Goal: Transaction & Acquisition: Book appointment/travel/reservation

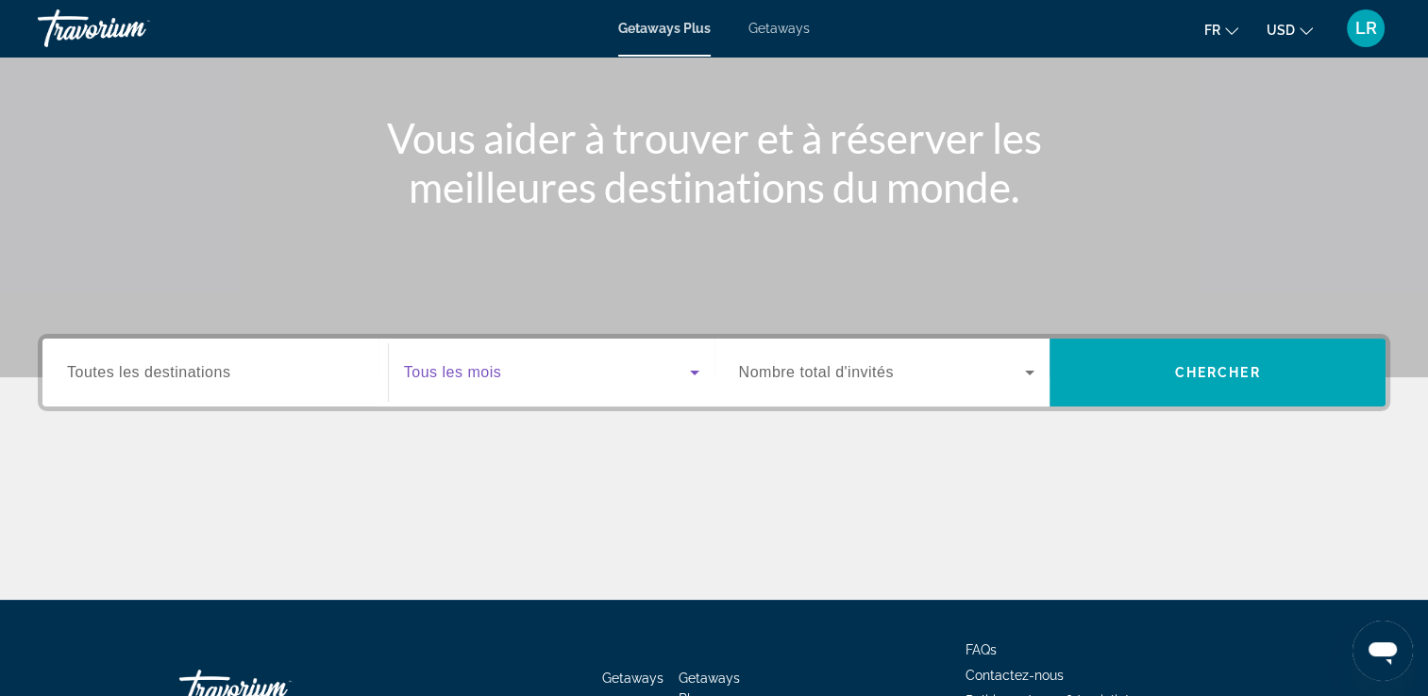
click at [668, 364] on span "Search widget" at bounding box center [547, 372] width 286 height 23
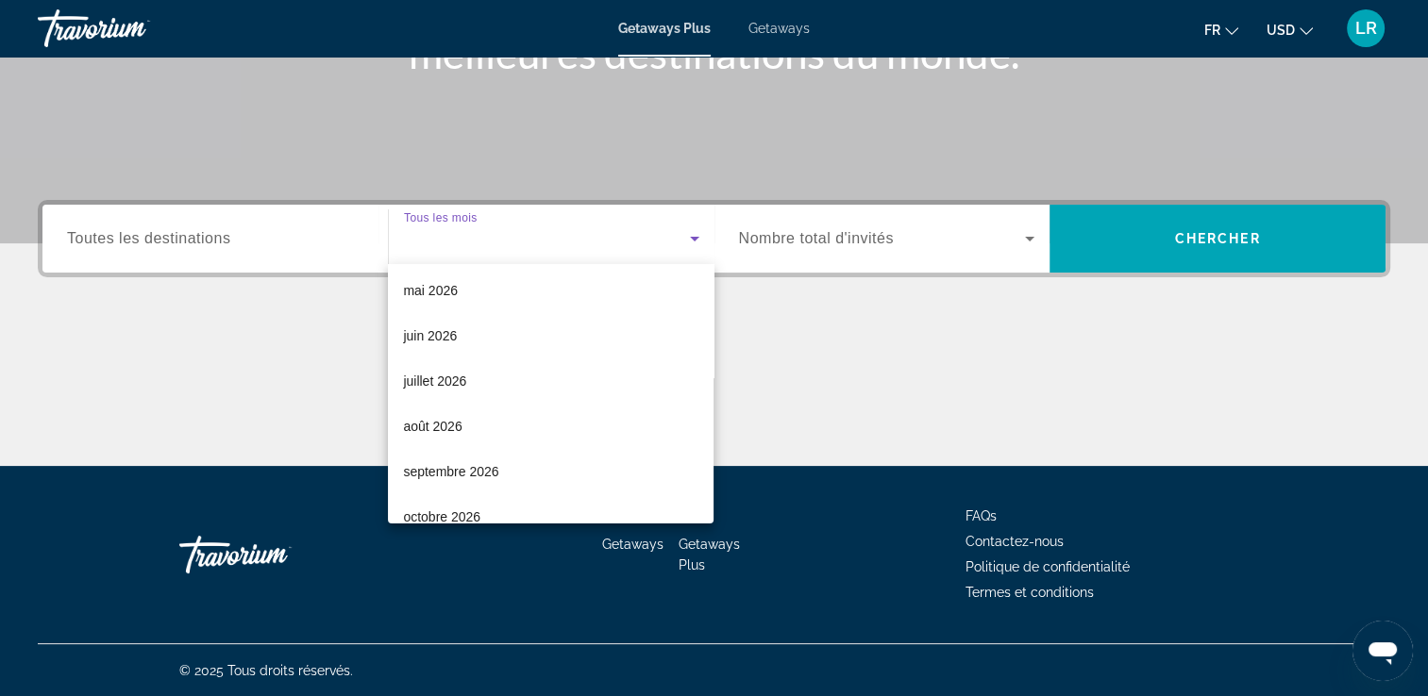
scroll to position [377, 0]
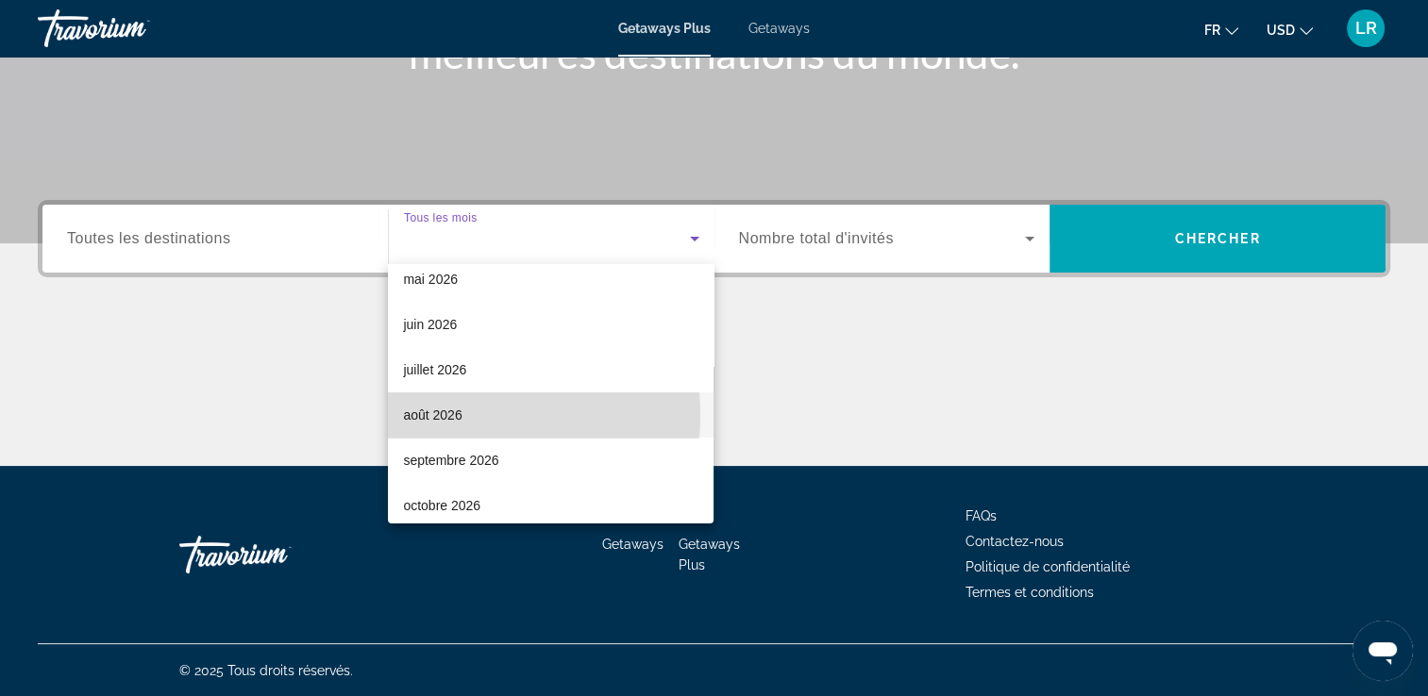
click at [437, 415] on span "août 2026" at bounding box center [432, 415] width 59 height 23
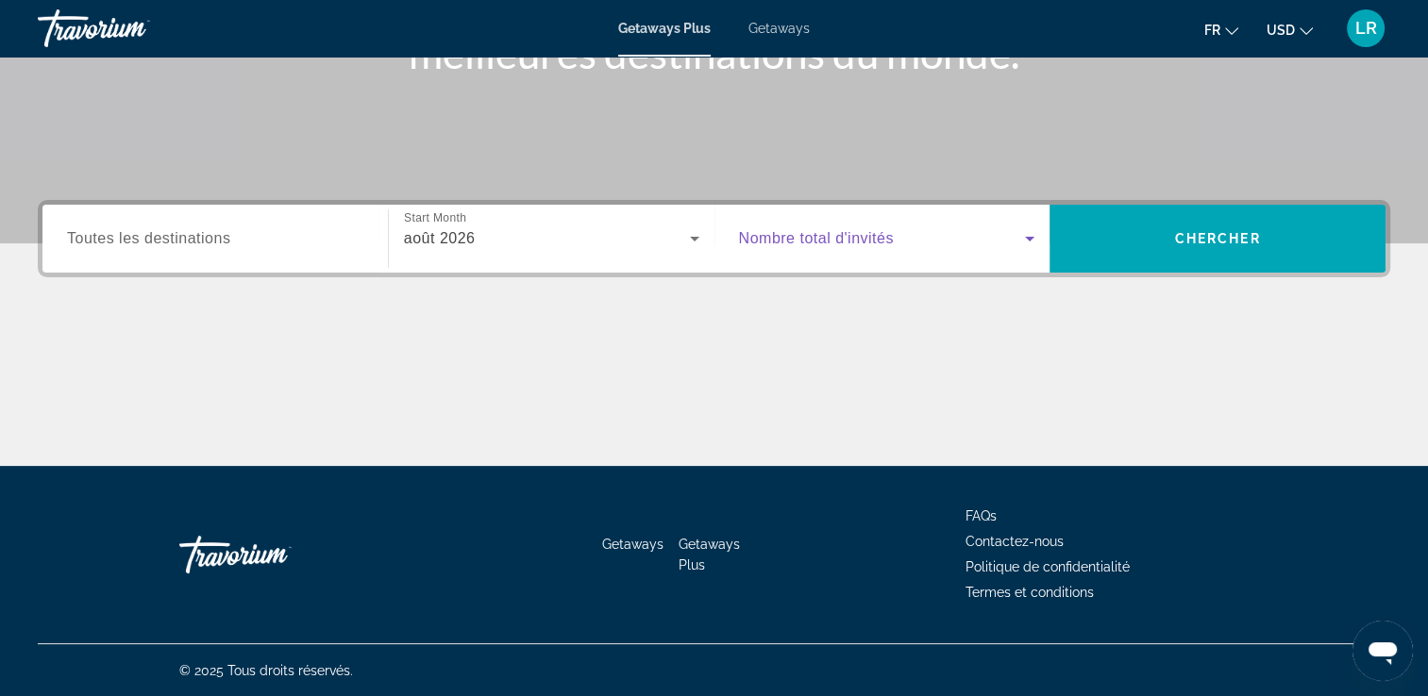
click at [1003, 251] on div "Search widget" at bounding box center [887, 238] width 296 height 53
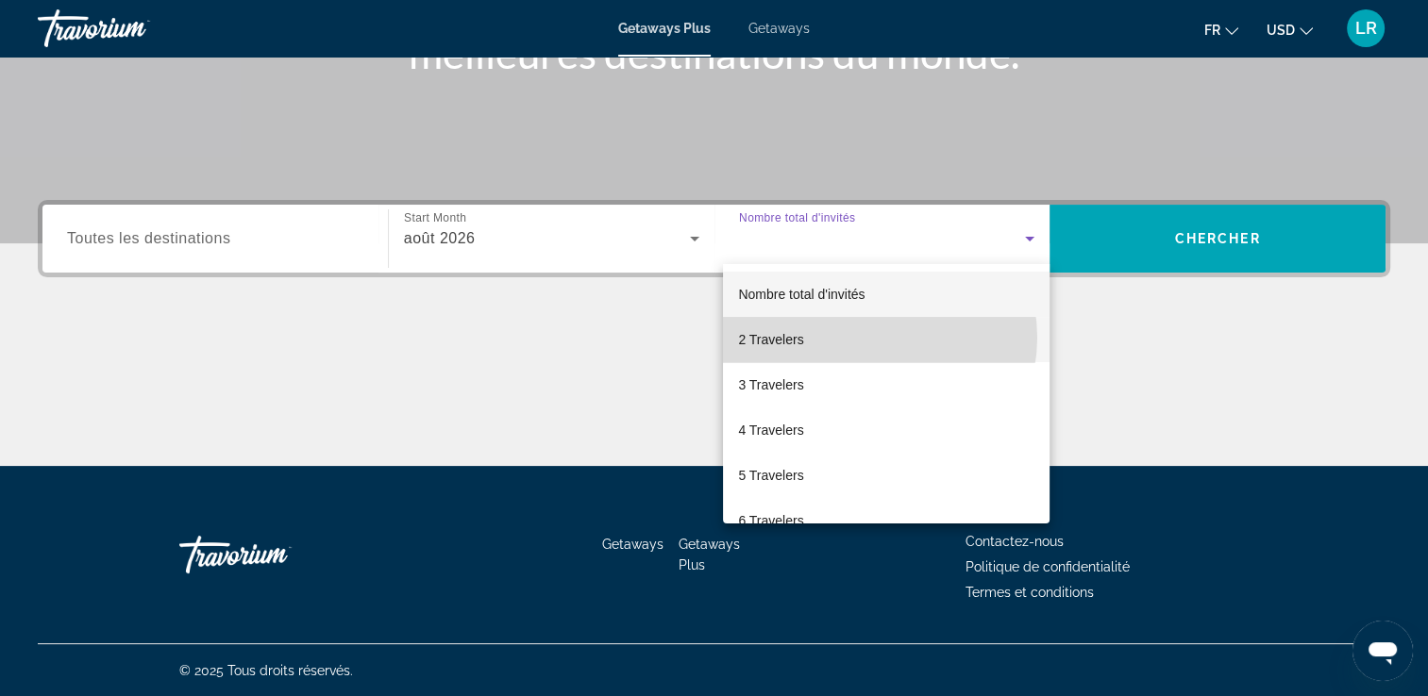
click at [871, 338] on mat-option "2 Travelers" at bounding box center [886, 339] width 327 height 45
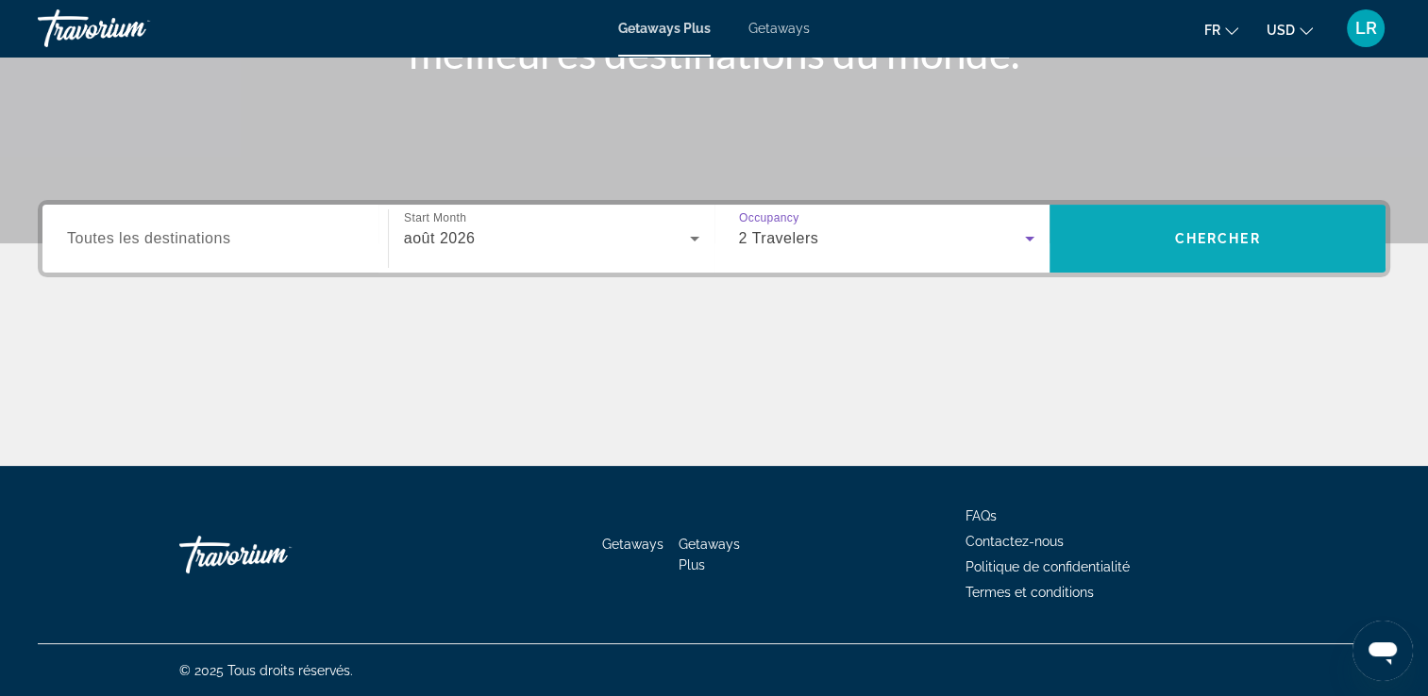
click at [1137, 261] on span "Search" at bounding box center [1217, 239] width 336 height 68
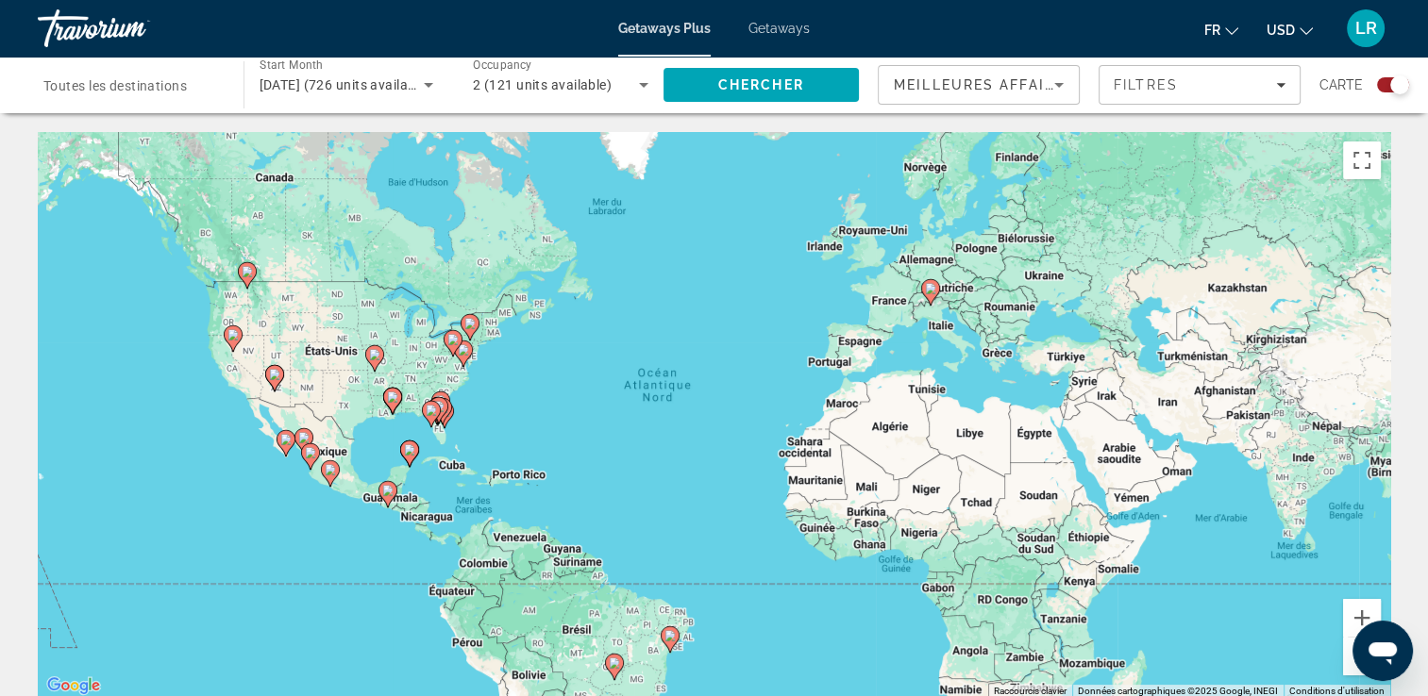
click at [935, 293] on image "Main content" at bounding box center [930, 288] width 11 height 11
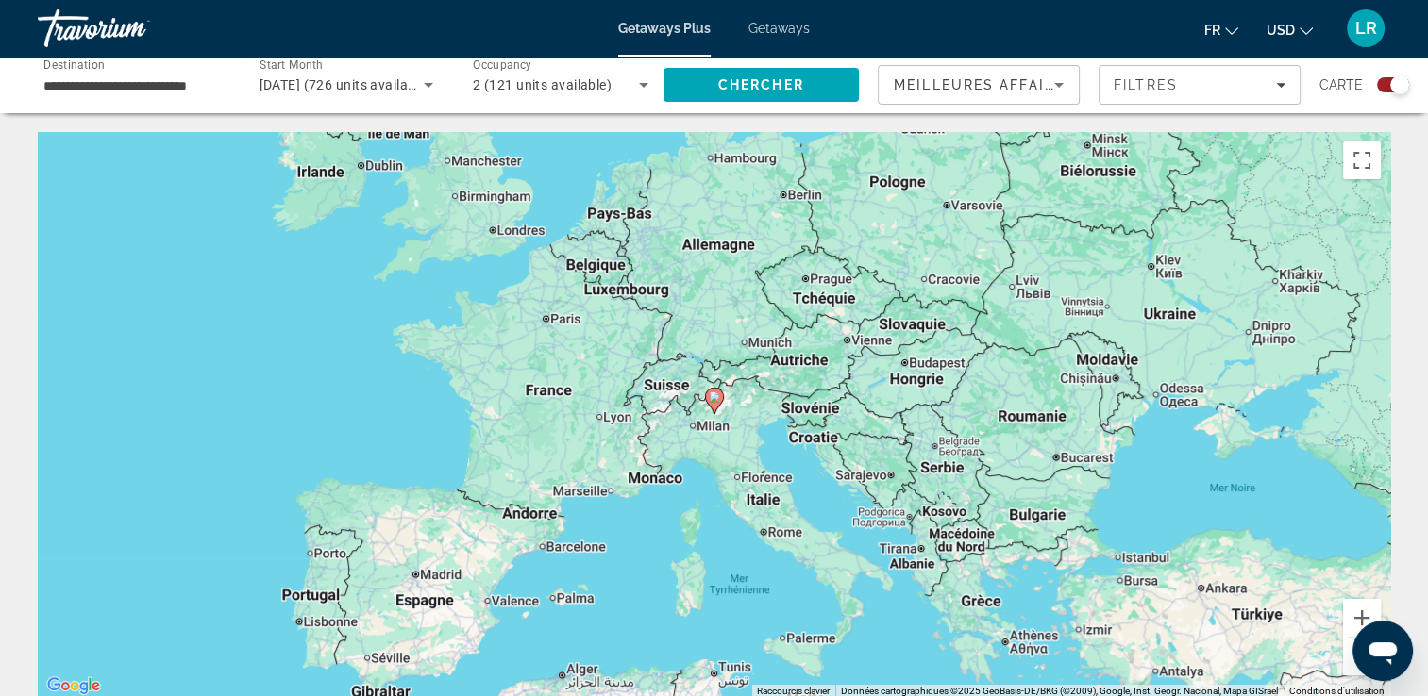
click at [710, 407] on icon "Main content" at bounding box center [714, 401] width 19 height 26
type input "**********"
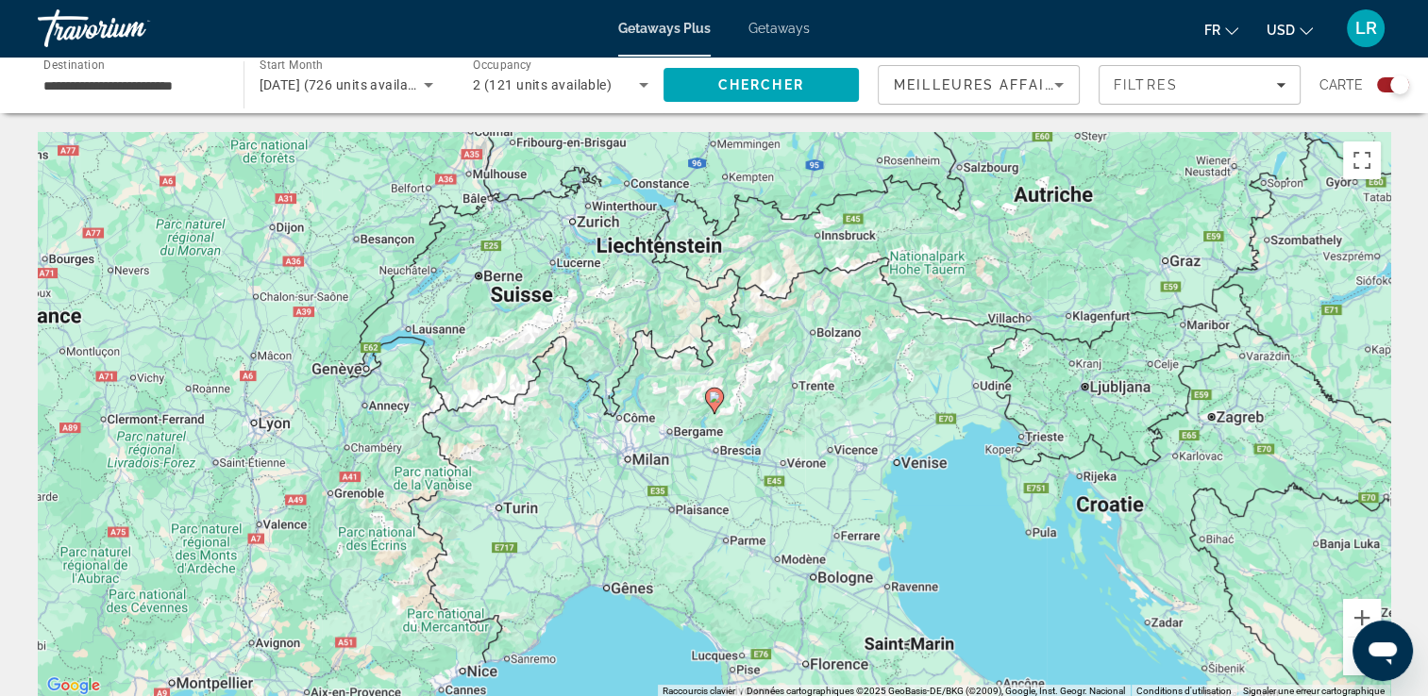
click at [710, 402] on image "Main content" at bounding box center [714, 397] width 11 height 11
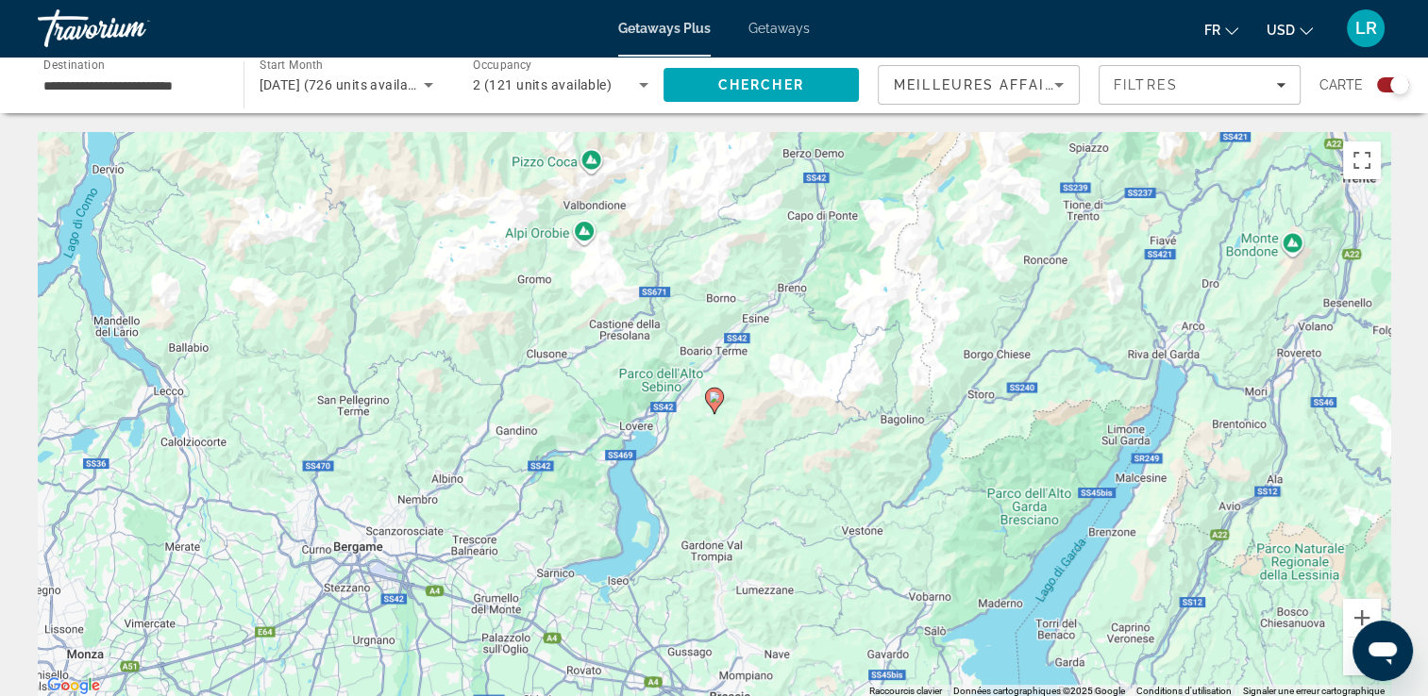
click at [718, 413] on gmp-advanced-marker "Main content" at bounding box center [714, 401] width 19 height 28
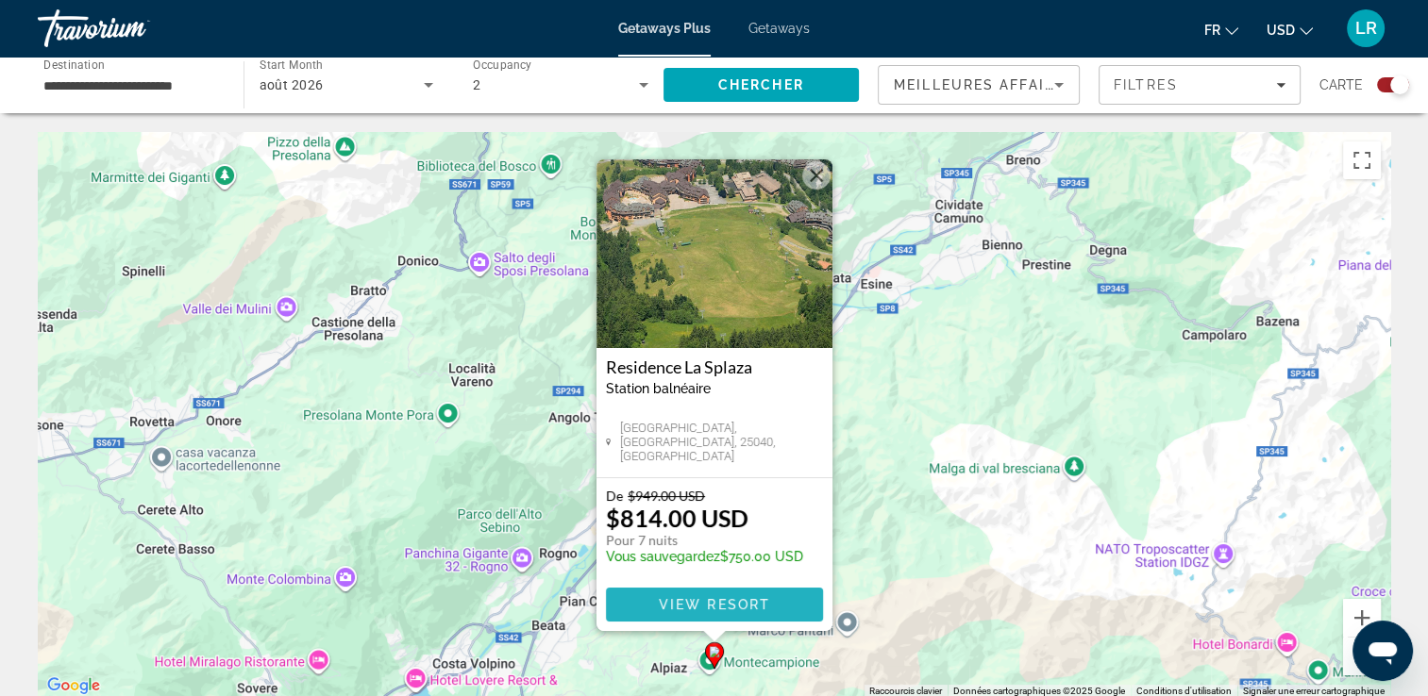
click at [800, 595] on span "Main content" at bounding box center [714, 604] width 217 height 45
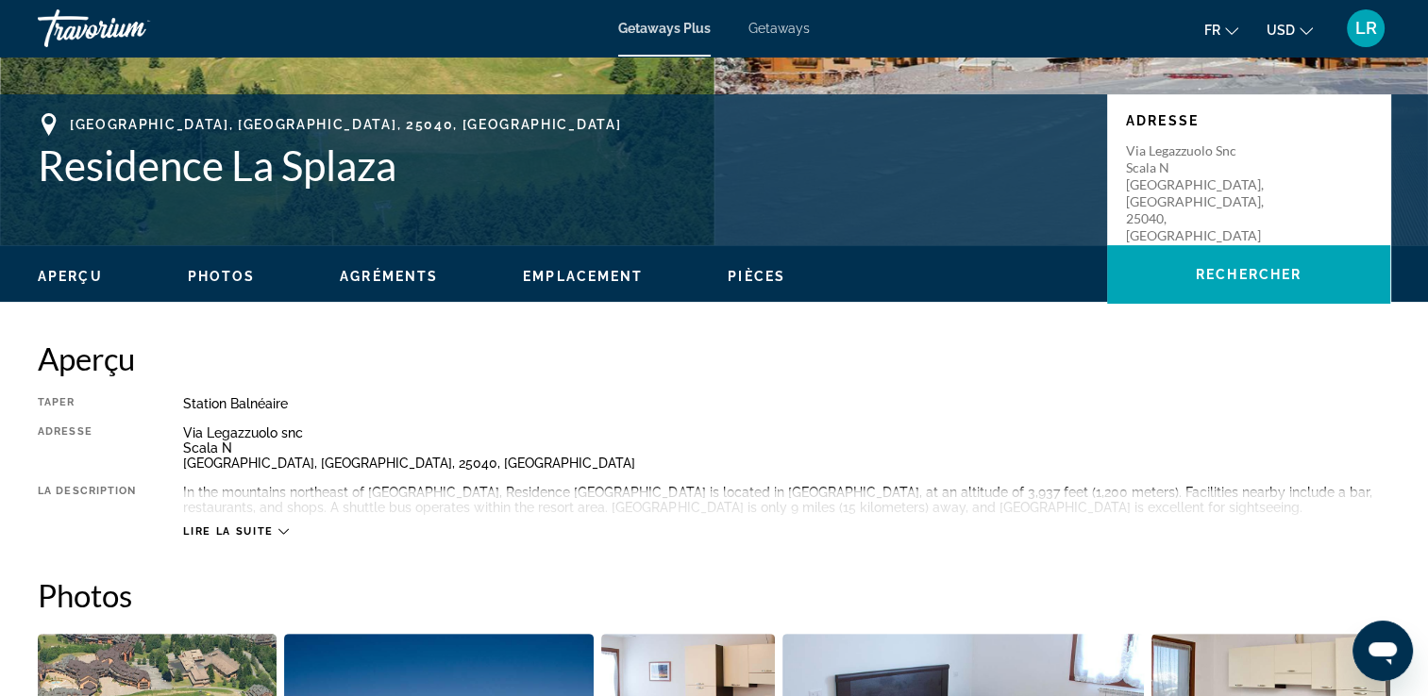
scroll to position [472, 0]
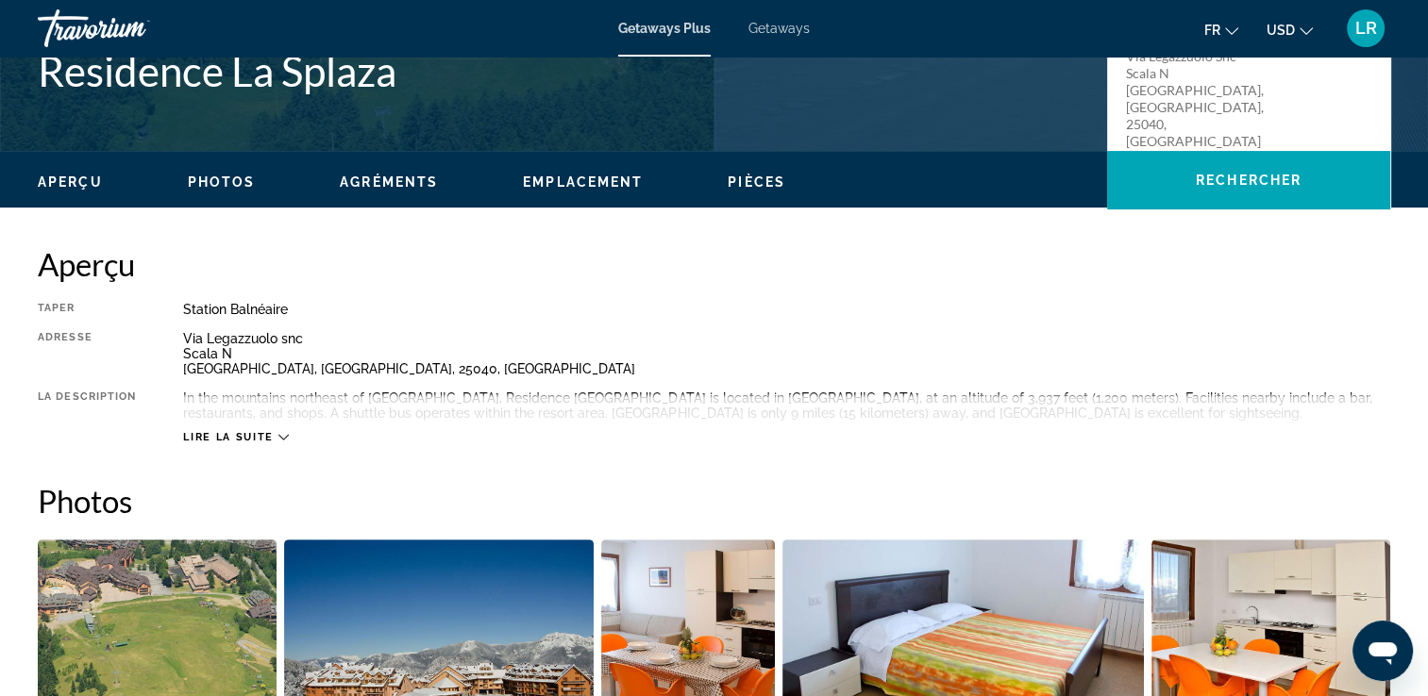
click at [287, 442] on icon "Main content" at bounding box center [283, 437] width 10 height 10
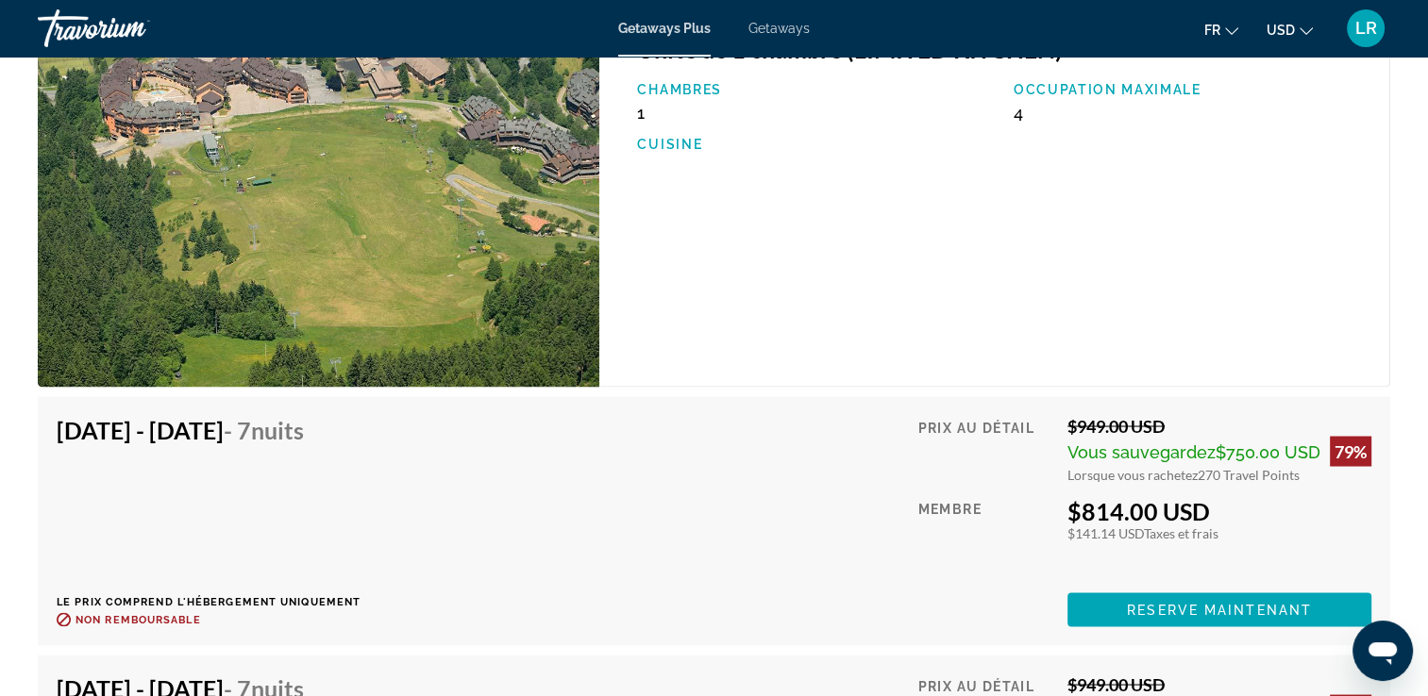
scroll to position [3114, 0]
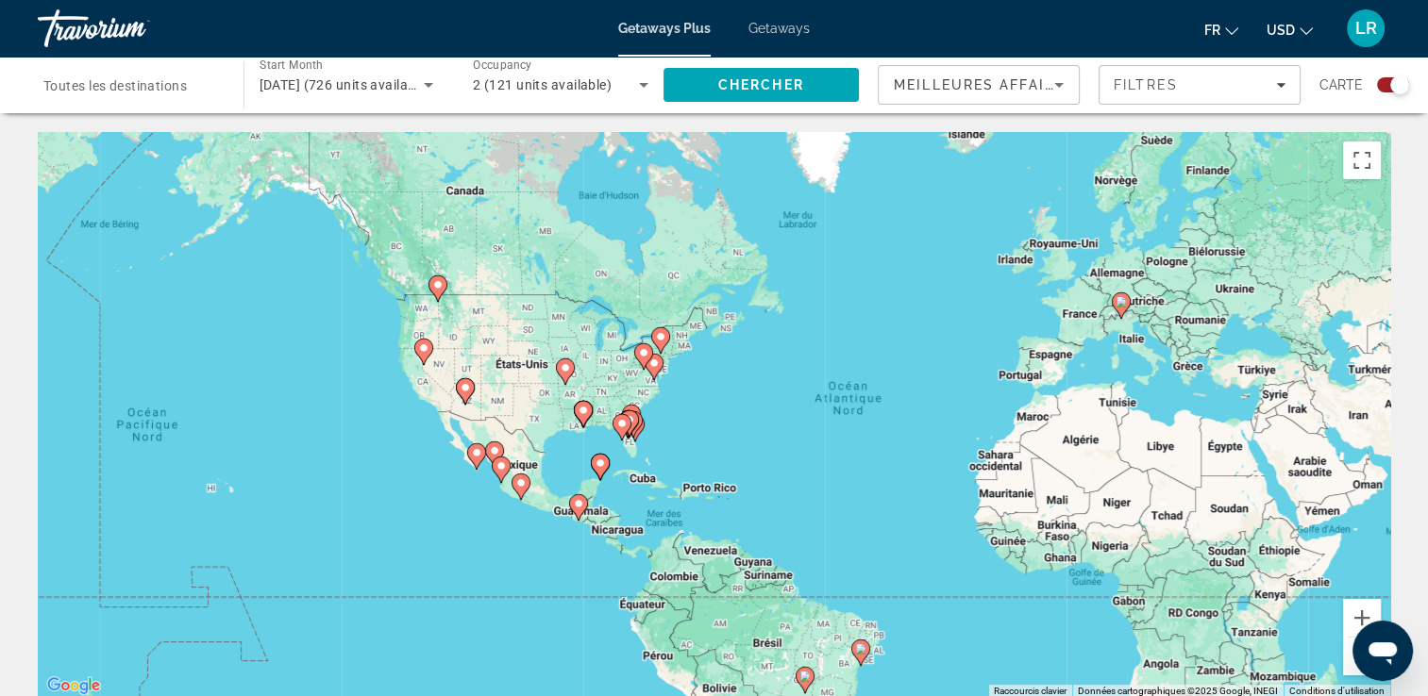
drag, startPoint x: 688, startPoint y: 464, endPoint x: 879, endPoint y: 472, distance: 190.8
click at [879, 472] on div "Pour activer le glissement avec le clavier, appuyez sur Alt+Entrée. Une fois ce…" at bounding box center [714, 415] width 1352 height 566
click at [578, 511] on icon "Main content" at bounding box center [578, 507] width 17 height 25
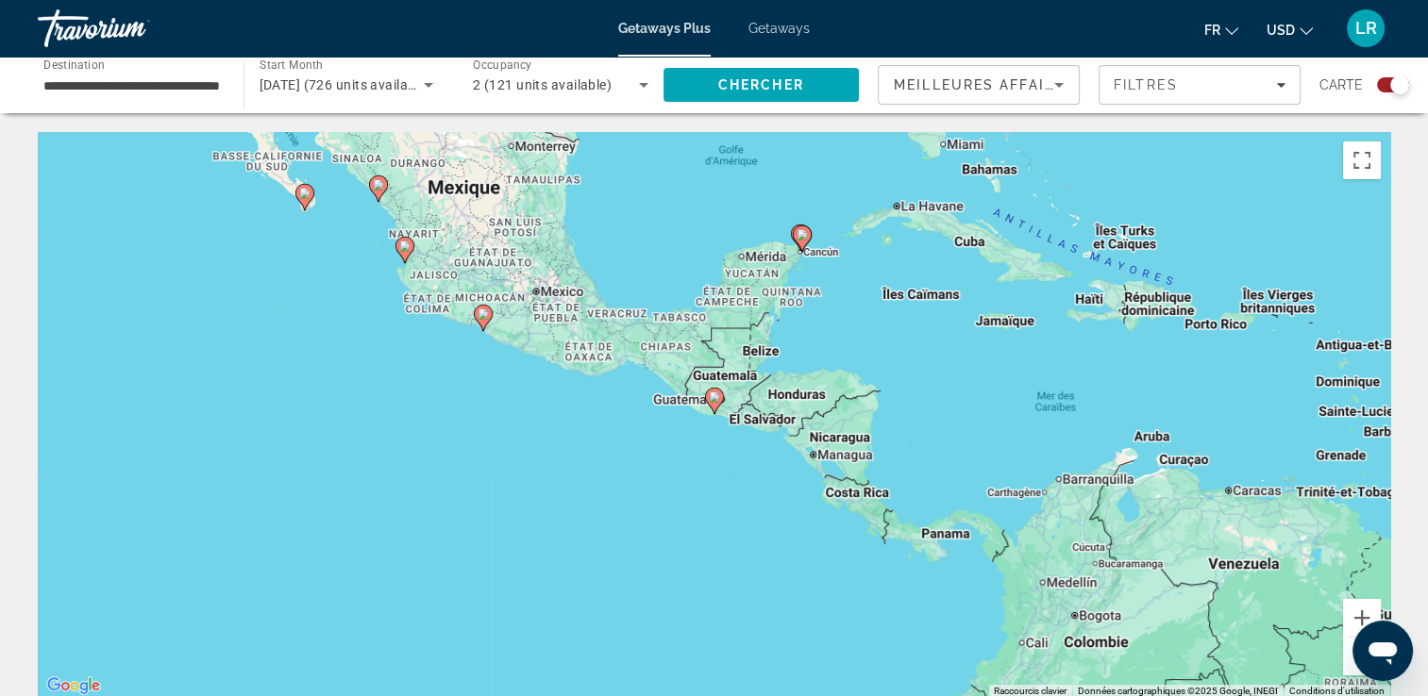
click at [717, 403] on icon "Main content" at bounding box center [713, 401] width 17 height 25
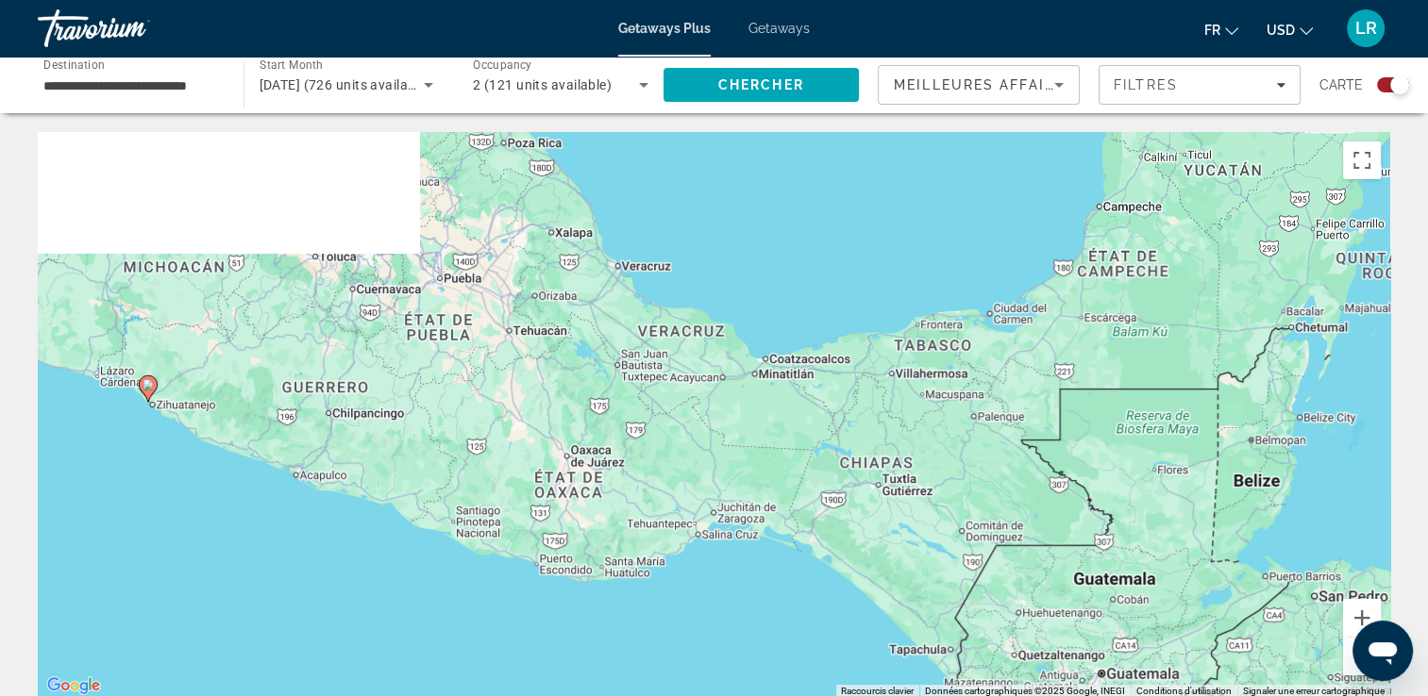
drag, startPoint x: 555, startPoint y: 260, endPoint x: 908, endPoint y: 554, distance: 459.6
click at [923, 587] on div "Pour activer le glissement avec le clavier, appuyez sur Alt+Entrée. Une fois ce…" at bounding box center [714, 415] width 1352 height 566
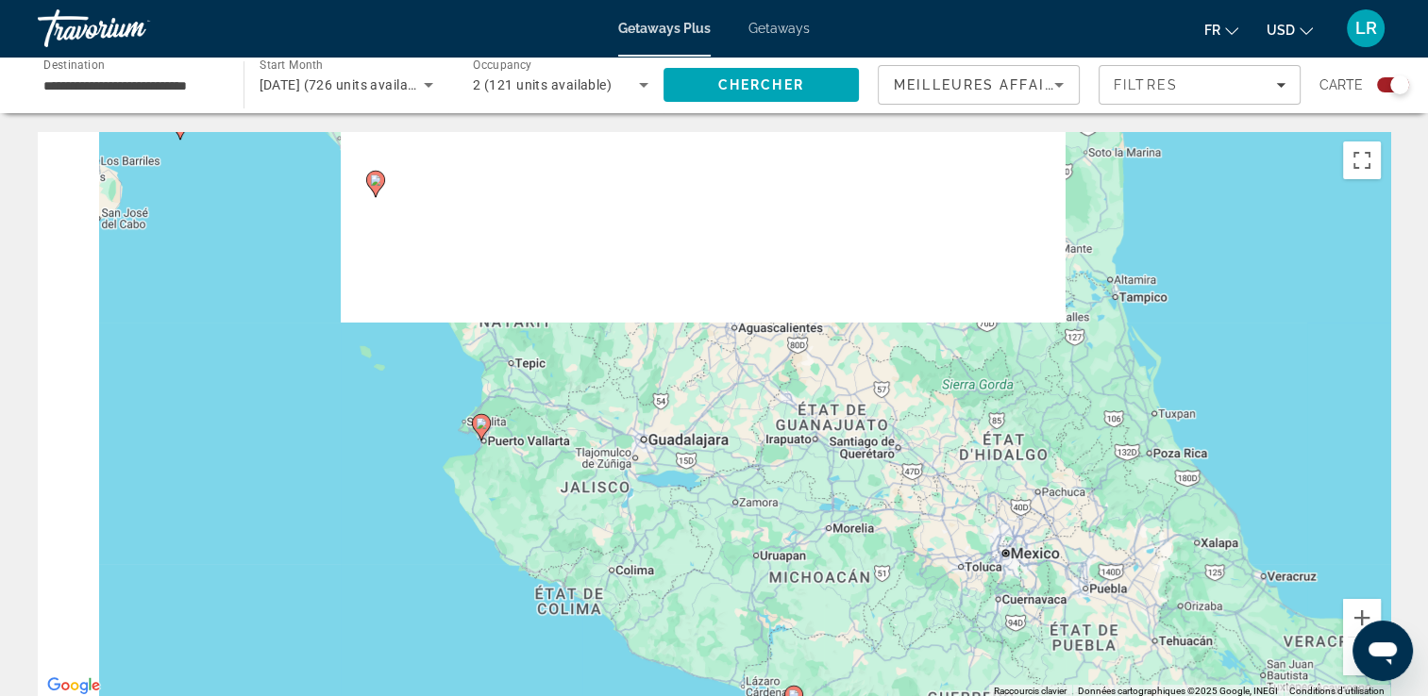
drag, startPoint x: 389, startPoint y: 338, endPoint x: 1030, endPoint y: 651, distance: 714.1
click at [1030, 651] on div "Pour activer le glissement avec le clavier, appuyez sur Alt+Entrée. Une fois ce…" at bounding box center [714, 415] width 1352 height 566
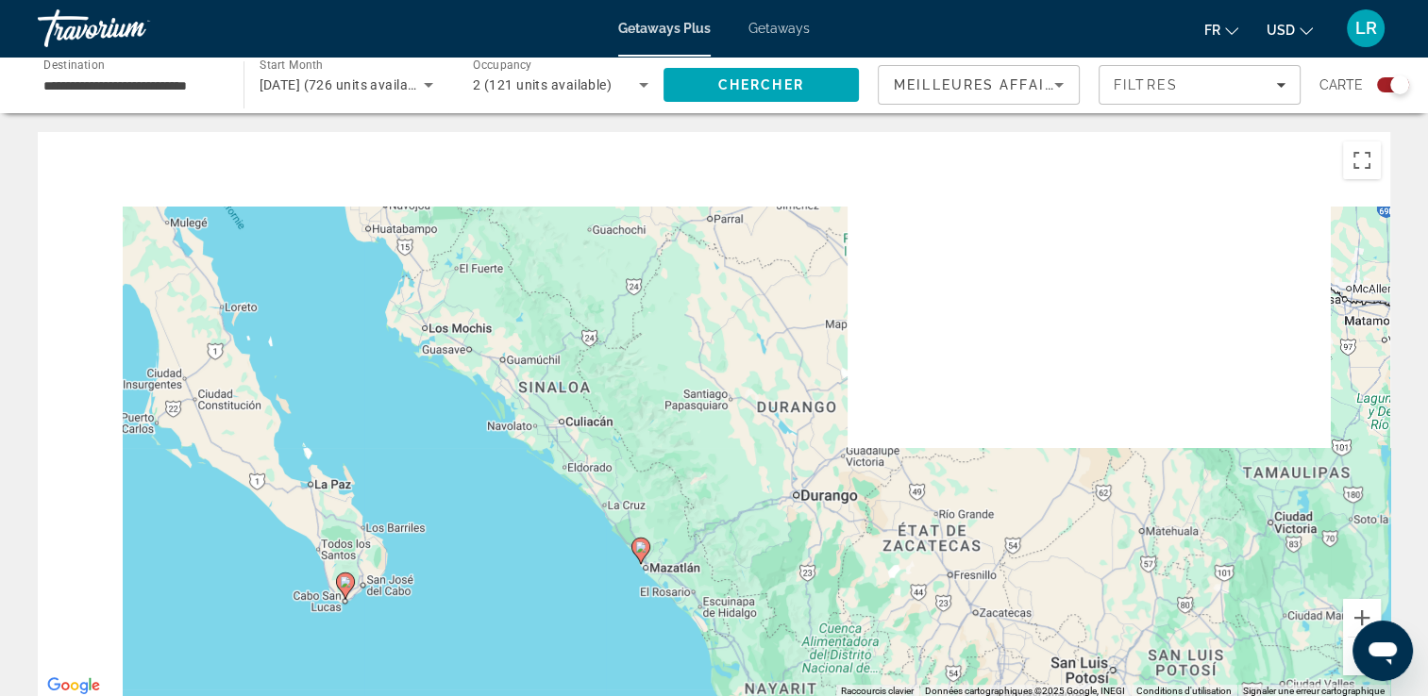
drag, startPoint x: 641, startPoint y: 356, endPoint x: 898, endPoint y: 717, distance: 443.8
click at [898, 695] on html "**********" at bounding box center [714, 348] width 1428 height 696
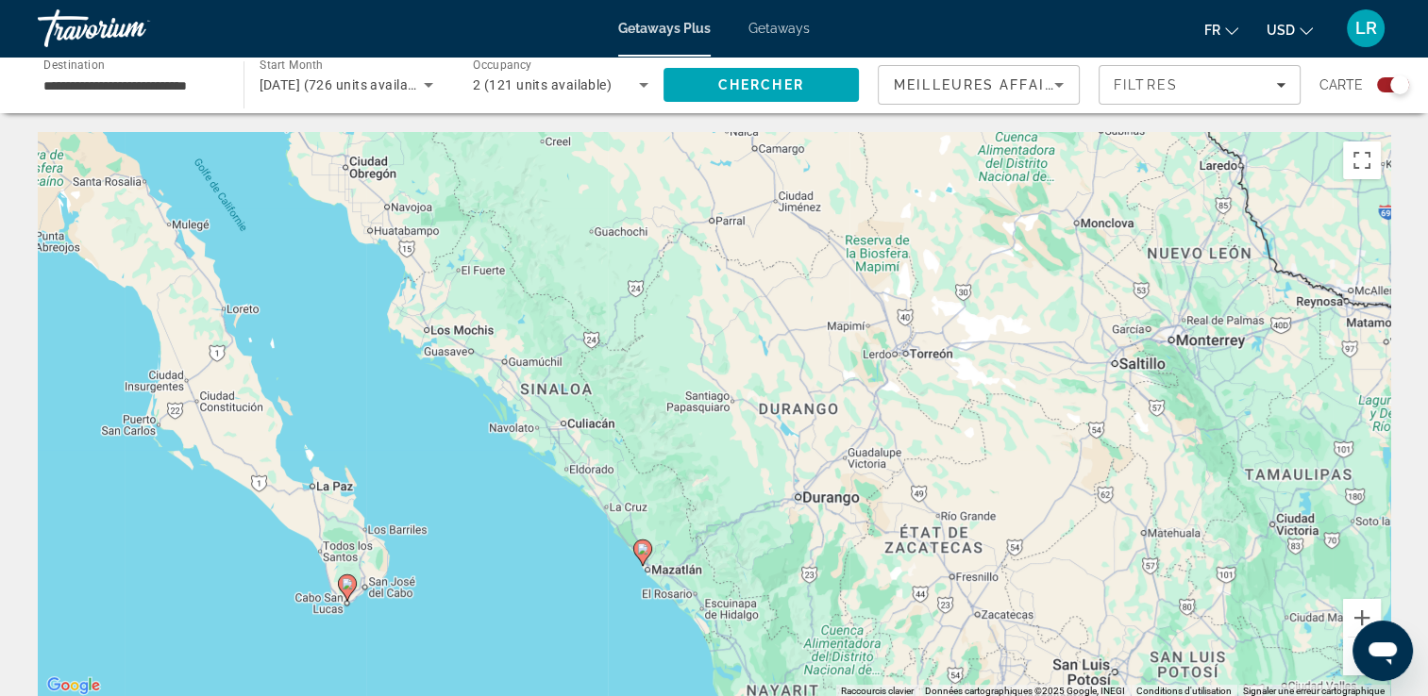
click at [352, 586] on icon "Main content" at bounding box center [346, 588] width 17 height 25
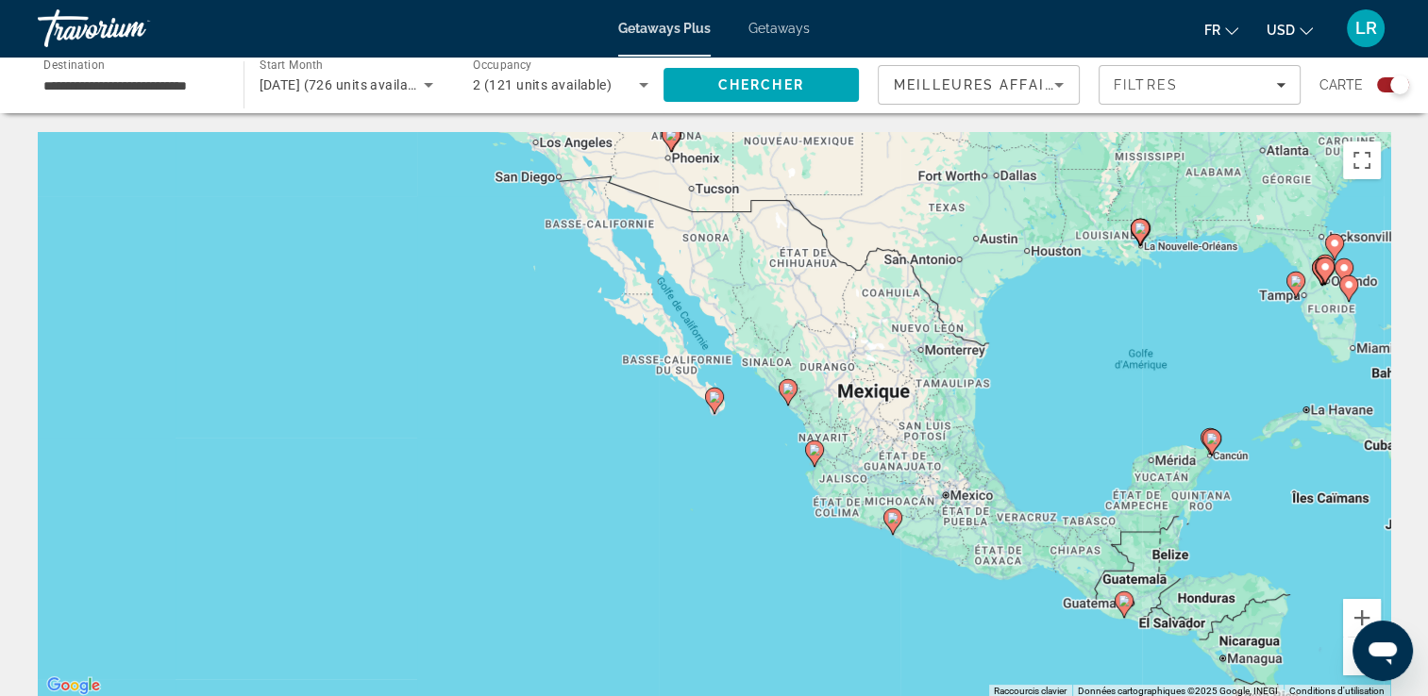
click at [712, 394] on image "Main content" at bounding box center [714, 397] width 11 height 11
type input "**********"
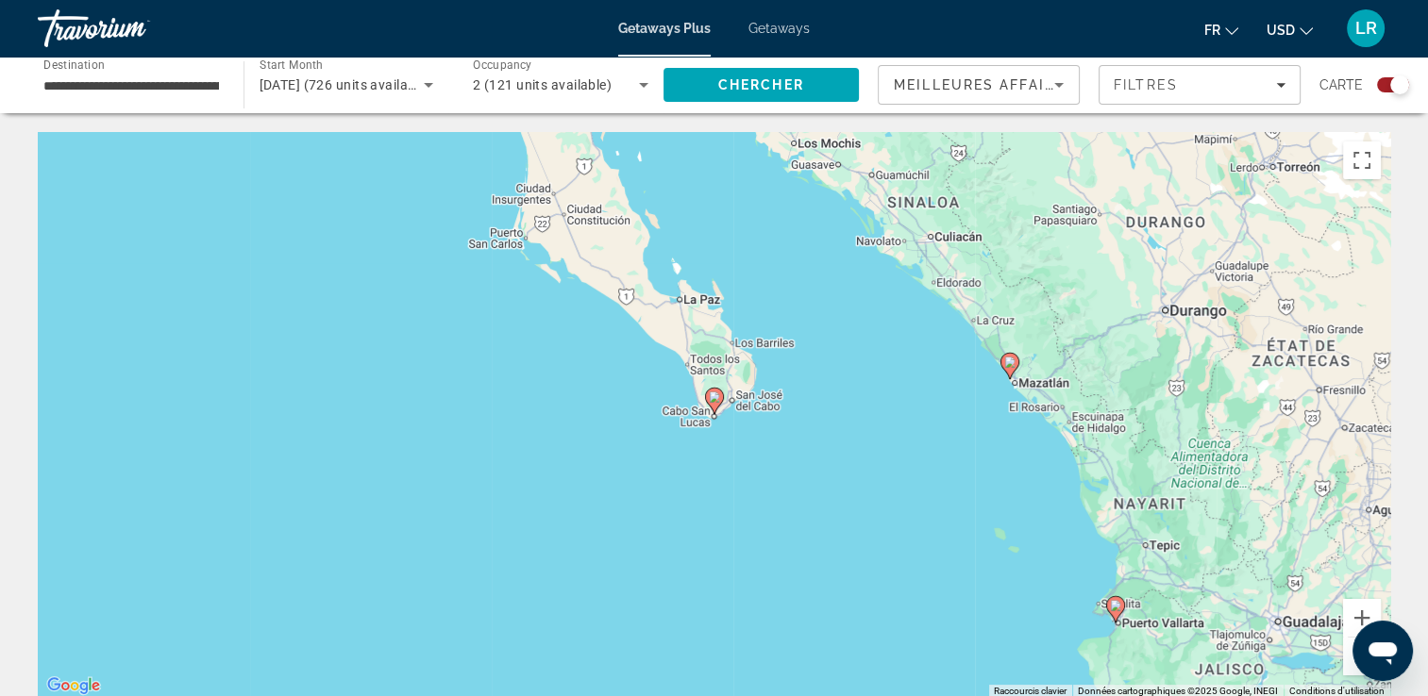
click at [712, 394] on image "Main content" at bounding box center [714, 397] width 11 height 11
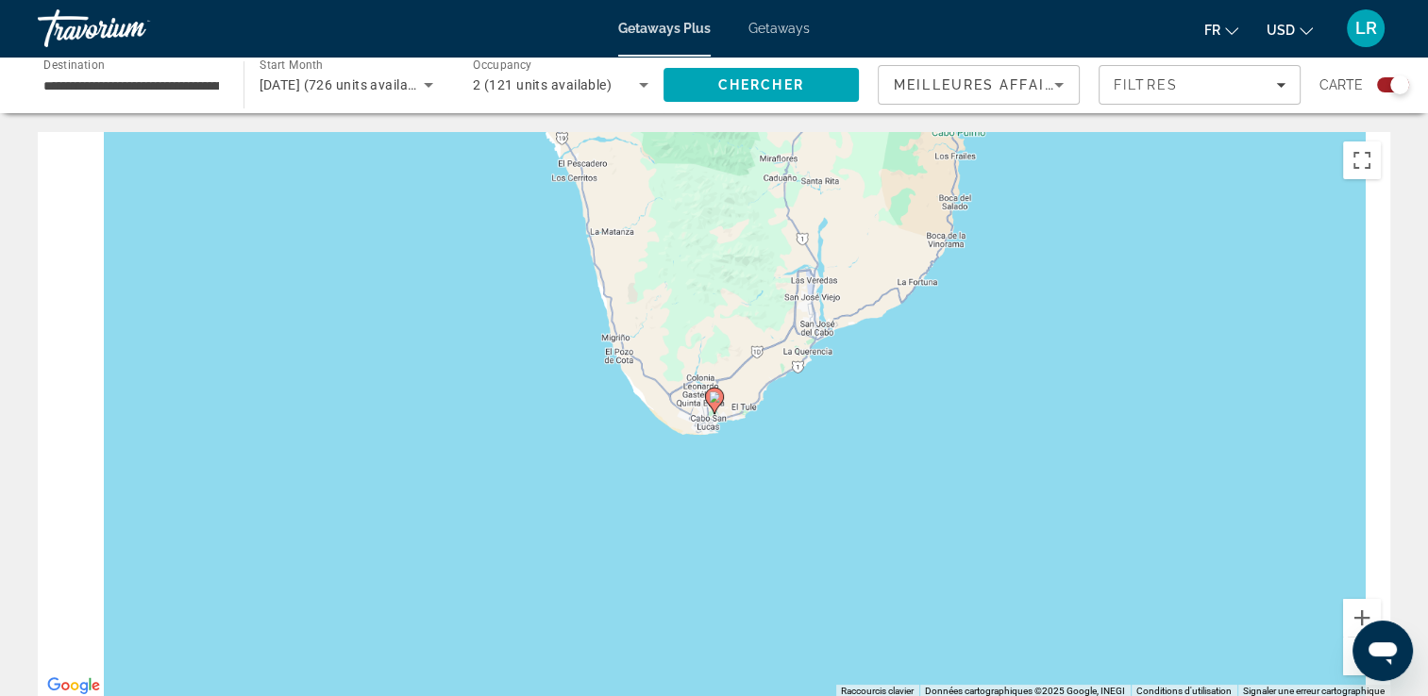
click at [712, 394] on image "Main content" at bounding box center [714, 397] width 11 height 11
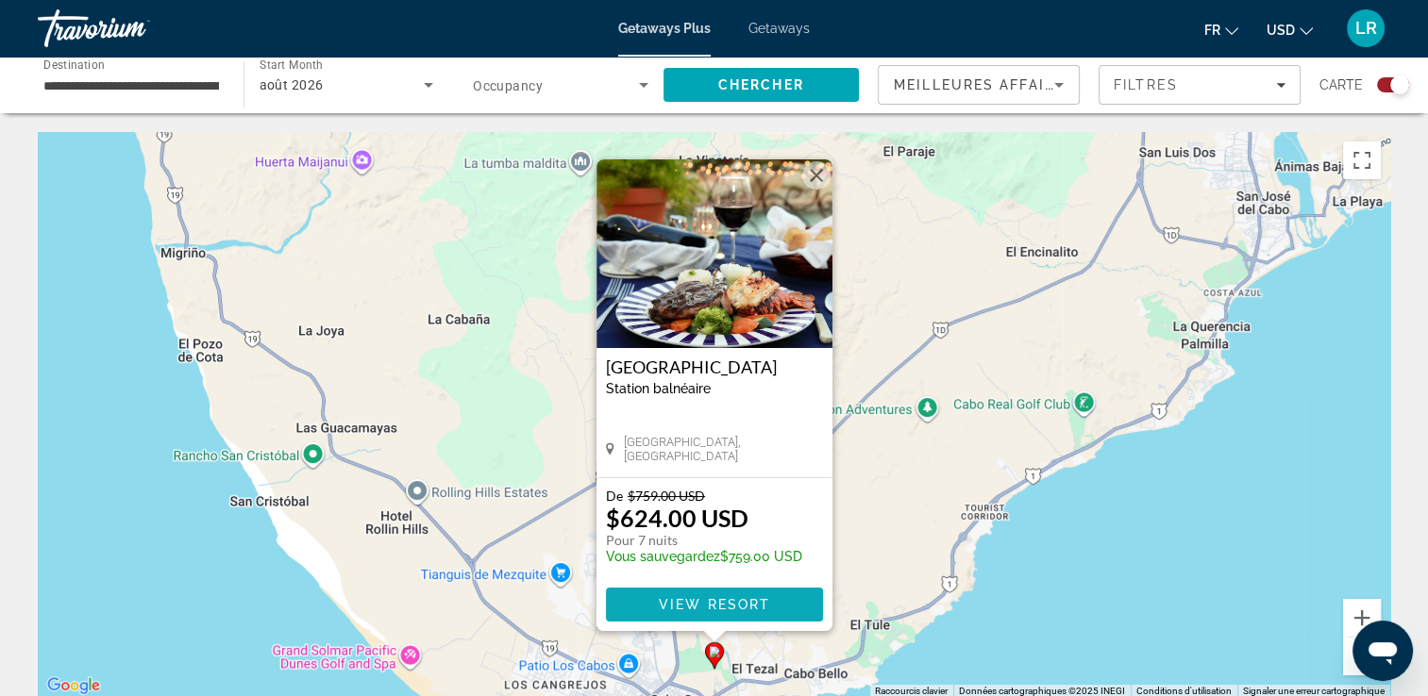
click at [748, 606] on span "View Resort" at bounding box center [713, 604] width 111 height 15
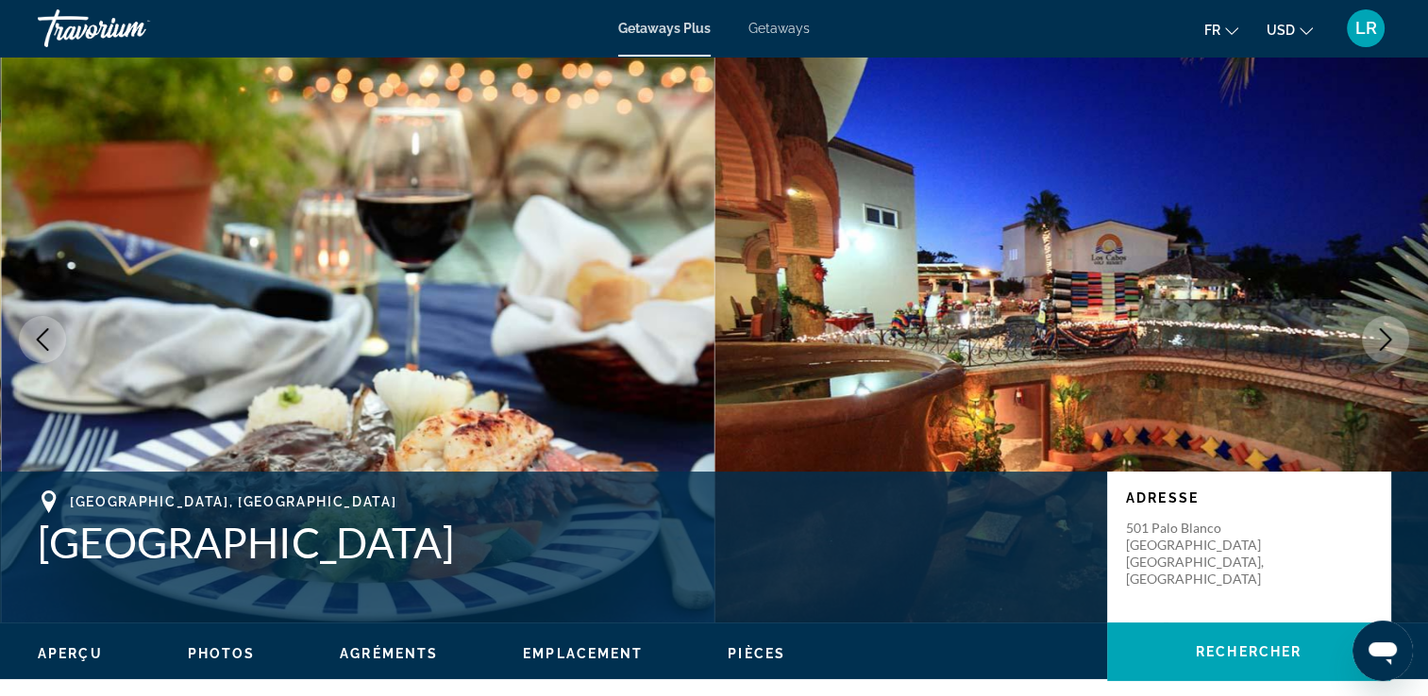
click at [1383, 341] on icon "Next image" at bounding box center [1385, 339] width 23 height 23
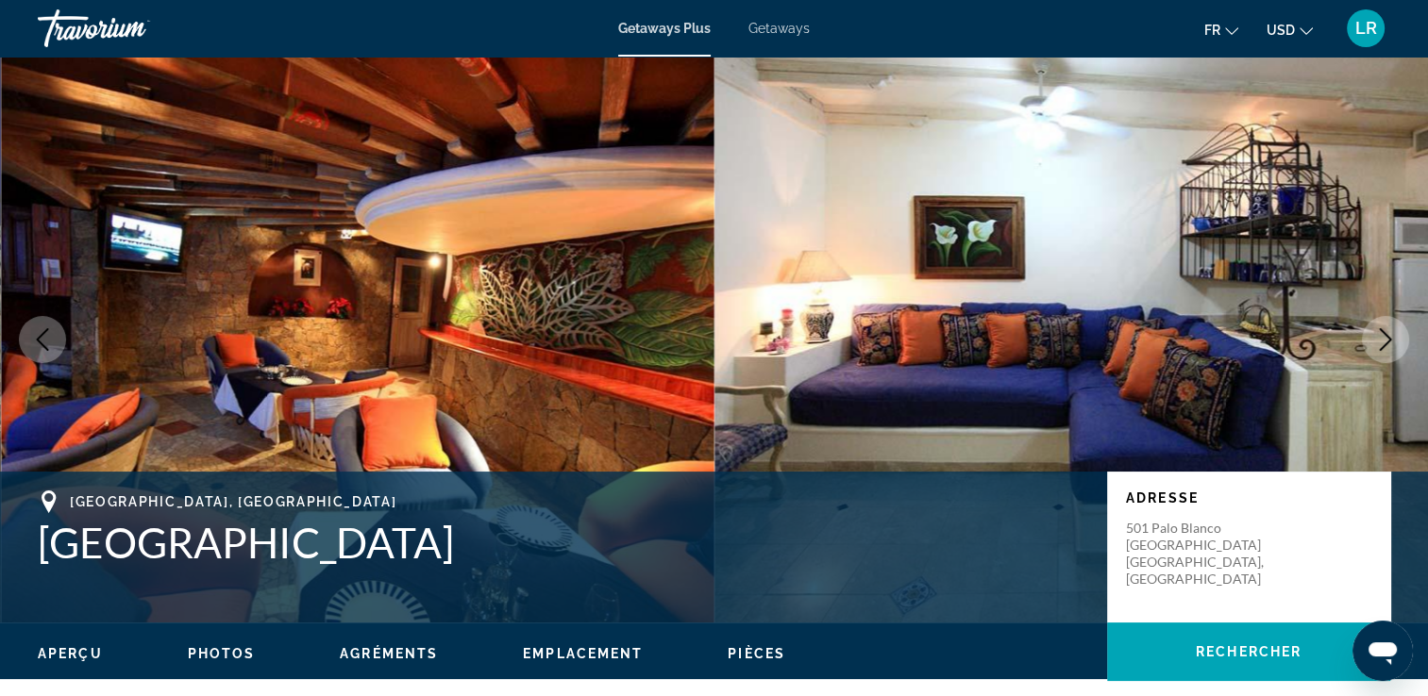
click at [1383, 341] on icon "Next image" at bounding box center [1385, 339] width 23 height 23
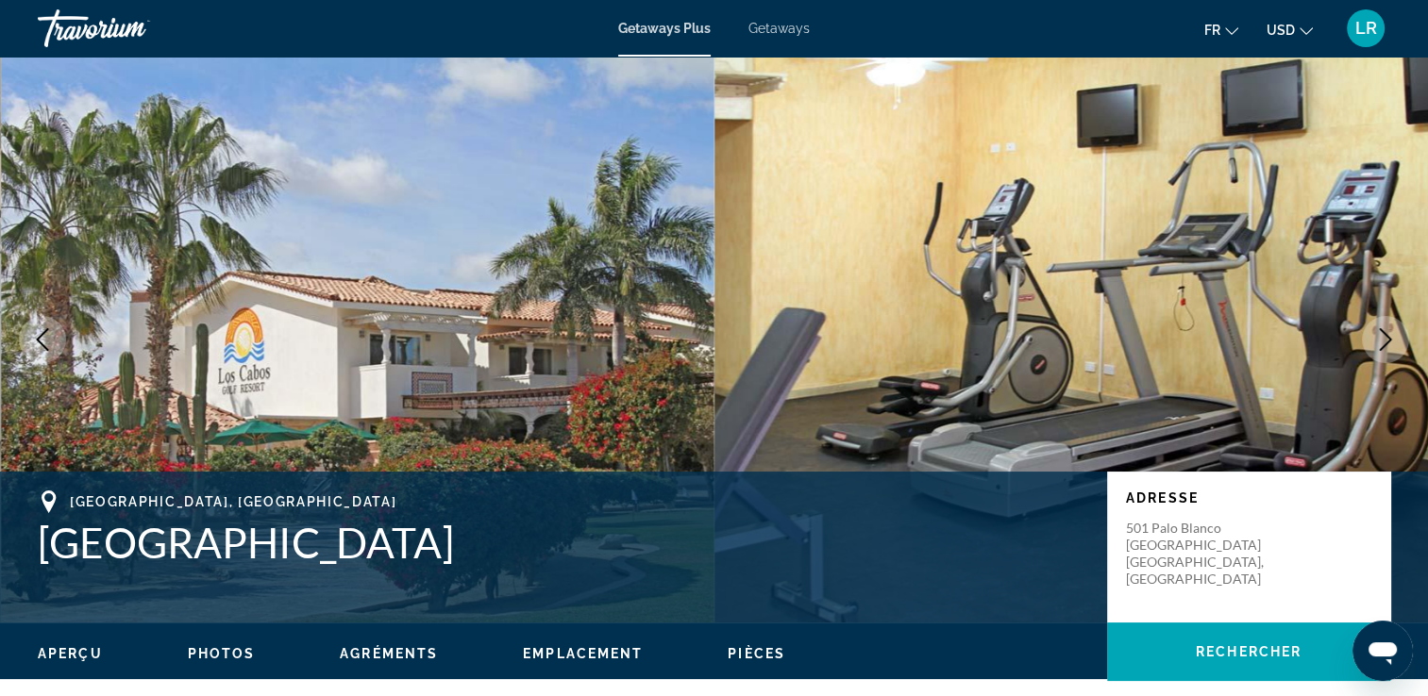
click at [1383, 341] on icon "Next image" at bounding box center [1385, 339] width 23 height 23
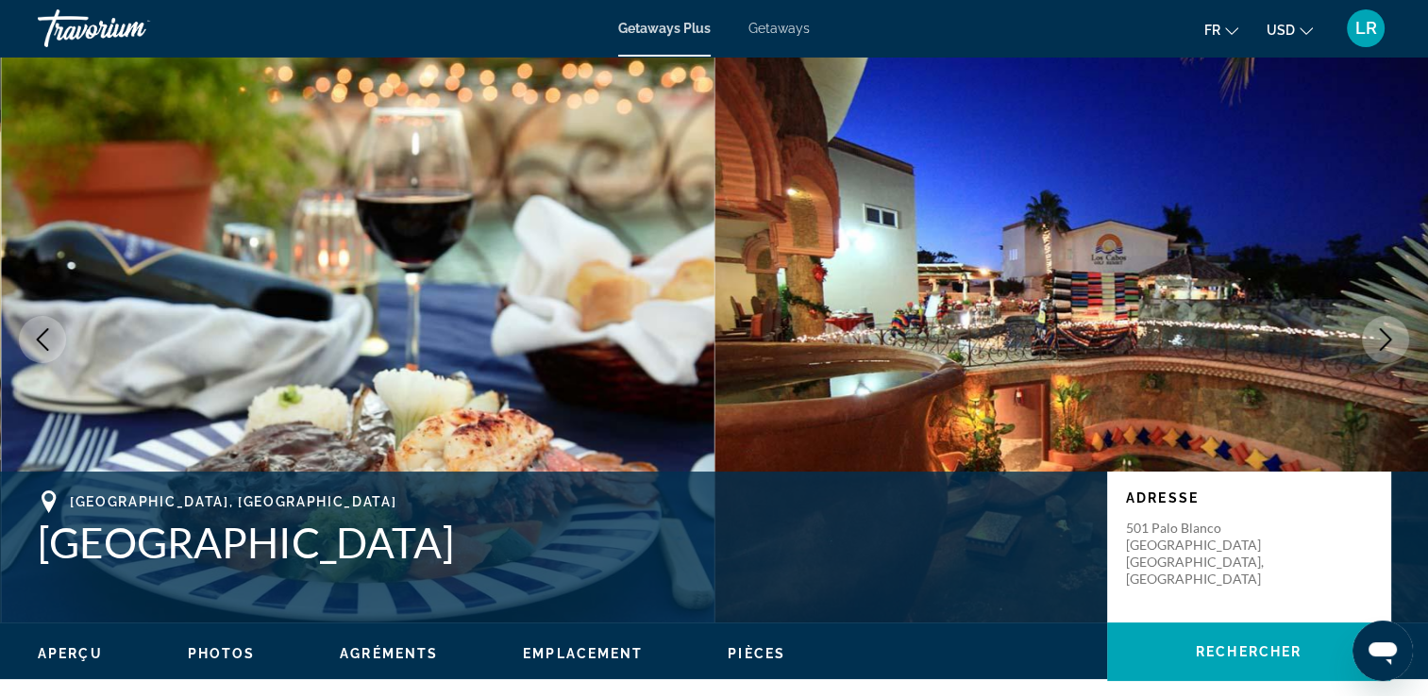
click at [1383, 341] on icon "Next image" at bounding box center [1385, 339] width 23 height 23
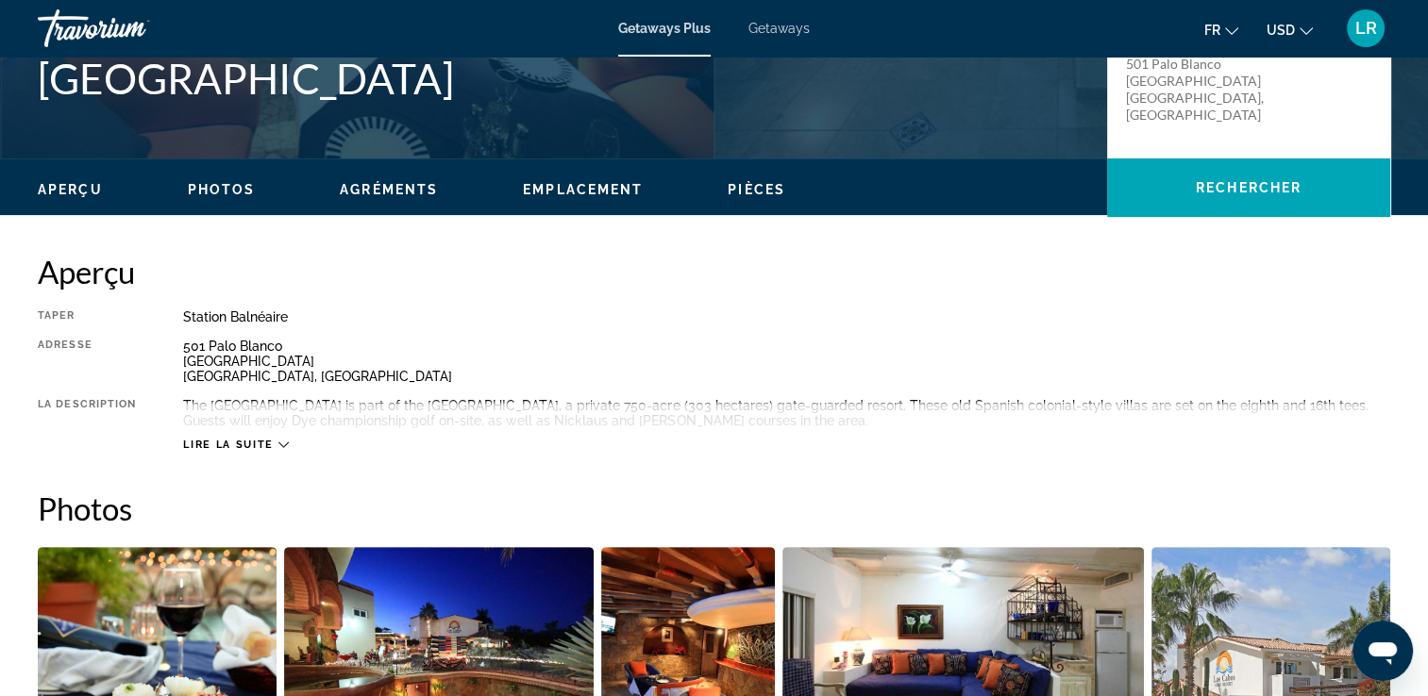
scroll to position [472, 0]
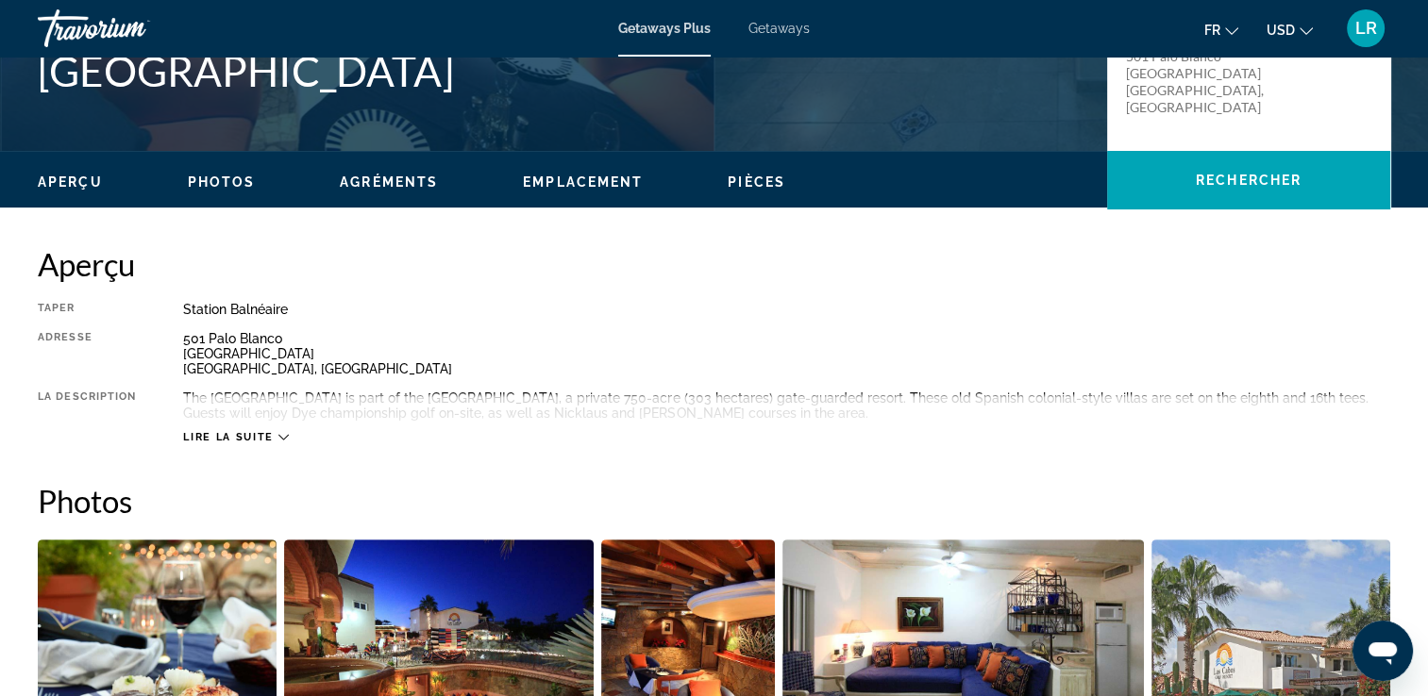
click at [245, 436] on span "Lire la suite" at bounding box center [228, 437] width 90 height 12
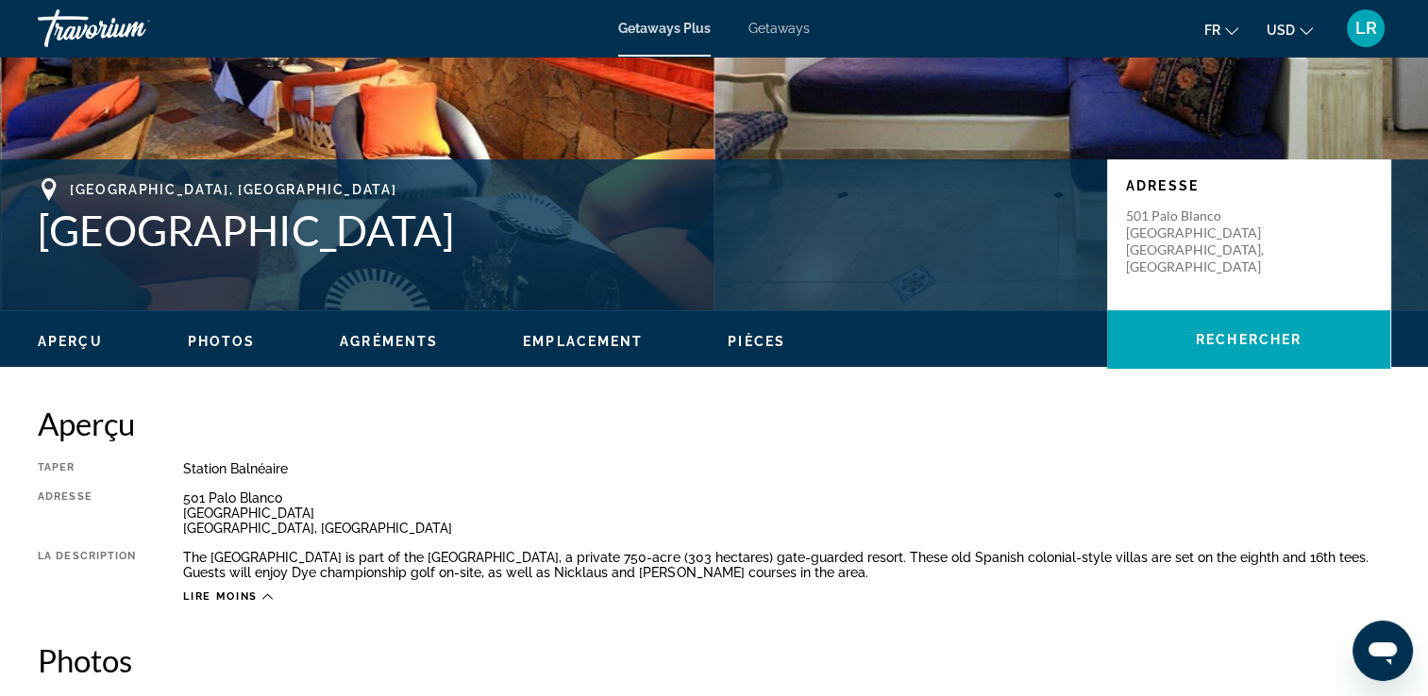
scroll to position [189, 0]
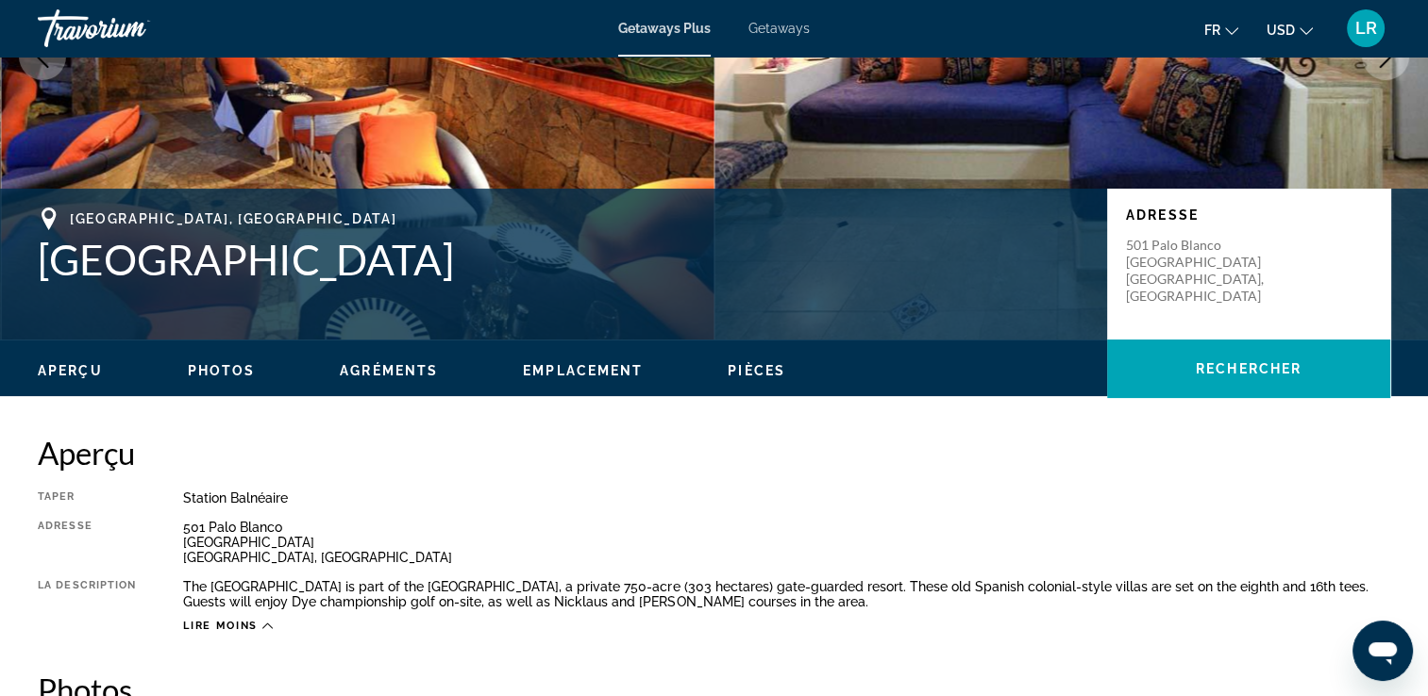
click at [216, 377] on span "Photos" at bounding box center [222, 370] width 68 height 15
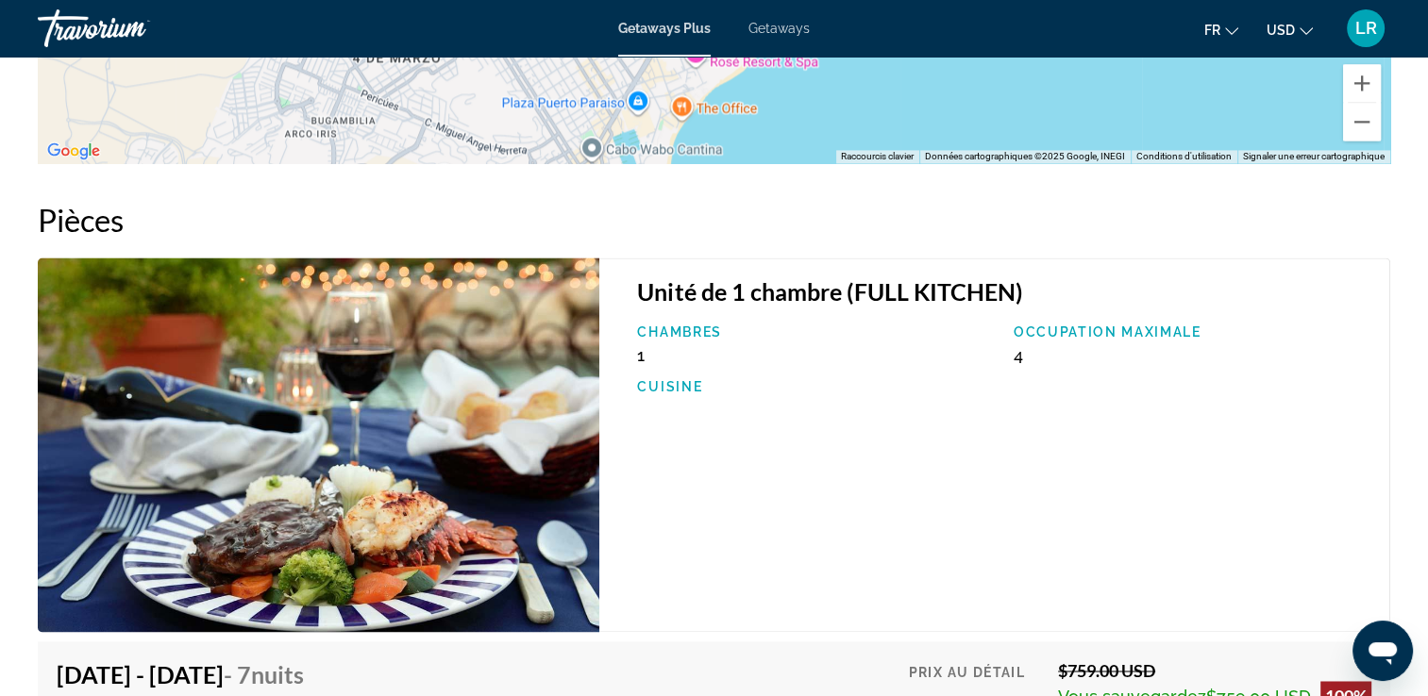
scroll to position [3127, 0]
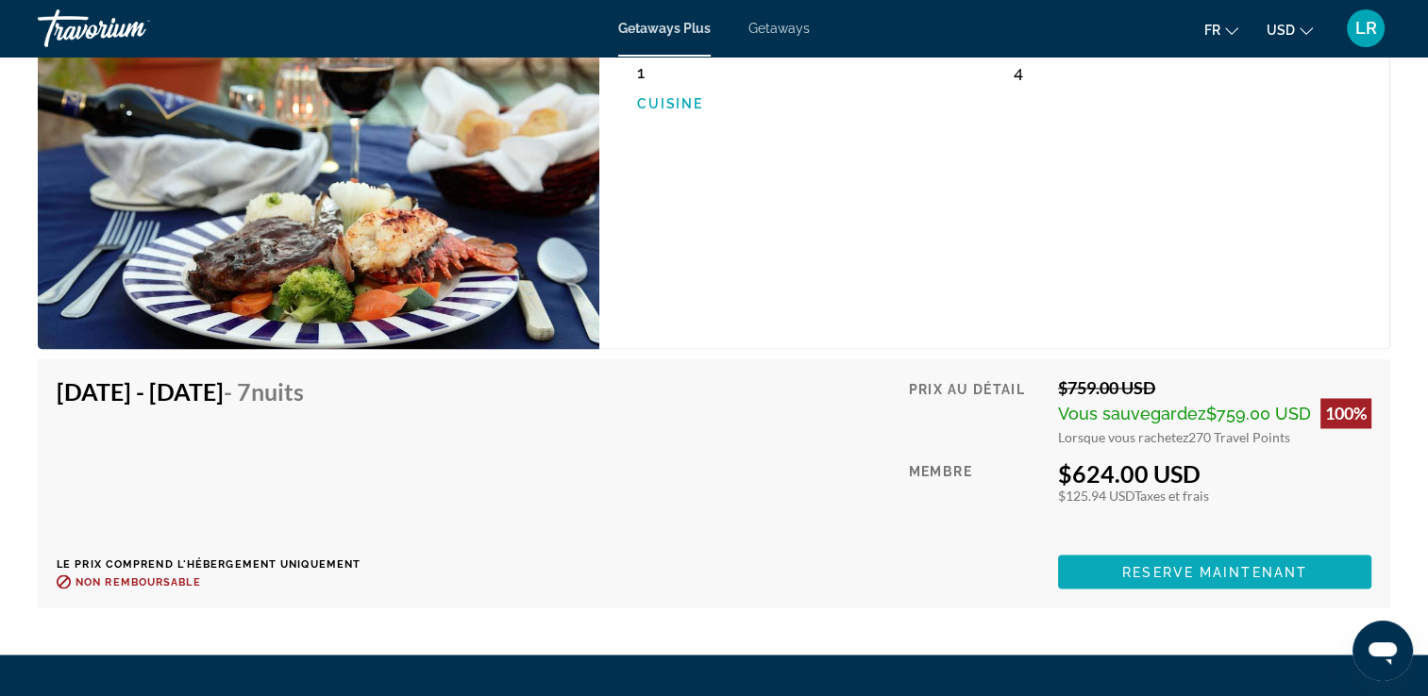
click at [1224, 561] on span "Main content" at bounding box center [1214, 571] width 313 height 45
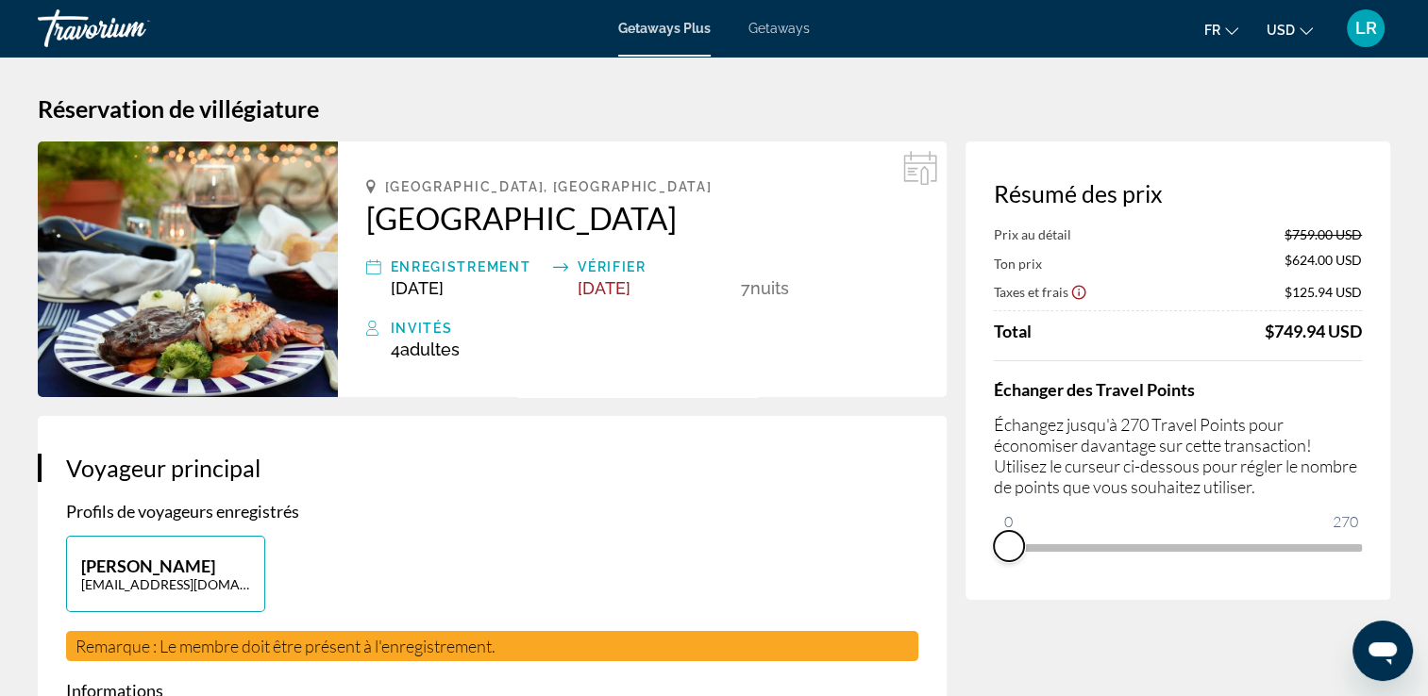
drag, startPoint x: 1353, startPoint y: 572, endPoint x: 983, endPoint y: 583, distance: 370.1
click at [983, 583] on div "Résumé des prix Prix au détail $759.00 USD Ton prix $624.00 USD Taxes et frais …" at bounding box center [1177, 371] width 425 height 459
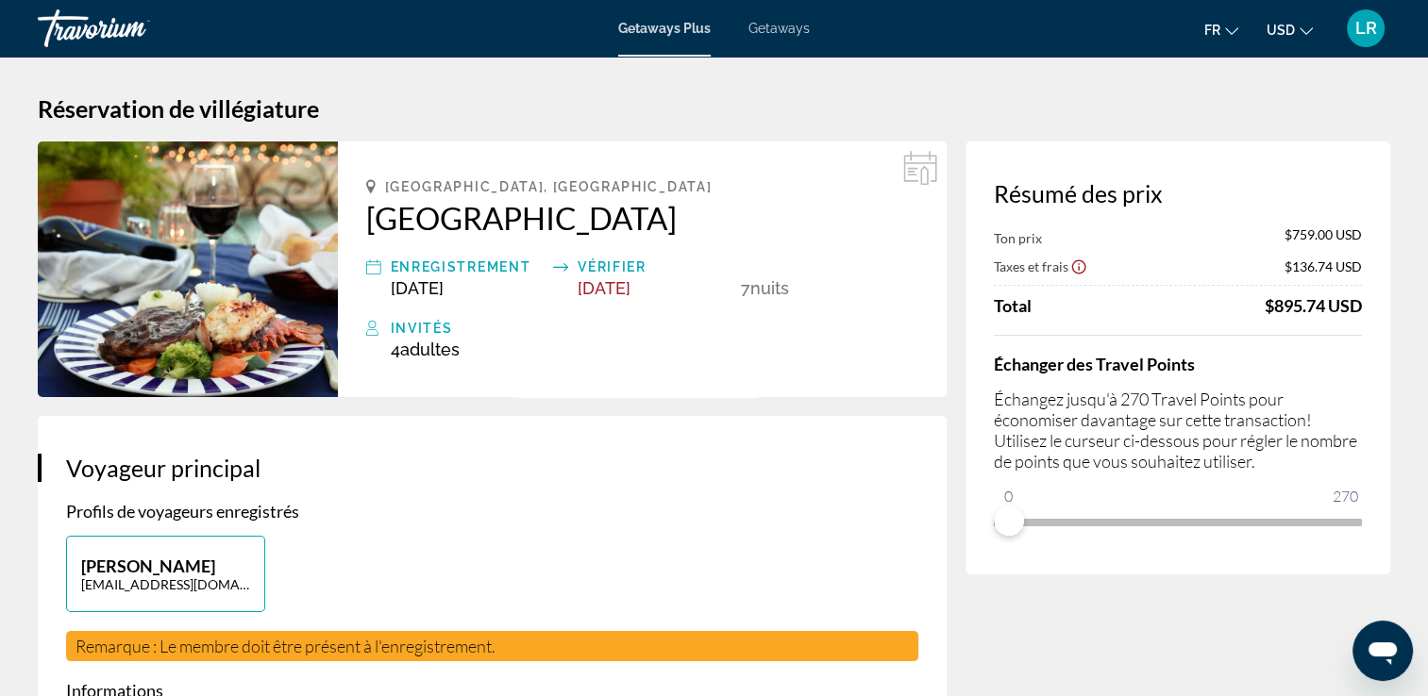
click at [1295, 30] on button "USD USD ($) MXN (Mex$) CAD (Can$) GBP (£) EUR (€) AUD (A$) NZD (NZ$) CNY (CN¥)" at bounding box center [1289, 29] width 46 height 27
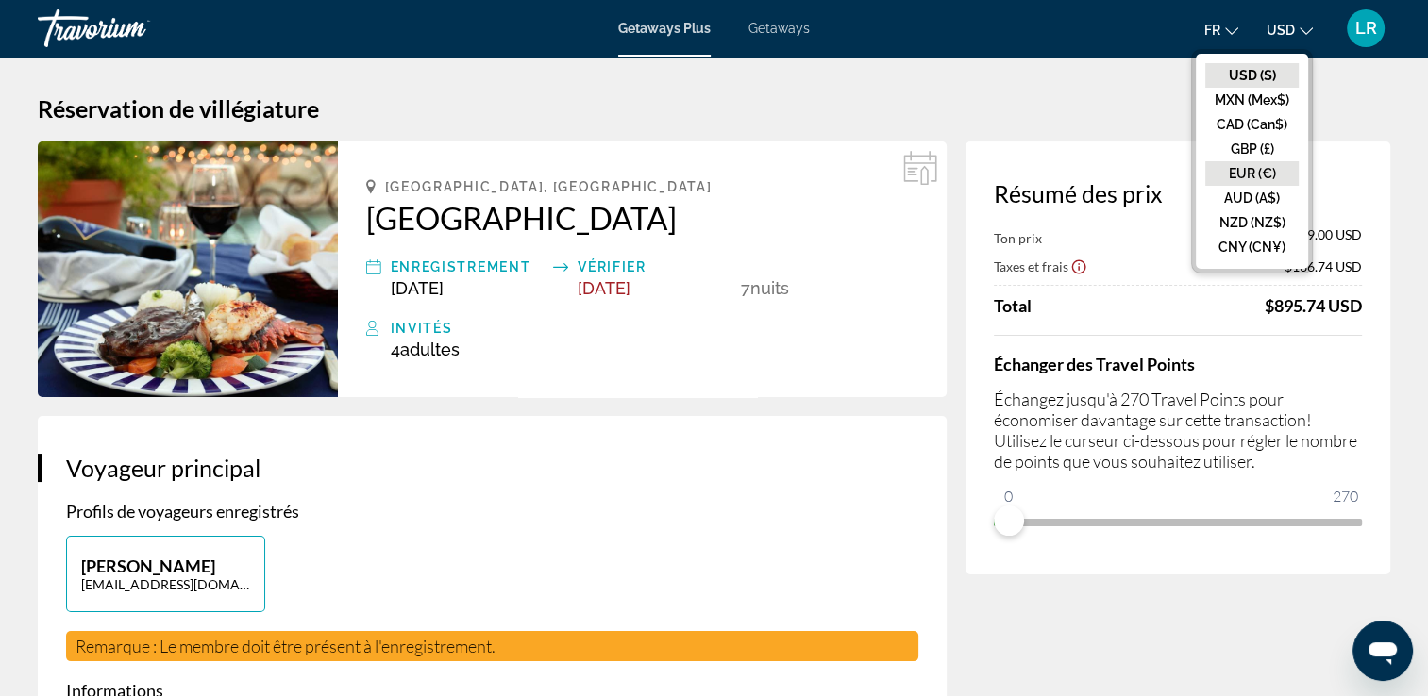
click at [1264, 172] on button "EUR (€)" at bounding box center [1251, 173] width 93 height 25
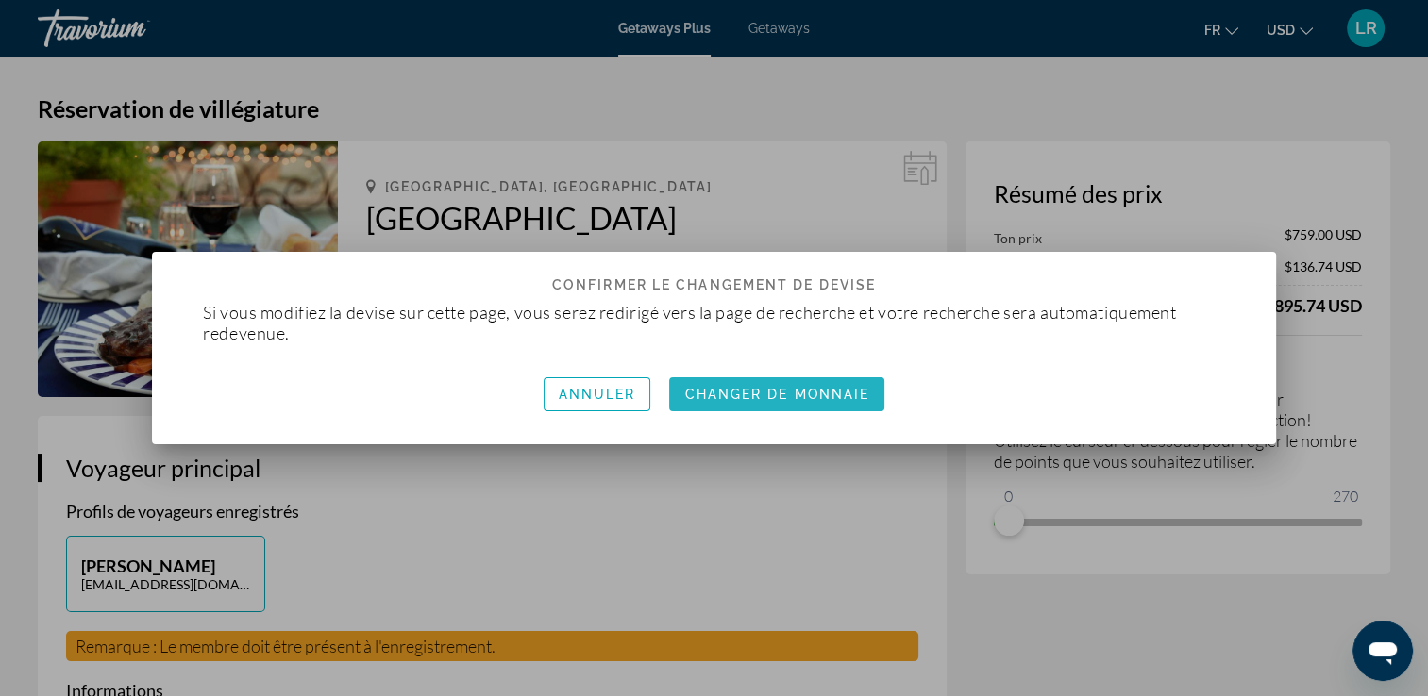
click at [791, 394] on span "Changer de monnaie" at bounding box center [776, 394] width 185 height 15
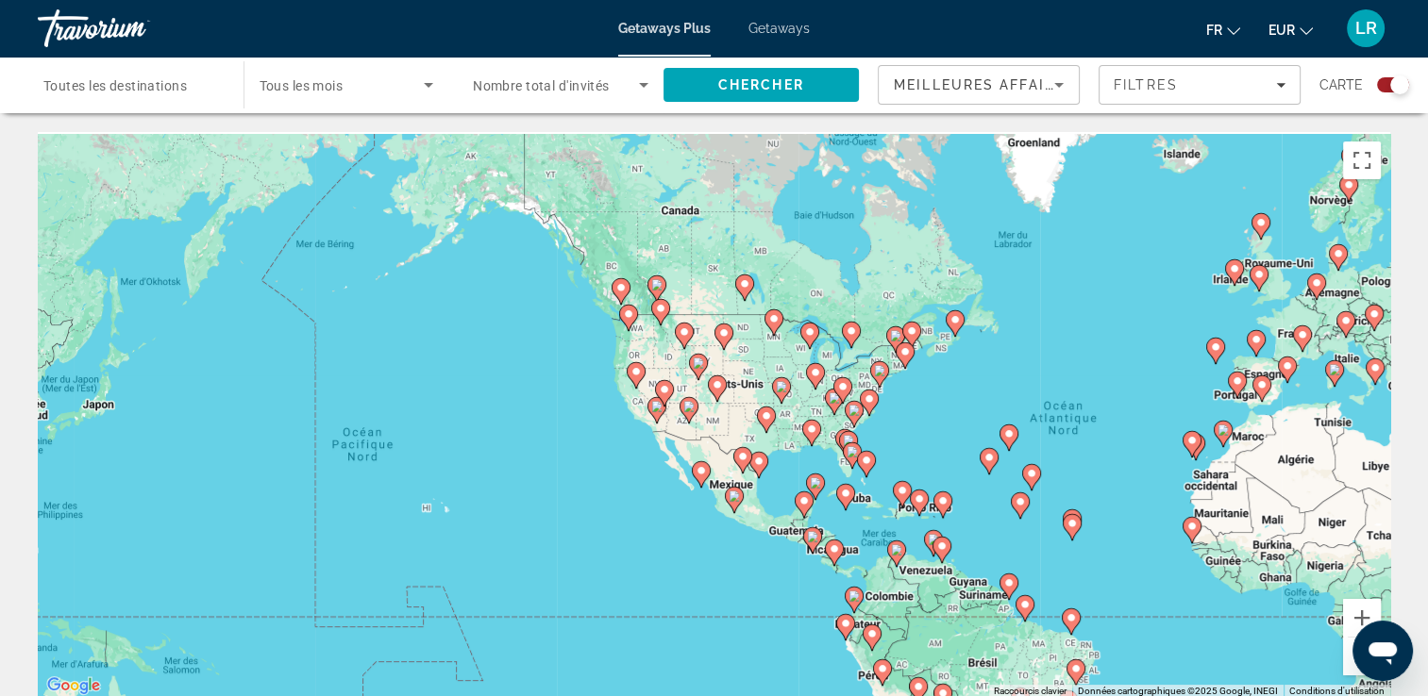
drag, startPoint x: 371, startPoint y: 501, endPoint x: 778, endPoint y: 532, distance: 407.9
click at [778, 532] on div "Pour activer le glissement avec le clavier, appuyez sur Alt+Entrée. Une fois ce…" at bounding box center [714, 415] width 1352 height 566
click at [654, 413] on icon "Main content" at bounding box center [655, 410] width 17 height 25
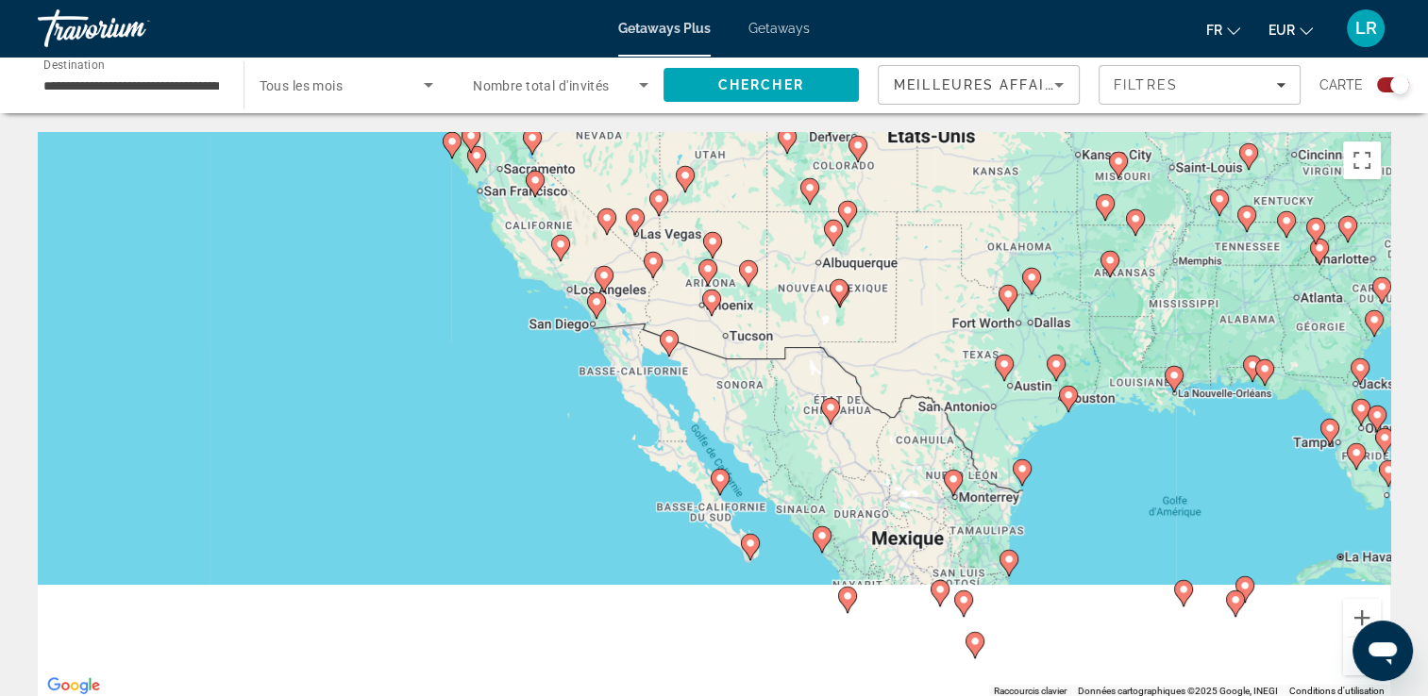
drag, startPoint x: 731, startPoint y: 559, endPoint x: 611, endPoint y: 377, distance: 218.5
click at [554, 344] on div "Pour naviguer, appuyez sur les touches fléchées. Pour activer le glissement ave…" at bounding box center [714, 415] width 1352 height 566
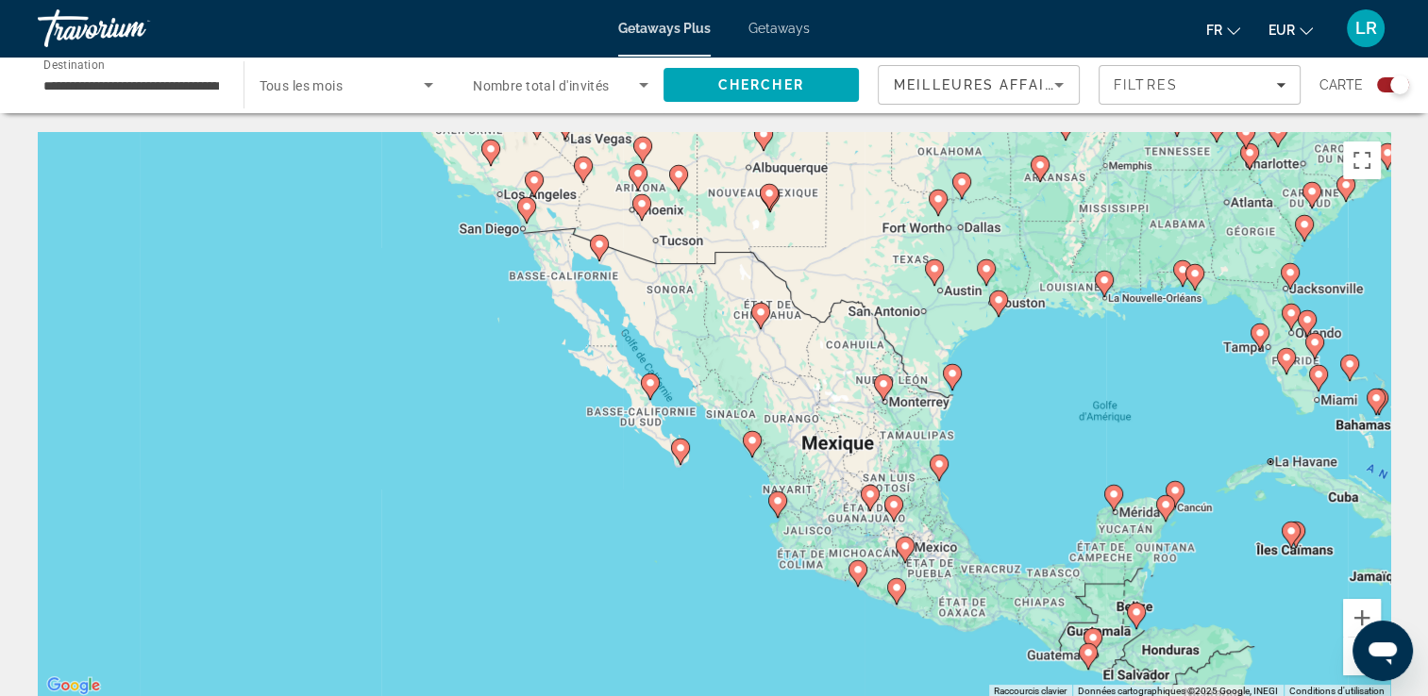
click at [681, 445] on image "Main content" at bounding box center [680, 448] width 11 height 11
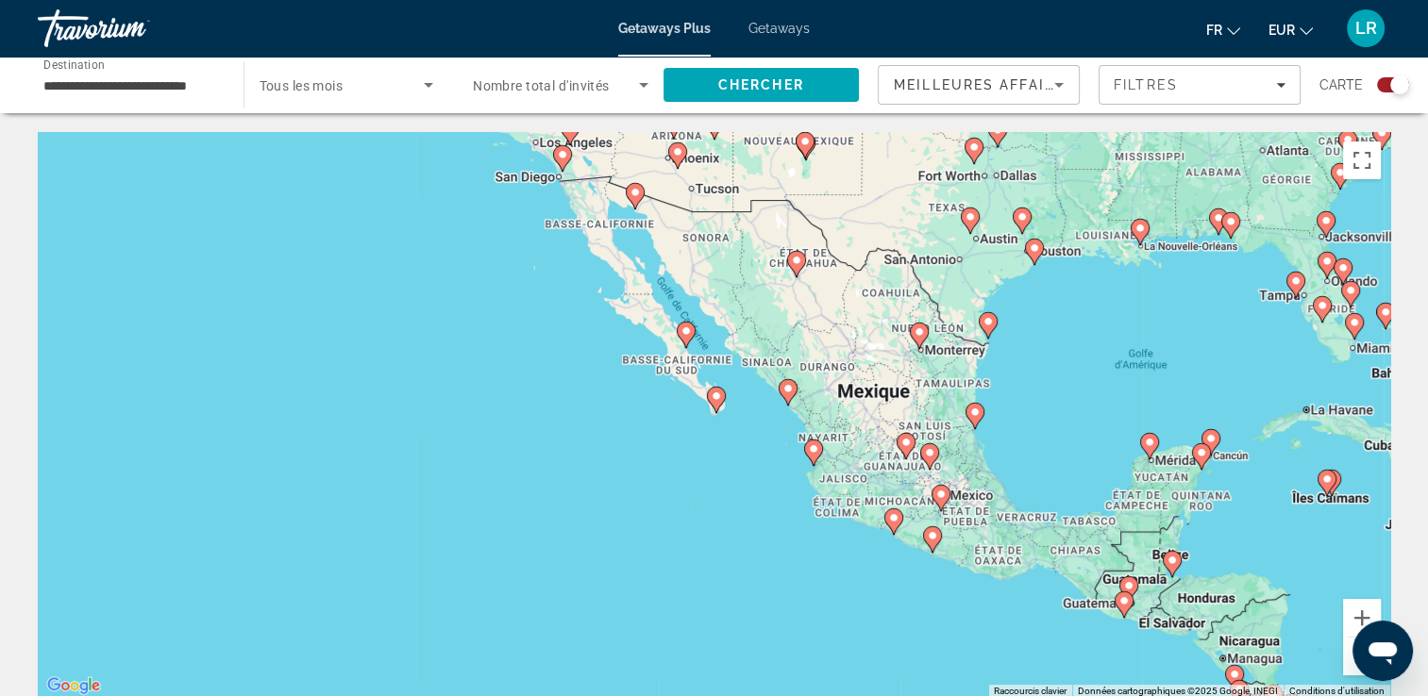
click at [722, 394] on icon "Main content" at bounding box center [715, 400] width 17 height 25
type input "**********"
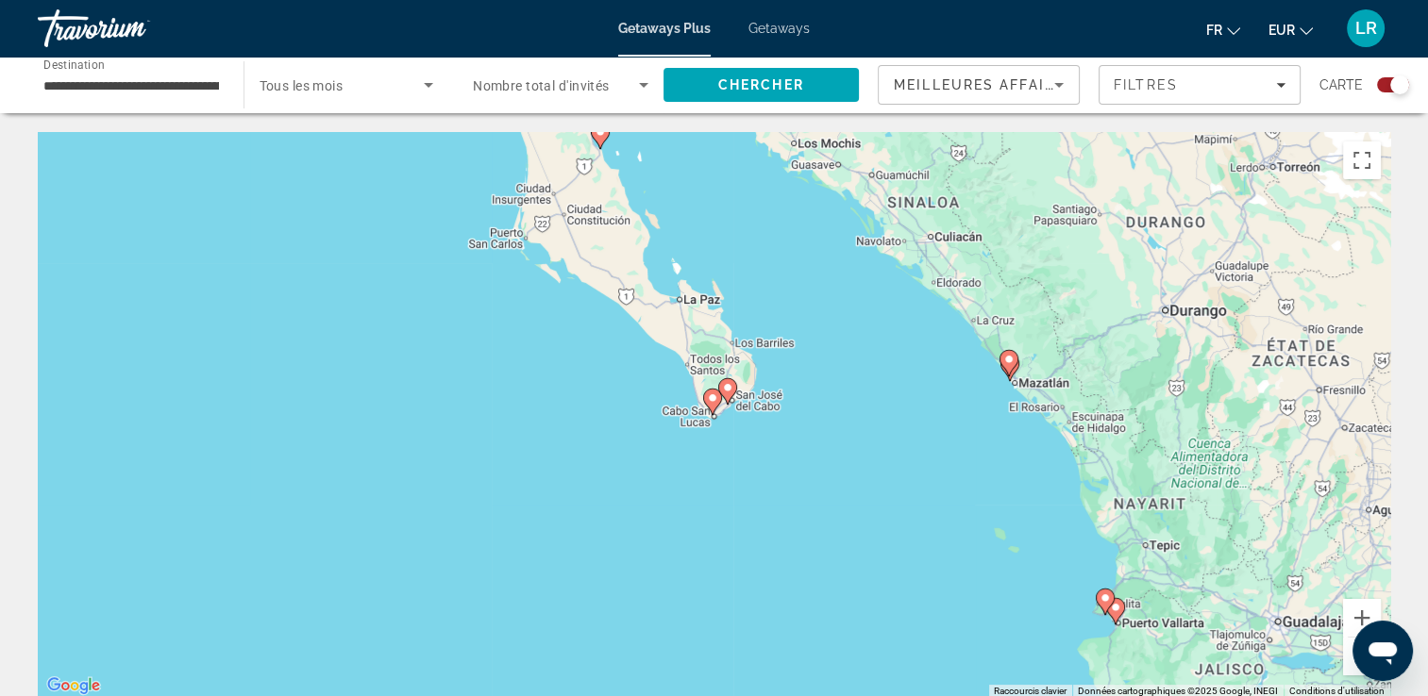
click at [709, 409] on icon "Main content" at bounding box center [712, 402] width 19 height 26
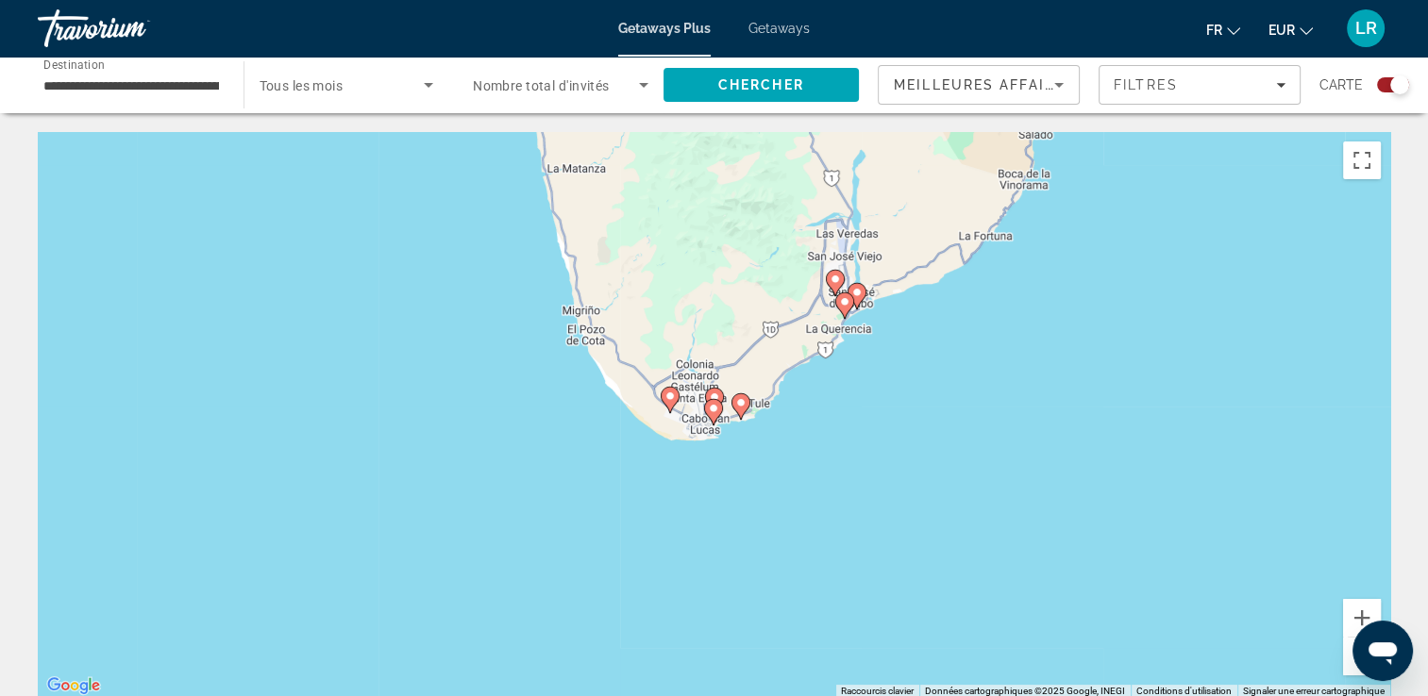
click at [708, 402] on icon "Main content" at bounding box center [712, 412] width 17 height 25
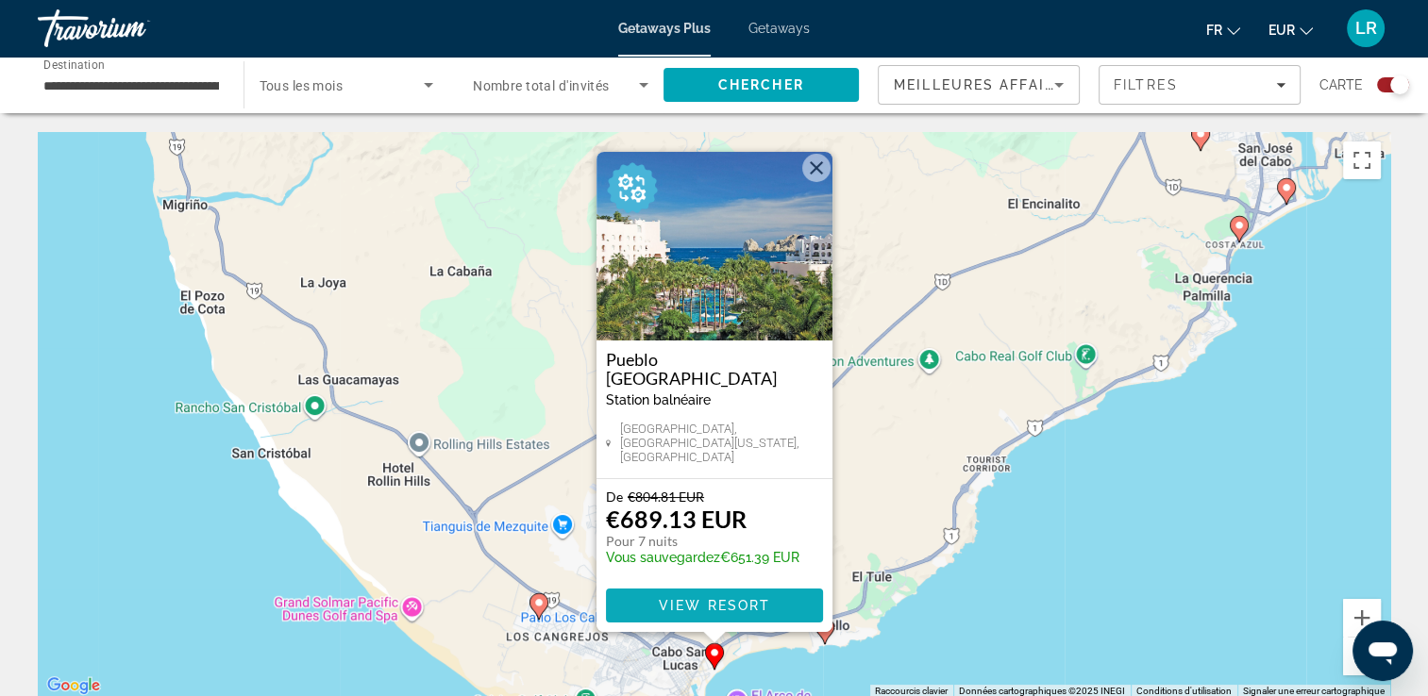
click at [802, 607] on span "Main content" at bounding box center [714, 605] width 217 height 45
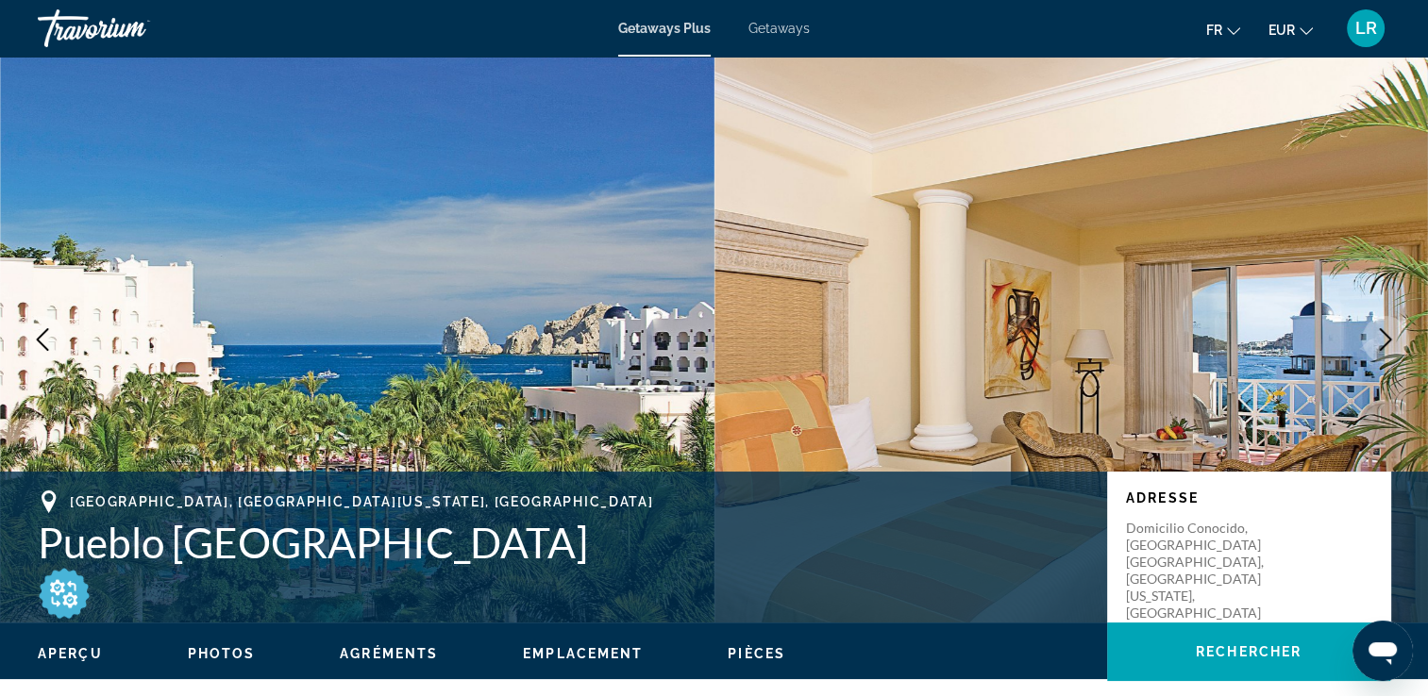
drag, startPoint x: 45, startPoint y: 544, endPoint x: 647, endPoint y: 545, distance: 602.0
click at [647, 545] on h1 "Pueblo [GEOGRAPHIC_DATA]" at bounding box center [563, 542] width 1050 height 49
copy h1 "Pueblo [GEOGRAPHIC_DATA]"
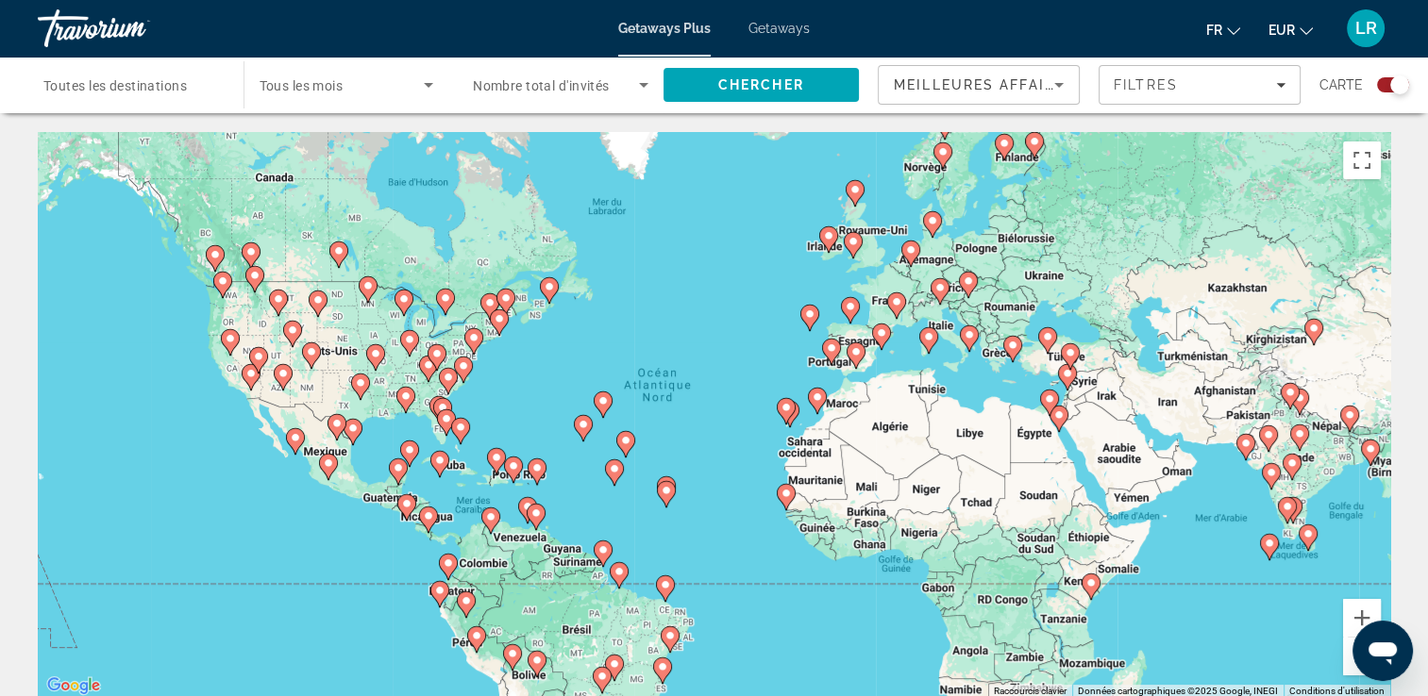
click at [574, 96] on div "Search widget" at bounding box center [561, 85] width 176 height 53
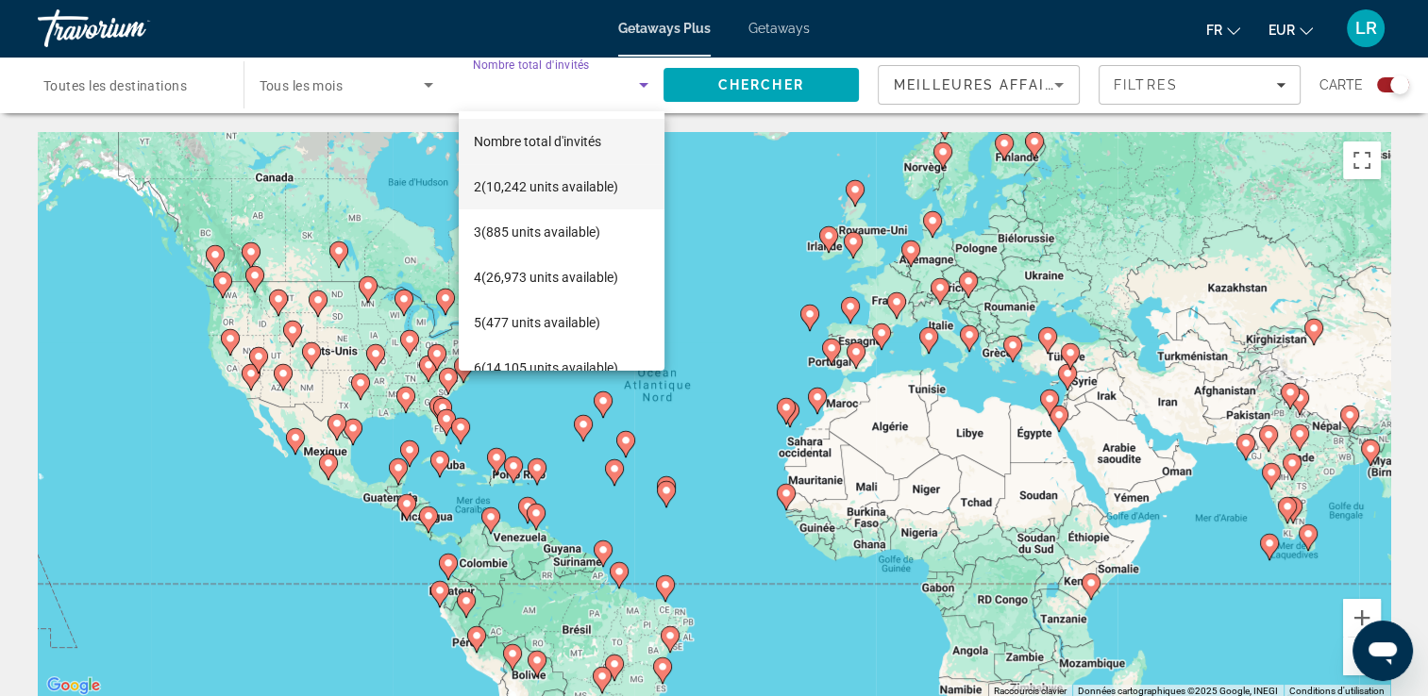
click at [585, 183] on span "2 (10,242 units available)" at bounding box center [546, 187] width 144 height 23
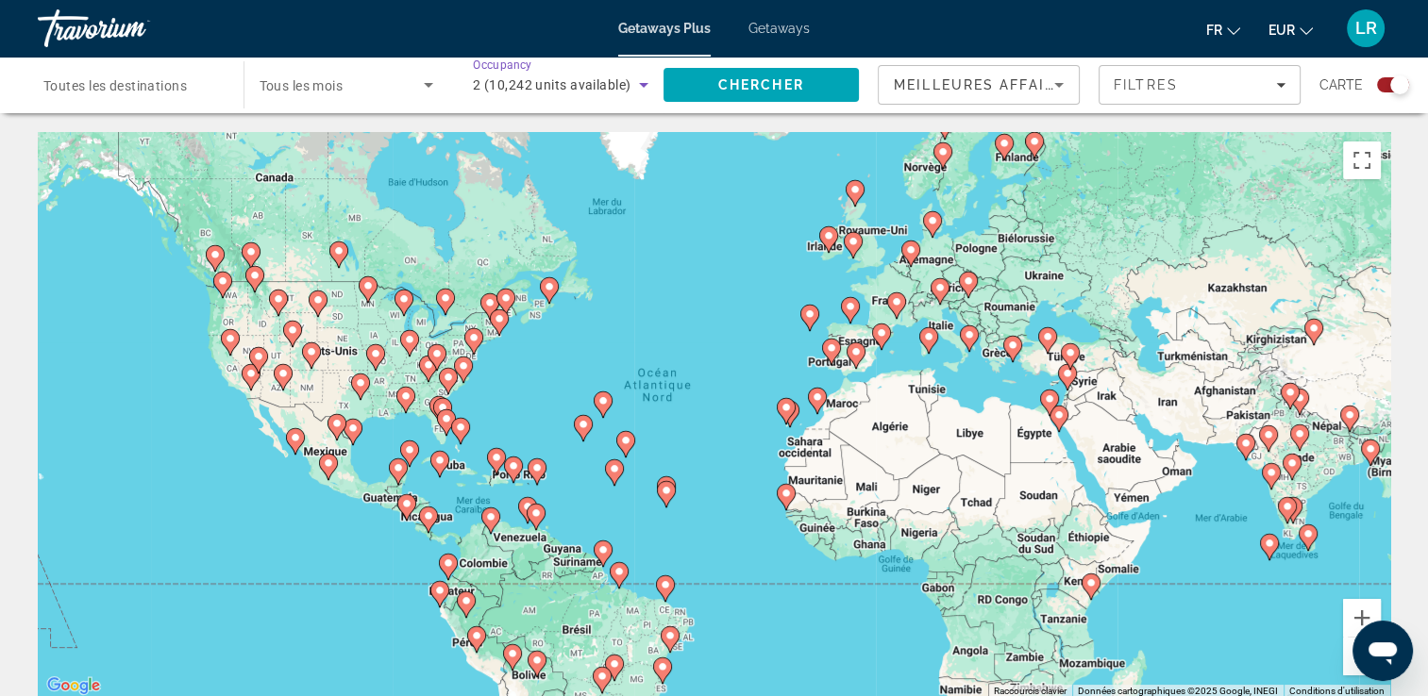
click at [428, 80] on icon "Search widget" at bounding box center [428, 85] width 23 height 23
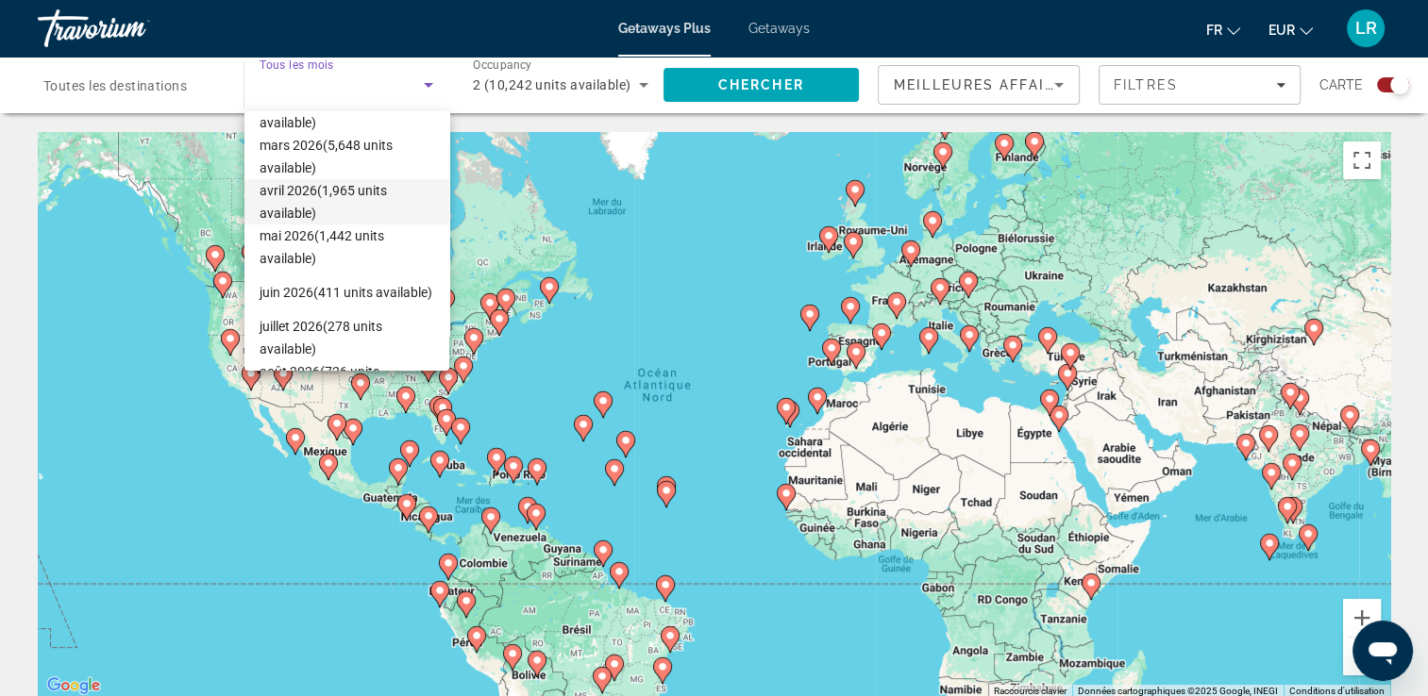
scroll to position [283, 0]
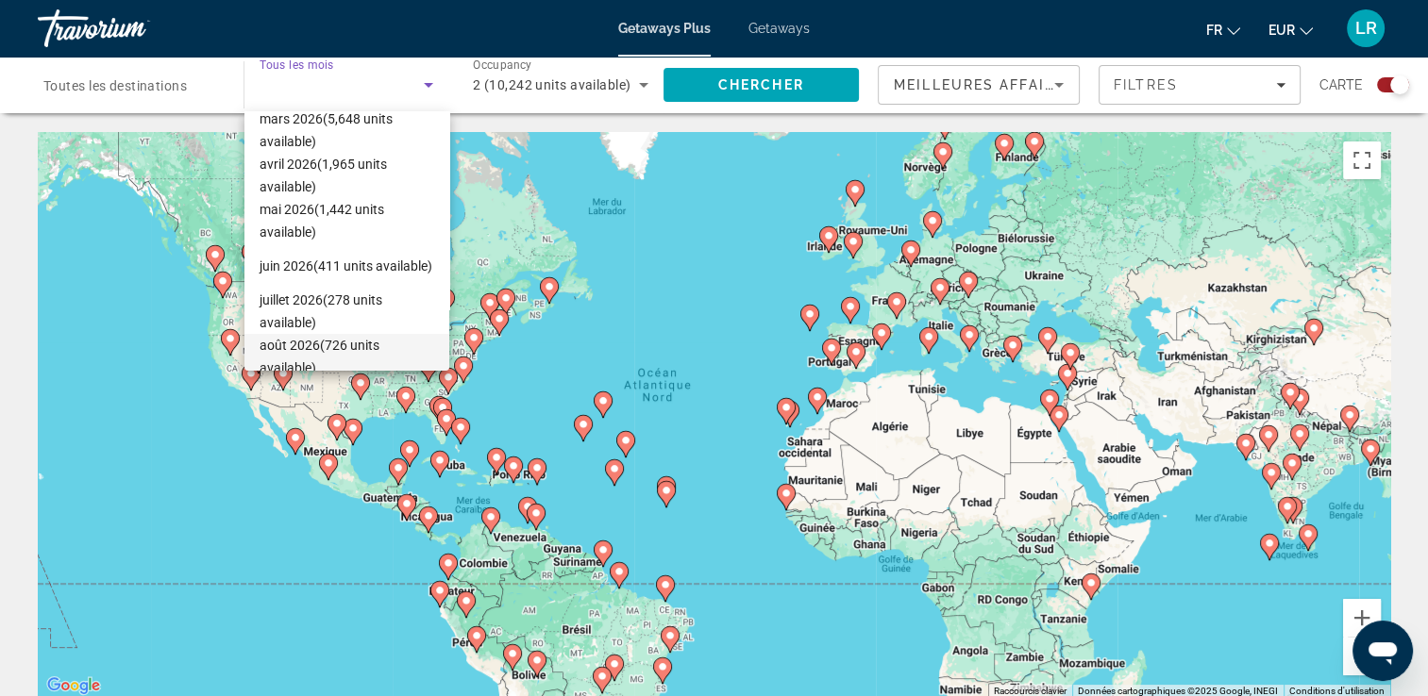
click at [338, 354] on span "[DATE] (726 units available)" at bounding box center [347, 356] width 175 height 45
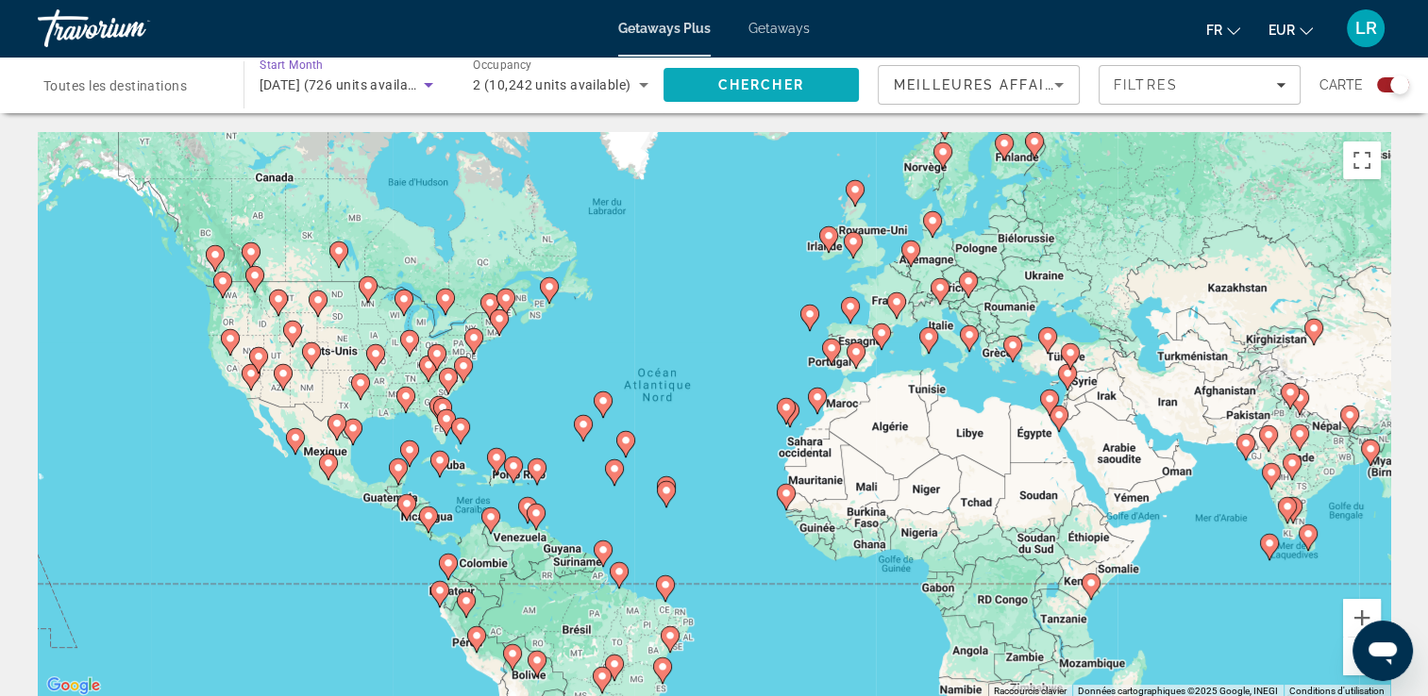
click at [728, 92] on span "Search" at bounding box center [761, 84] width 196 height 45
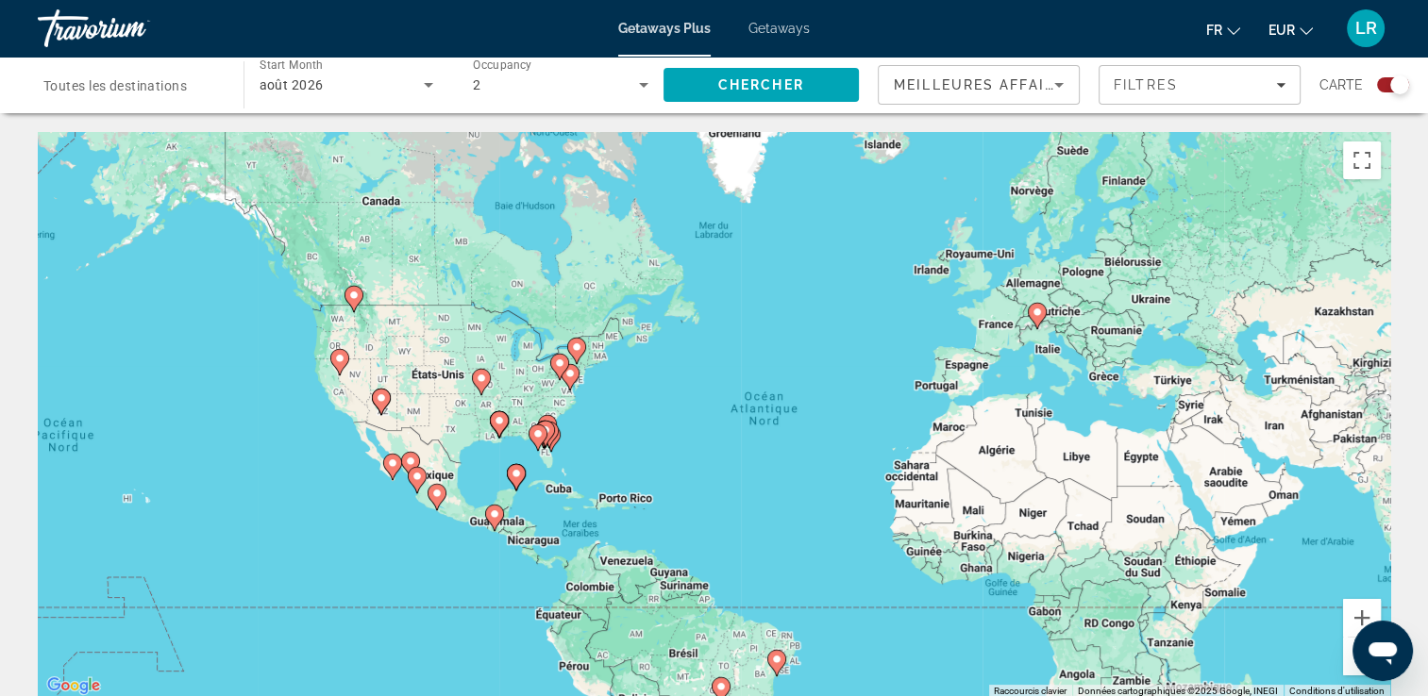
drag, startPoint x: 475, startPoint y: 441, endPoint x: 639, endPoint y: 469, distance: 166.6
click at [646, 477] on div "Pour activer le glissement avec le clavier, appuyez sur Alt+Entrée. Une fois ce…" at bounding box center [714, 415] width 1352 height 566
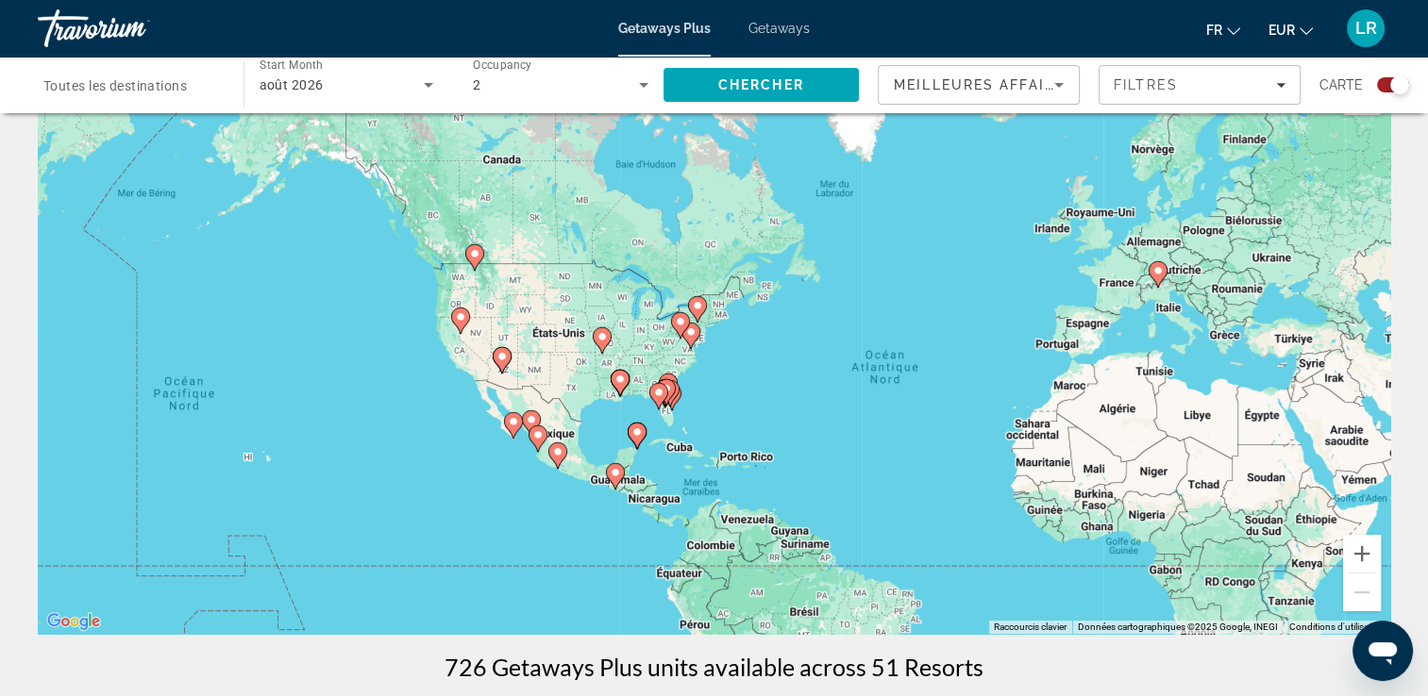
scroll to position [94, 0]
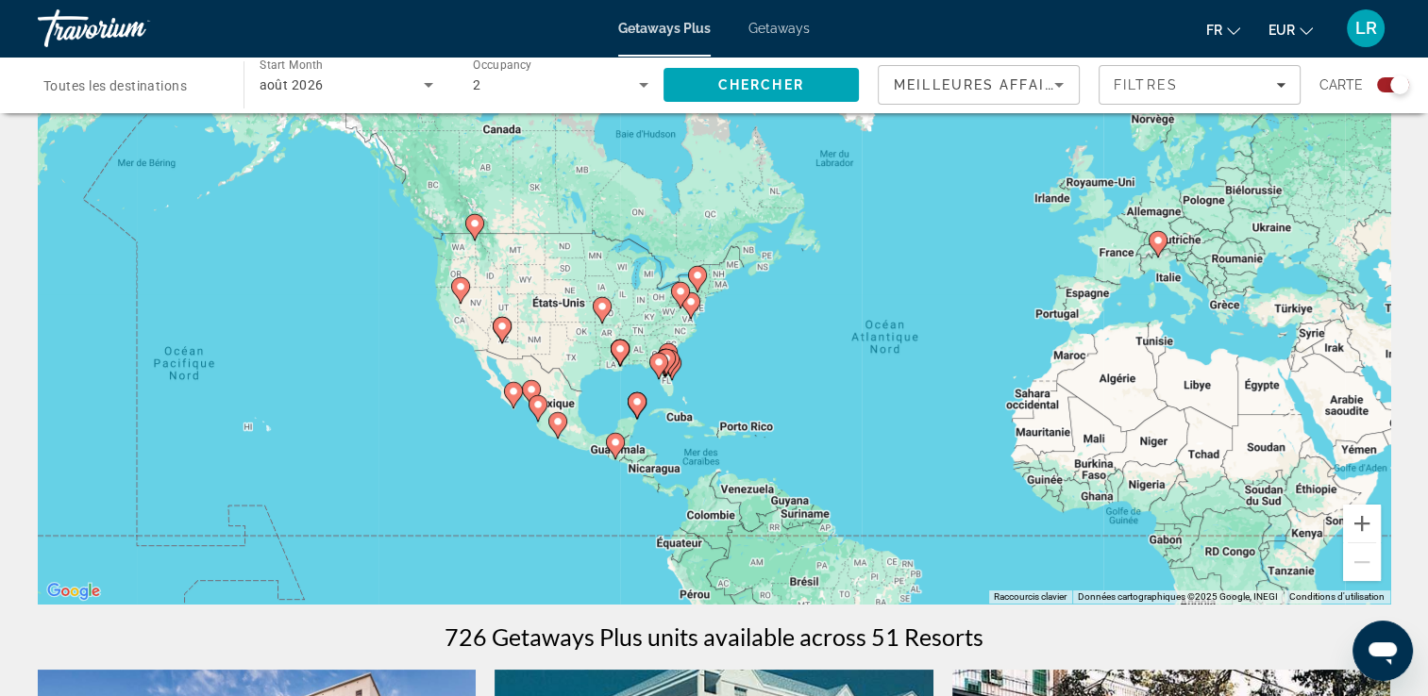
click at [452, 445] on div "Pour activer le glissement avec le clavier, appuyez sur Alt+Entrée. Une fois ce…" at bounding box center [714, 321] width 1352 height 566
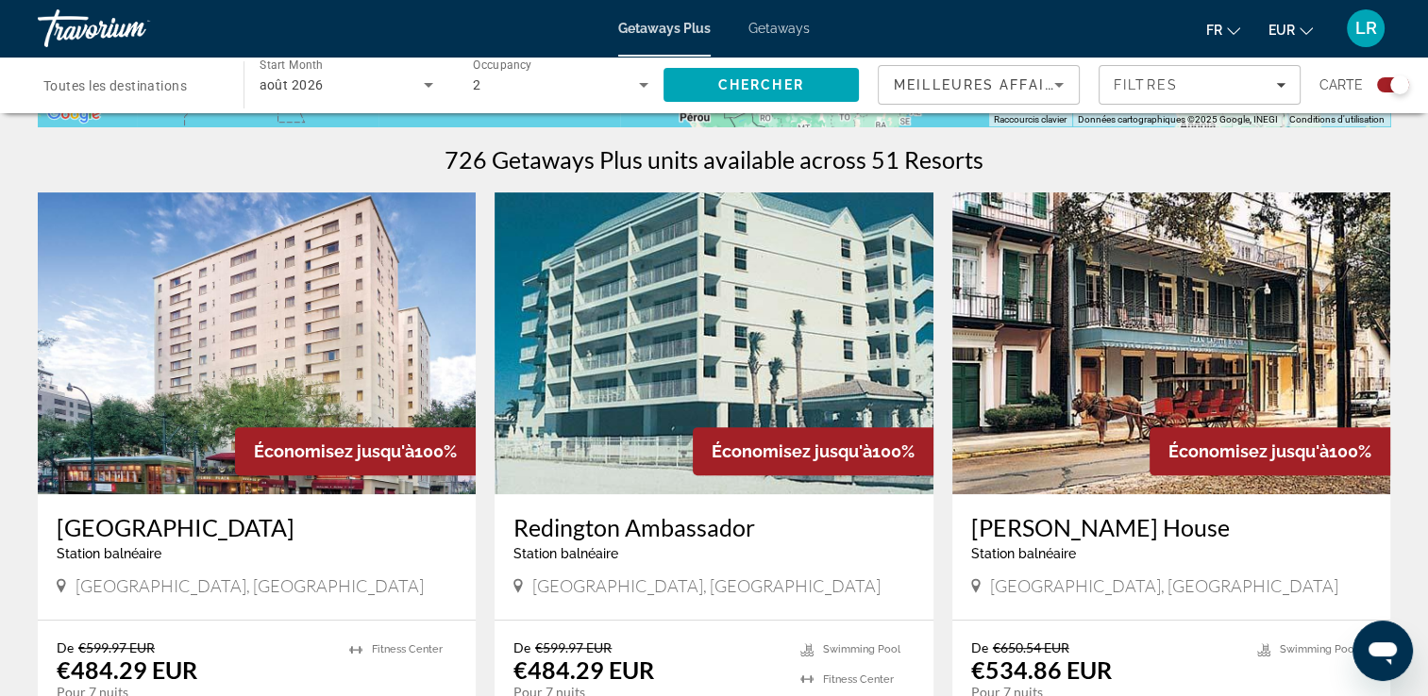
scroll to position [661, 0]
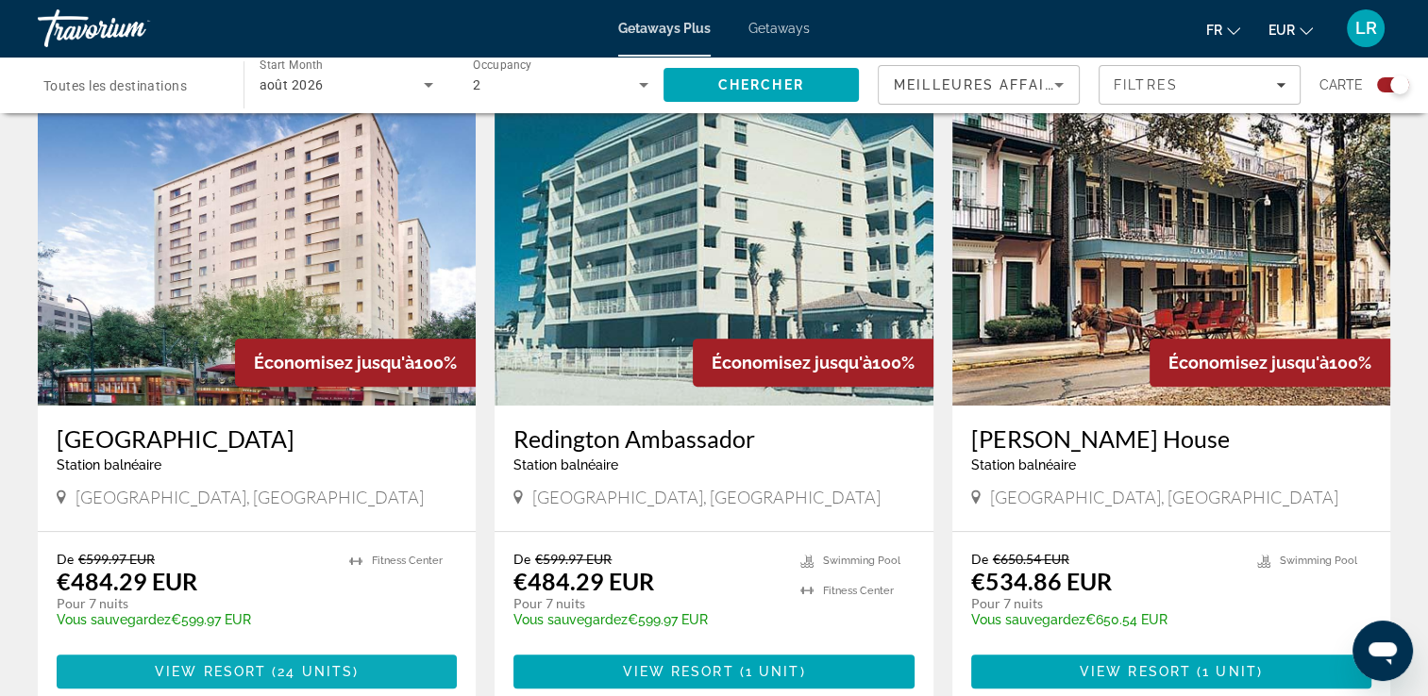
click at [301, 664] on span "24 units" at bounding box center [314, 671] width 75 height 15
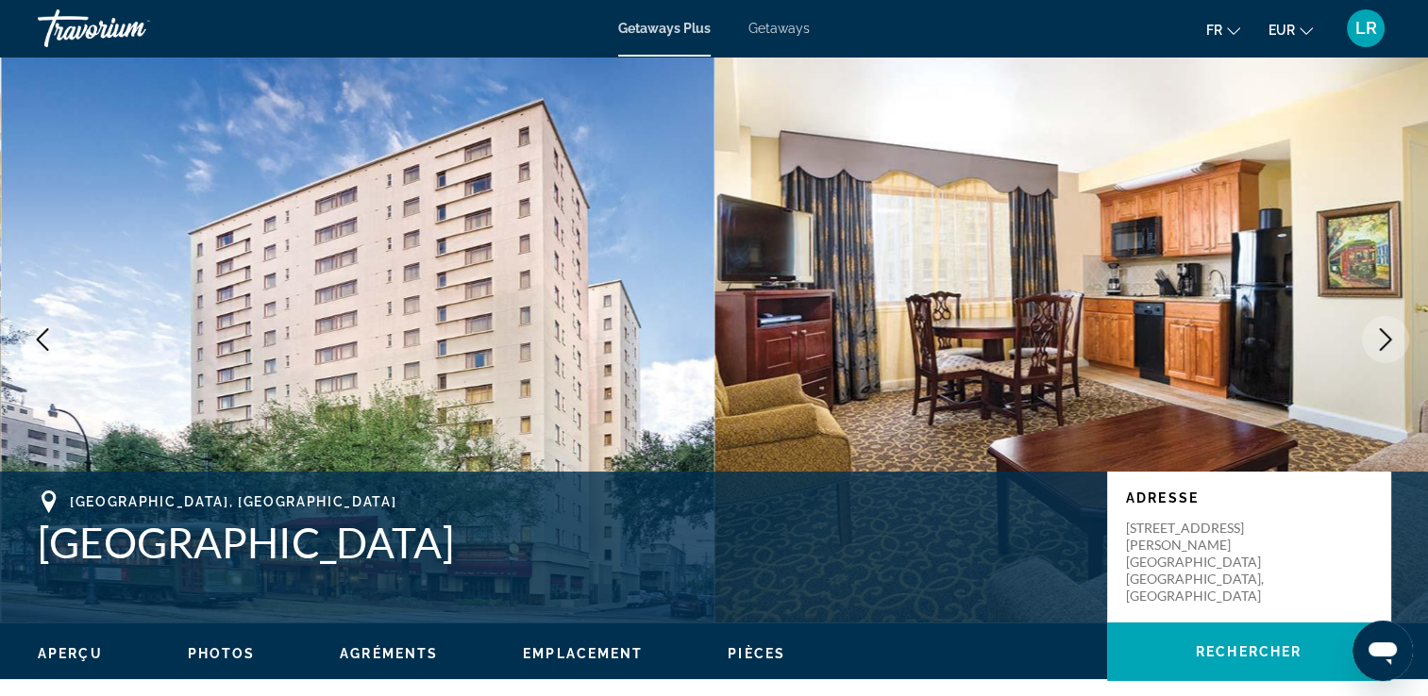
click at [1385, 323] on button "Next image" at bounding box center [1385, 339] width 47 height 47
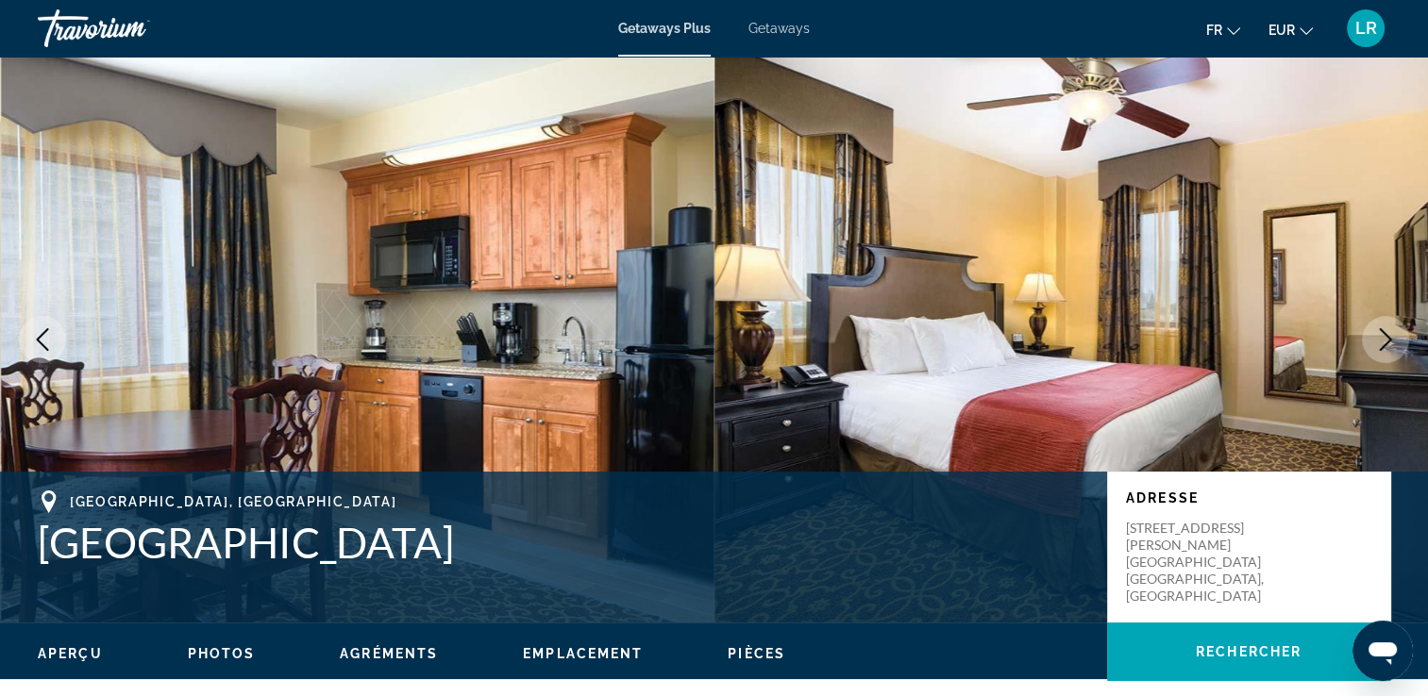
click at [1385, 325] on button "Next image" at bounding box center [1385, 339] width 47 height 47
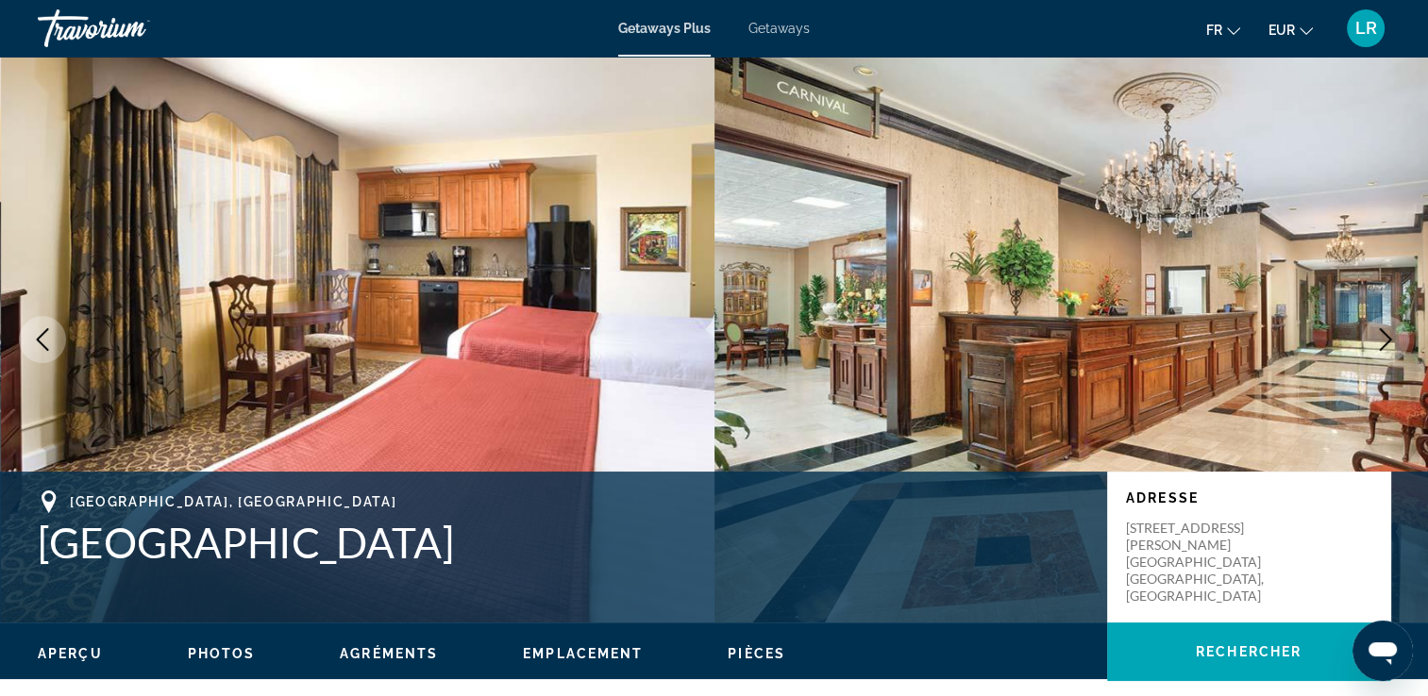
click at [1385, 325] on button "Next image" at bounding box center [1385, 339] width 47 height 47
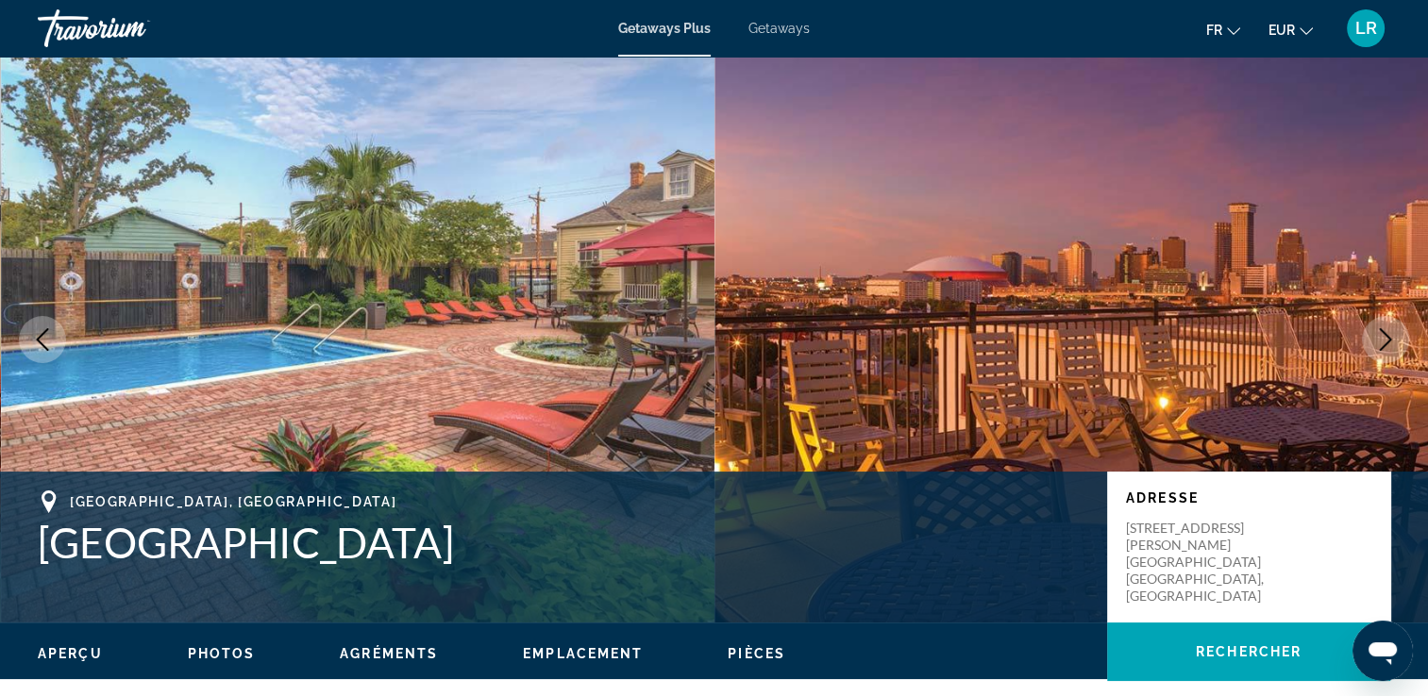
click at [1385, 325] on button "Next image" at bounding box center [1385, 339] width 47 height 47
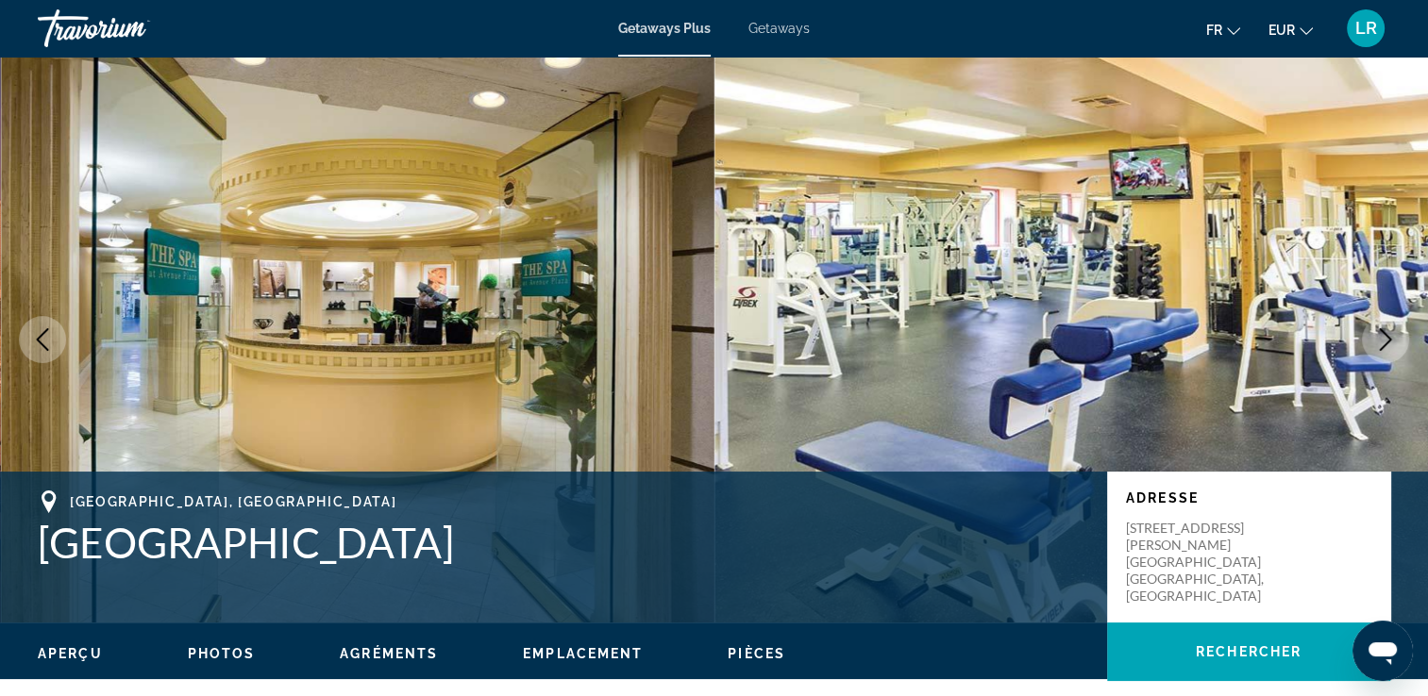
click at [1385, 325] on button "Next image" at bounding box center [1385, 339] width 47 height 47
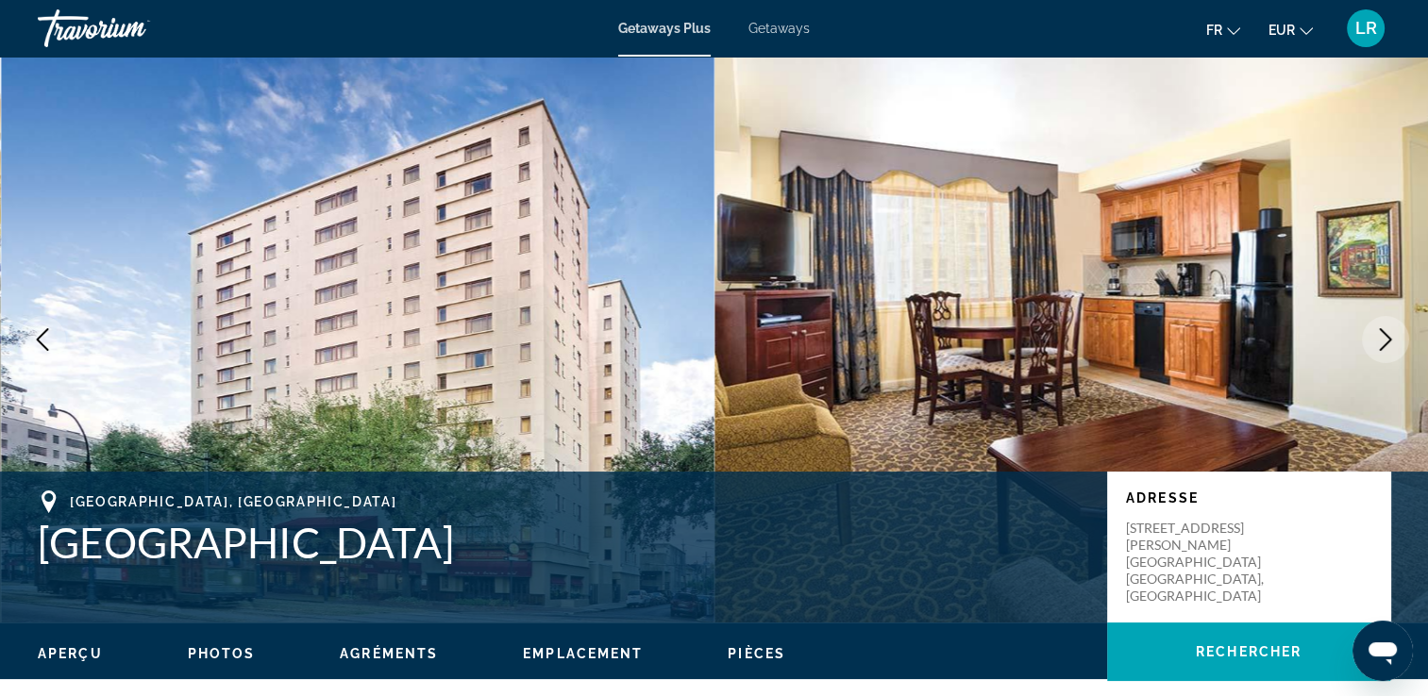
drag, startPoint x: 408, startPoint y: 548, endPoint x: 42, endPoint y: 569, distance: 366.7
click at [42, 569] on div "[GEOGRAPHIC_DATA] Adresse [STREET_ADDRESS] [PERSON_NAME][GEOGRAPHIC_DATA], [GEO…" at bounding box center [714, 547] width 1428 height 113
copy h1 "[GEOGRAPHIC_DATA]"
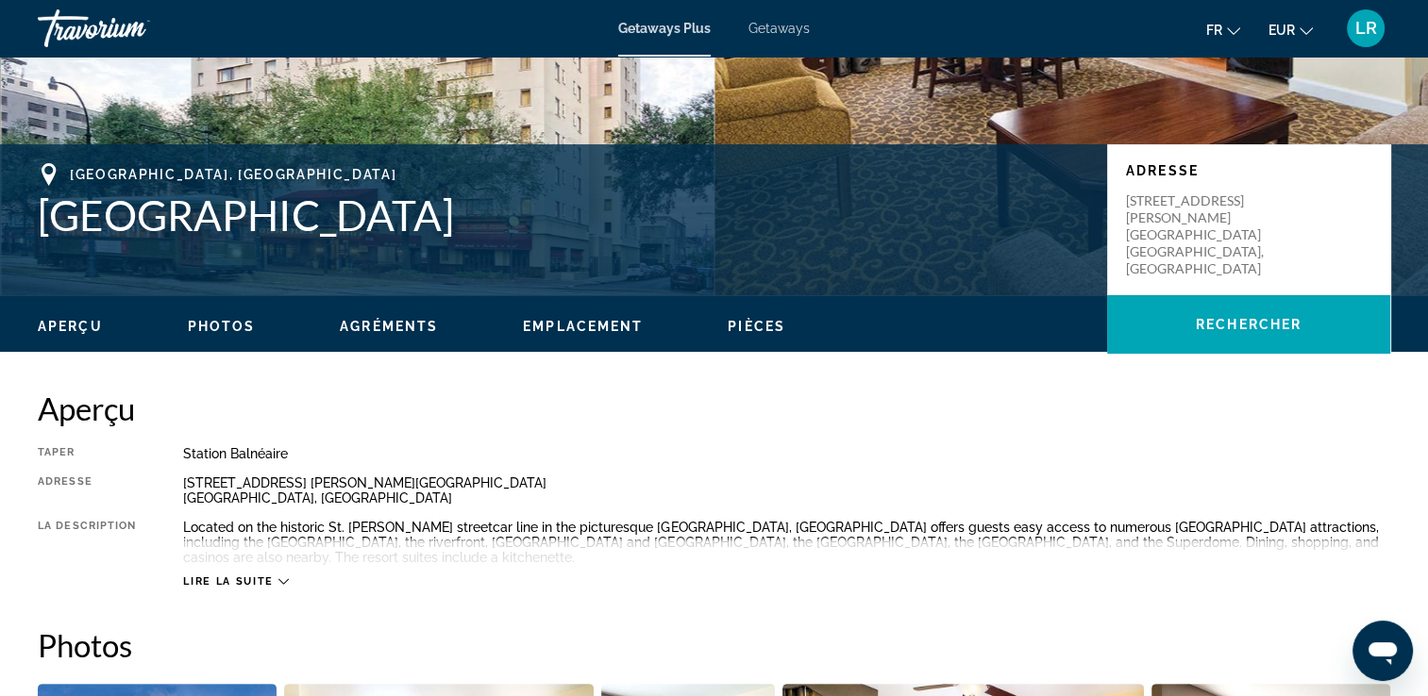
scroll to position [283, 0]
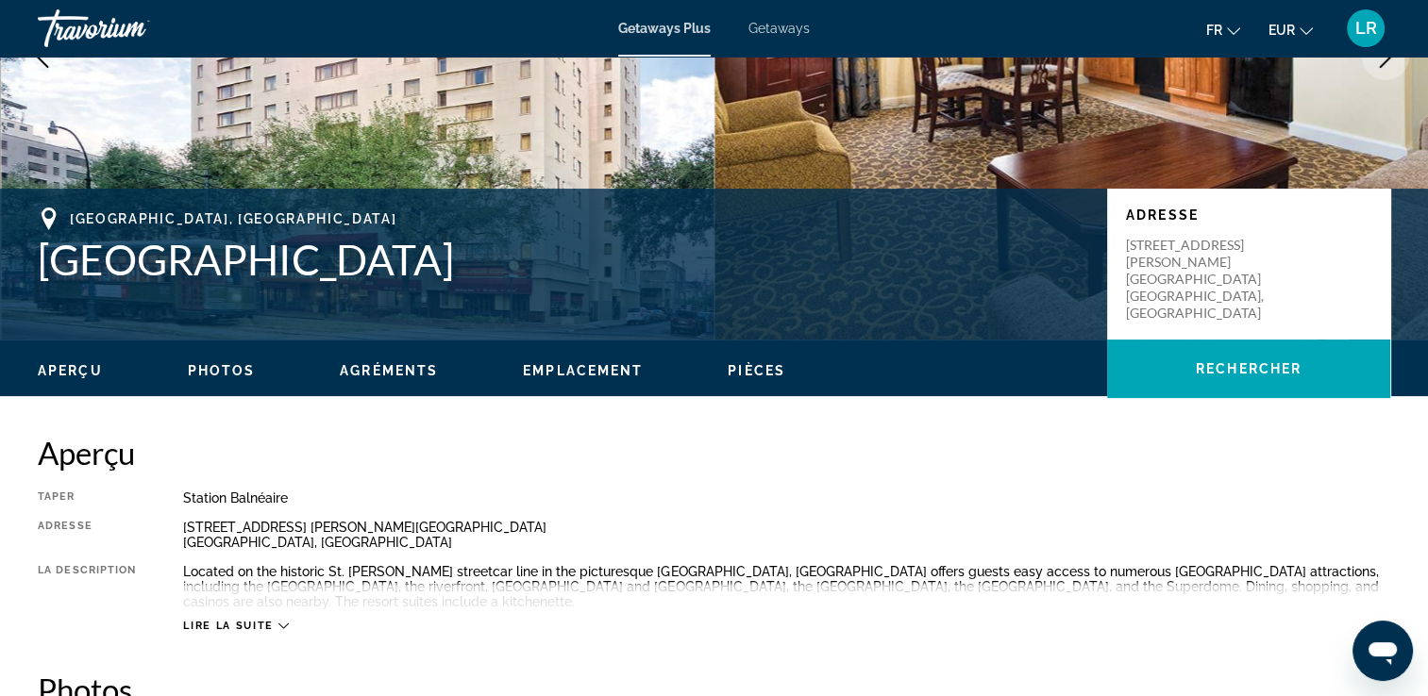
click at [695, 485] on div "Aperçu Taper Station balnéaire Tout inclus Pas tout compris Adresse [STREET_ADD…" at bounding box center [714, 533] width 1352 height 199
drag, startPoint x: 1228, startPoint y: 276, endPoint x: 1129, endPoint y: 244, distance: 104.1
click at [1129, 244] on p "[STREET_ADDRESS] [PERSON_NAME][GEOGRAPHIC_DATA], [GEOGRAPHIC_DATA]" at bounding box center [1201, 279] width 151 height 85
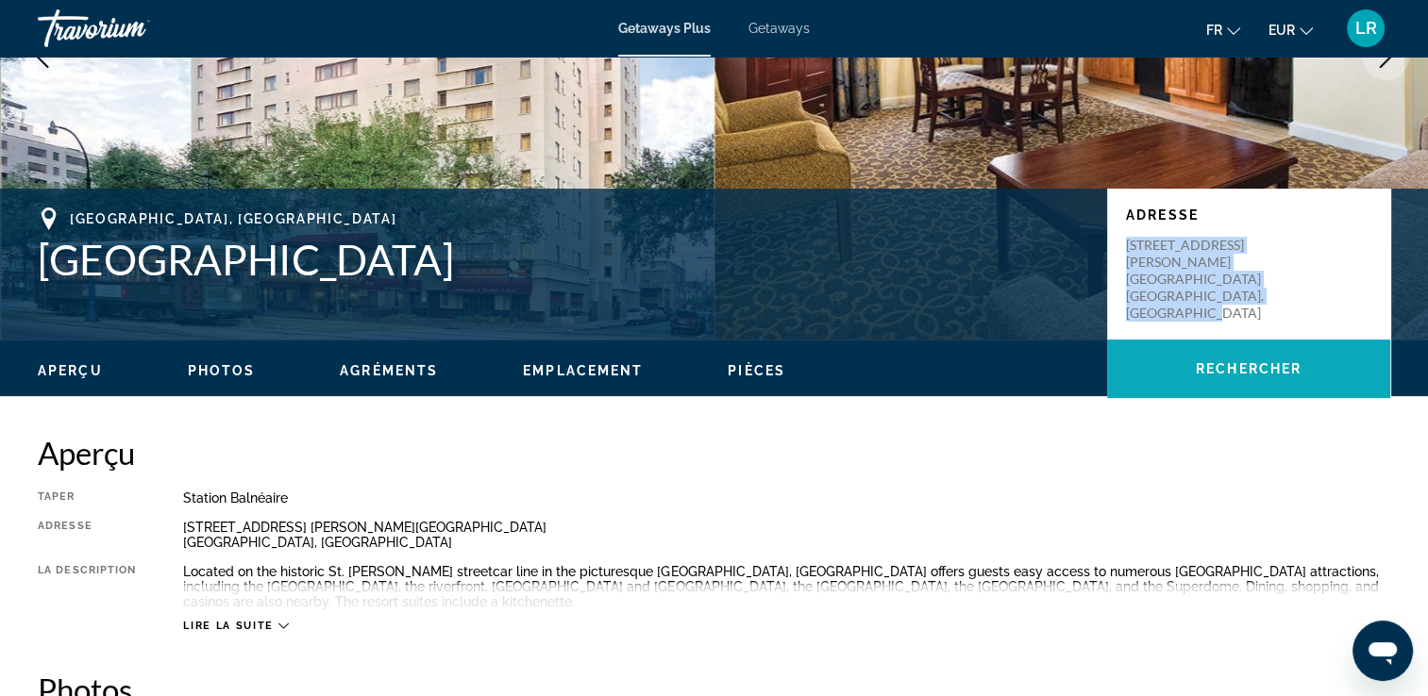
copy p "[STREET_ADDRESS] [PERSON_NAME][GEOGRAPHIC_DATA], [GEOGRAPHIC_DATA]"
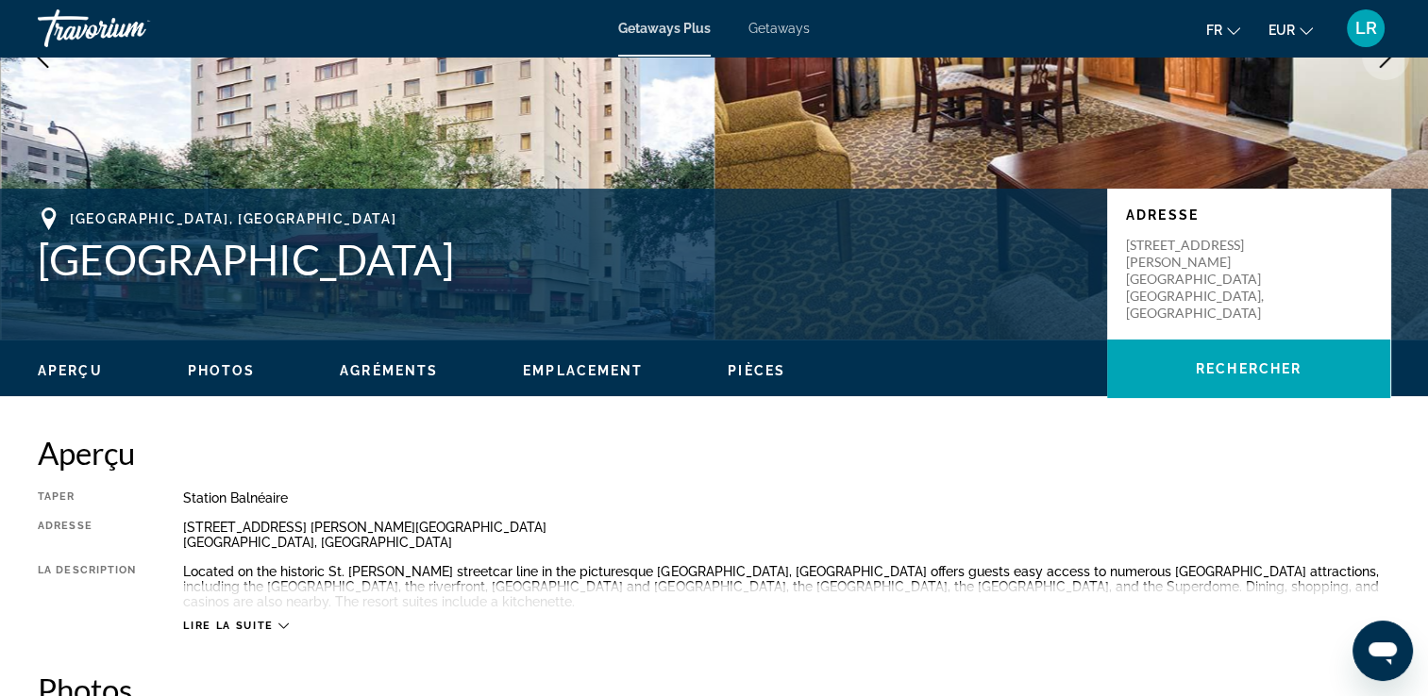
click at [759, 466] on h2 "Aperçu" at bounding box center [714, 453] width 1352 height 38
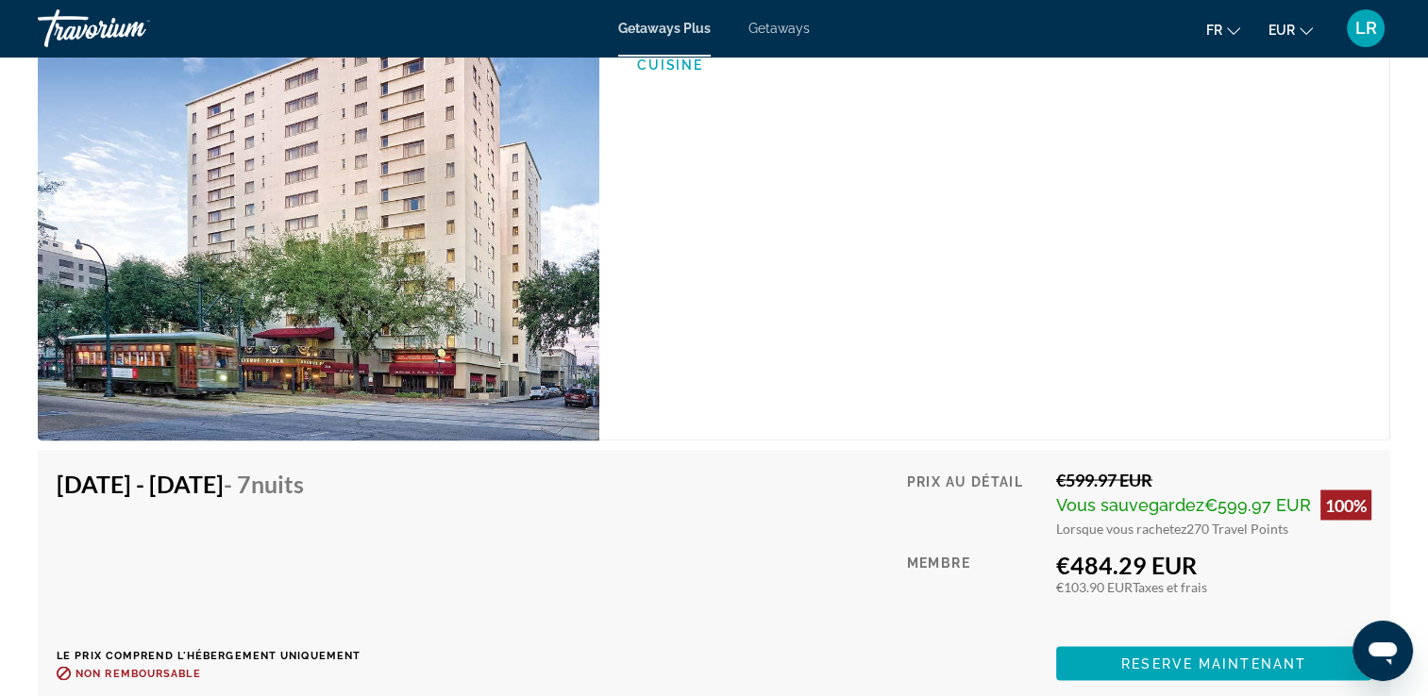
scroll to position [3208, 0]
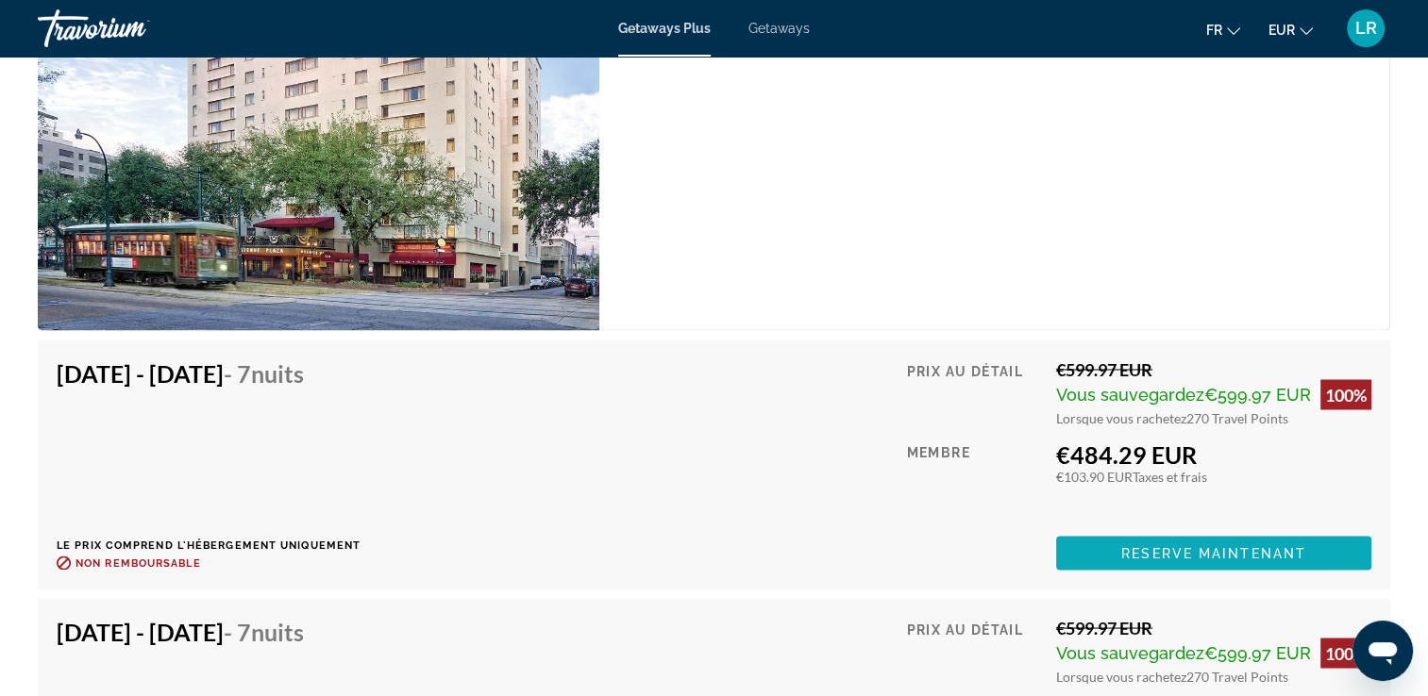
click at [1176, 554] on span "Reserve maintenant" at bounding box center [1213, 552] width 185 height 15
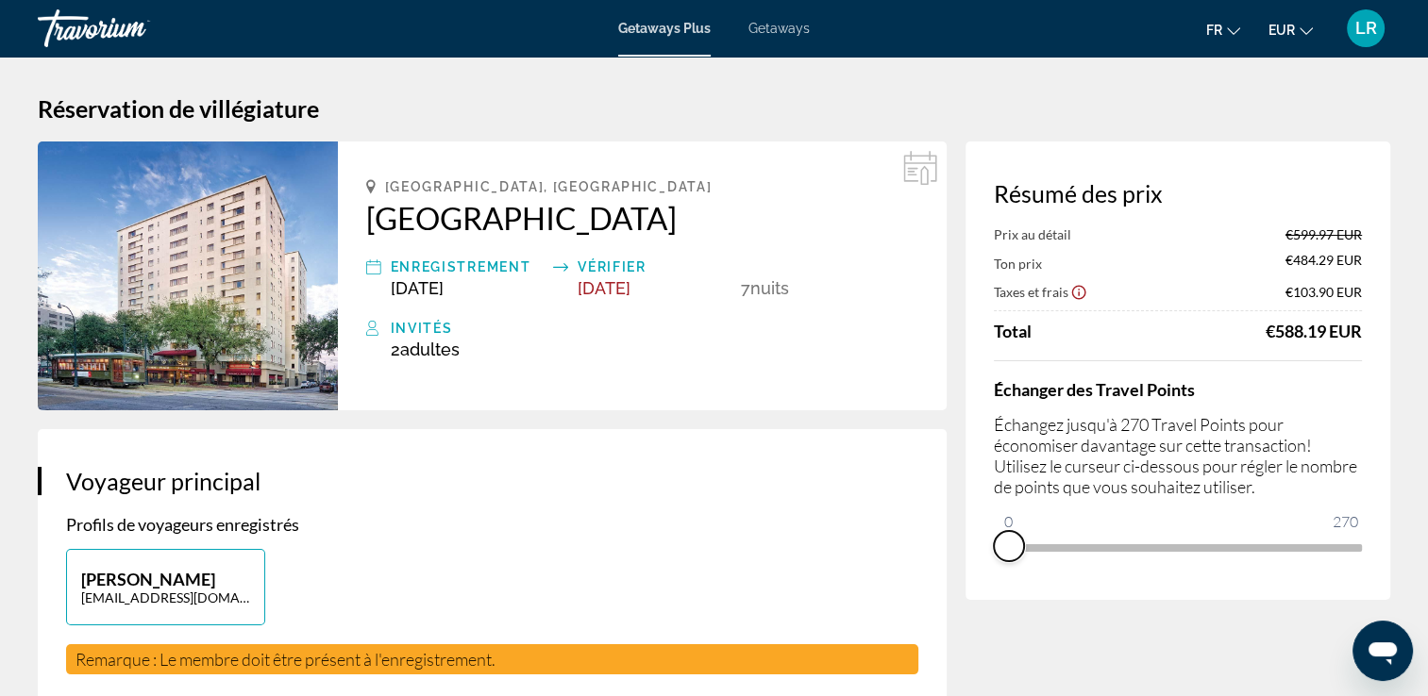
drag, startPoint x: 1355, startPoint y: 576, endPoint x: 929, endPoint y: 577, distance: 426.5
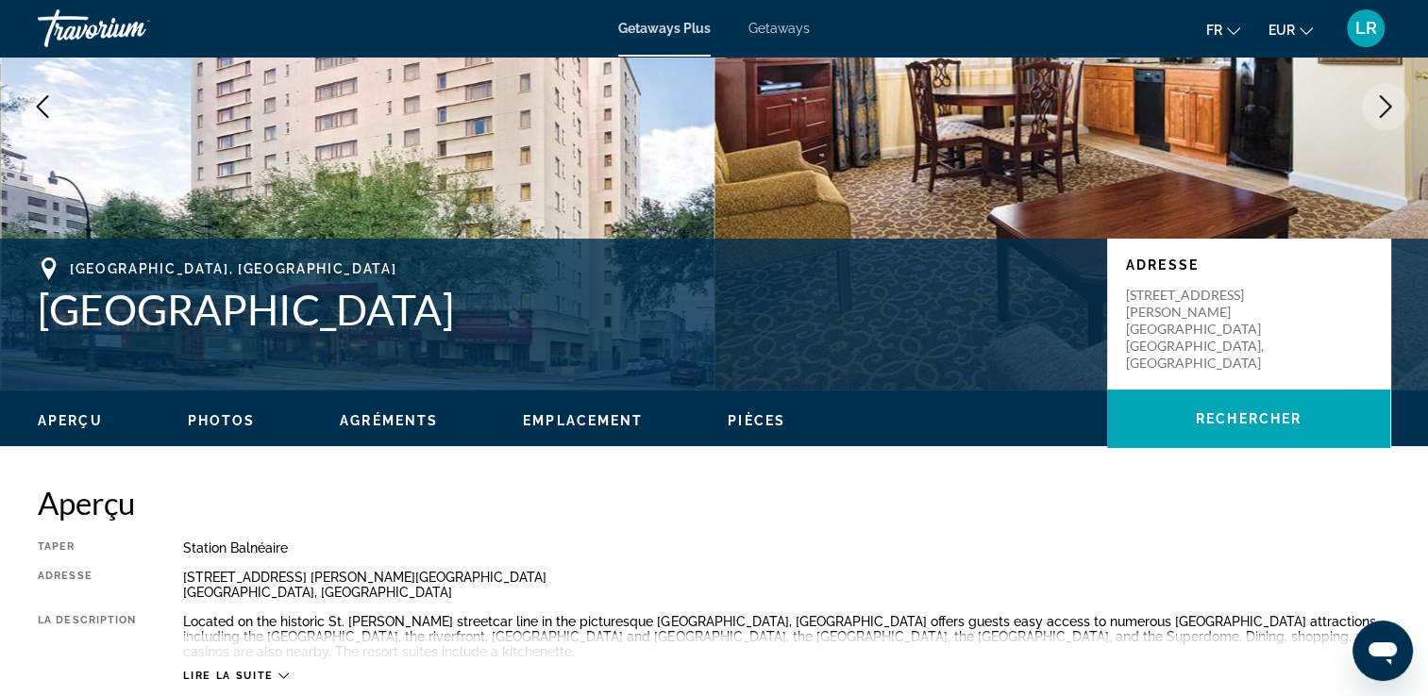
scroll to position [566, 0]
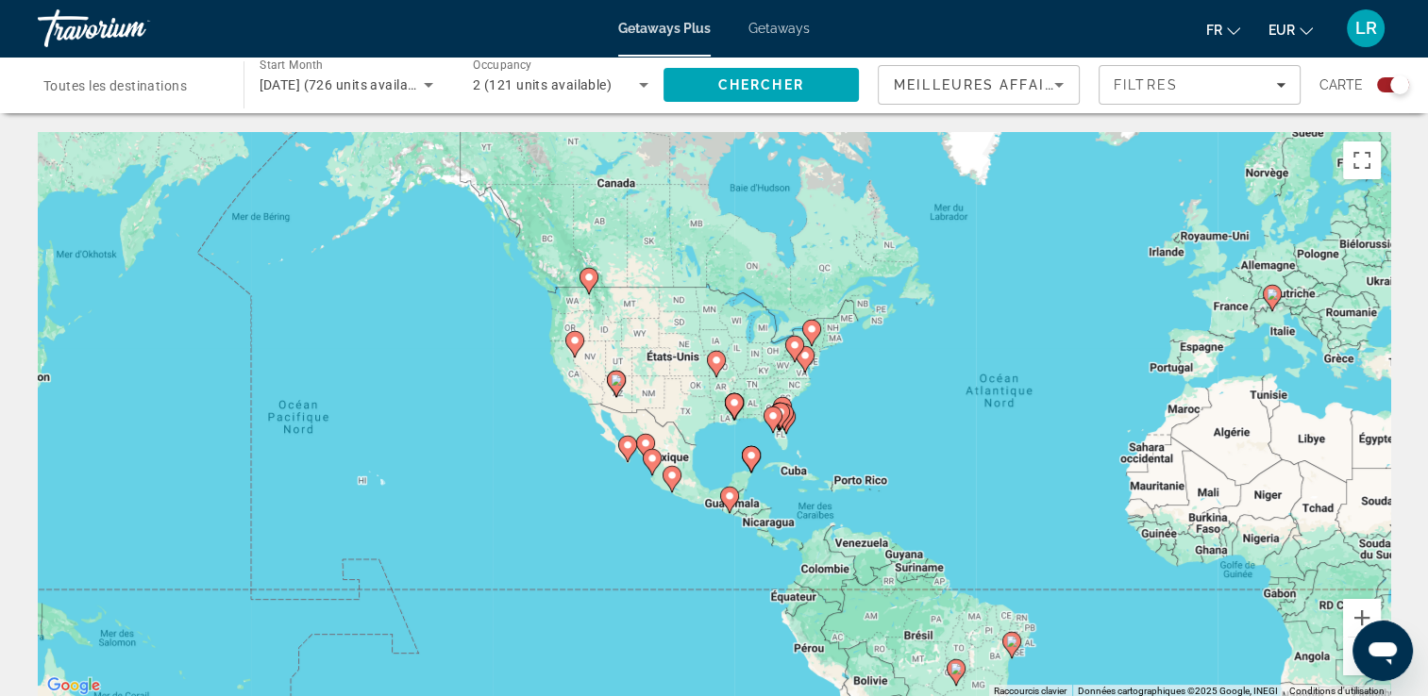
drag, startPoint x: 511, startPoint y: 413, endPoint x: 851, endPoint y: 416, distance: 339.7
click at [852, 416] on div "Pour activer le glissement avec le clavier, appuyez sur Alt+Entrée. Une fois ce…" at bounding box center [714, 415] width 1352 height 566
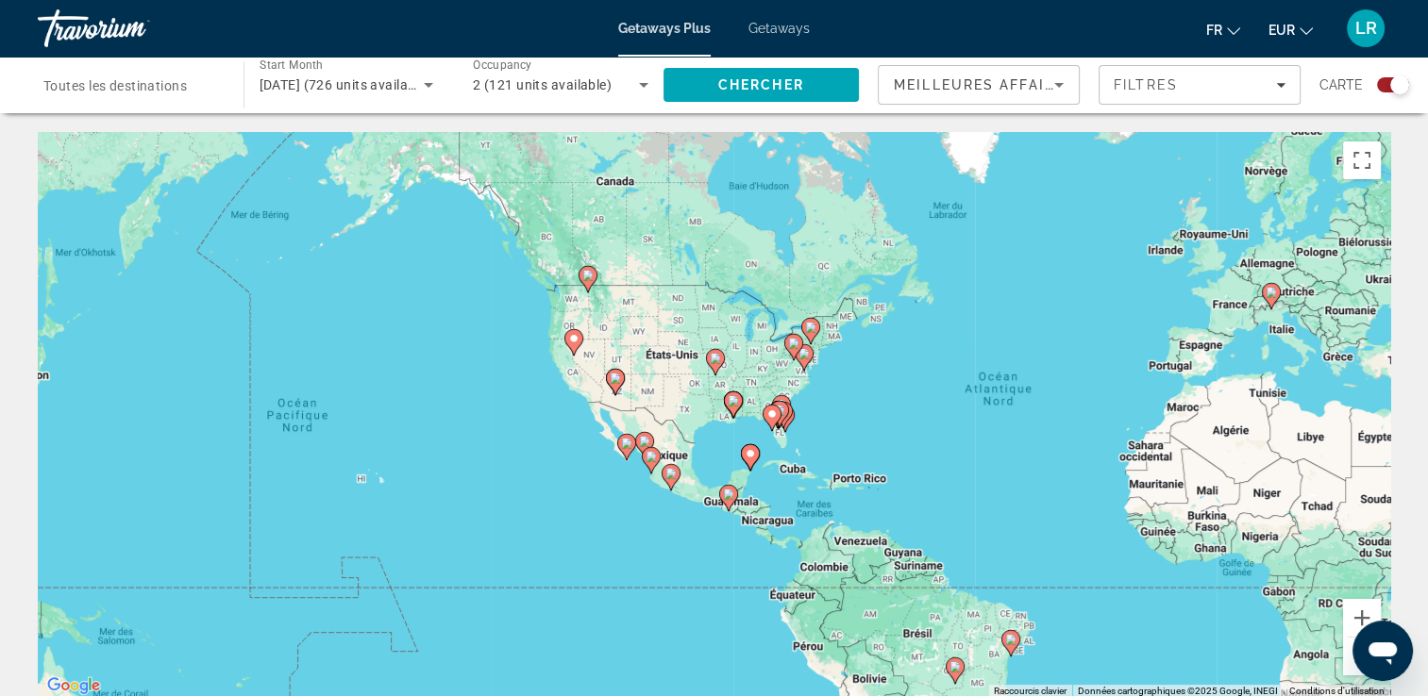
click at [775, 418] on image "Main content" at bounding box center [771, 414] width 11 height 11
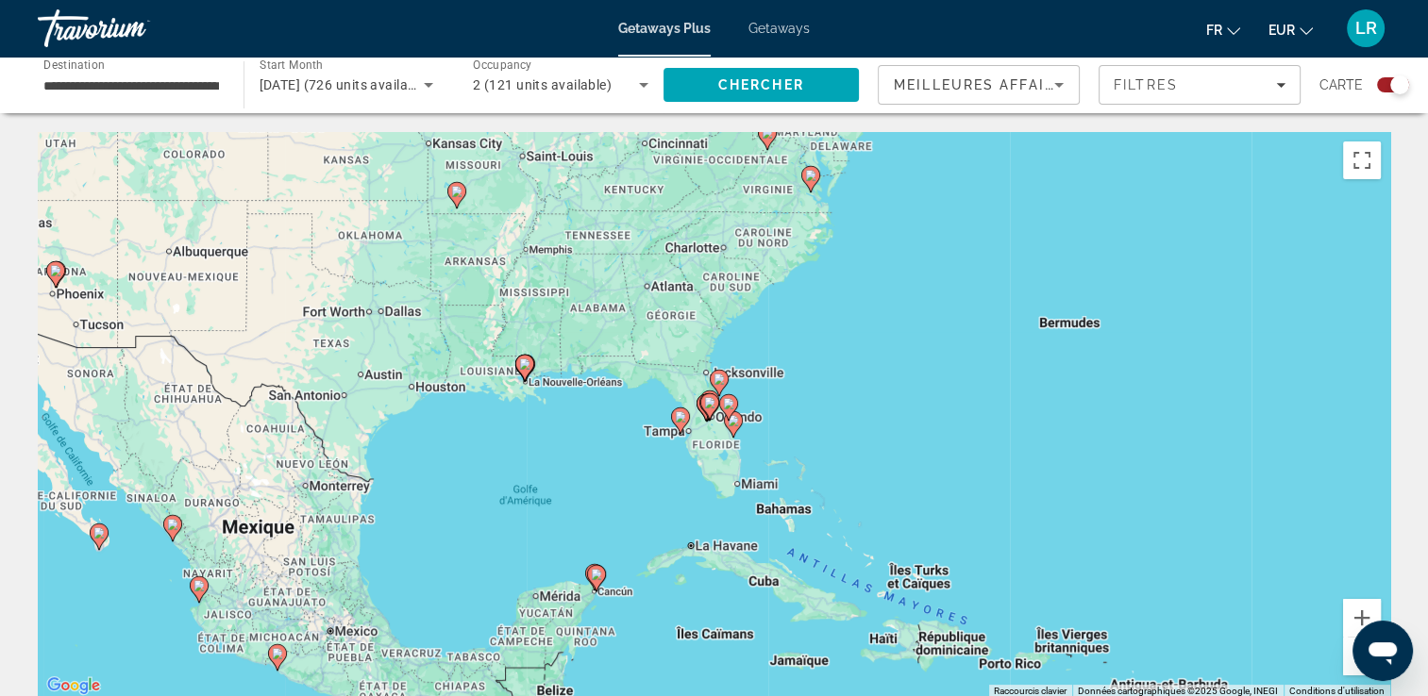
drag, startPoint x: 580, startPoint y: 426, endPoint x: 558, endPoint y: 449, distance: 32.7
click at [544, 447] on div "Pour activer le glissement avec le clavier, appuyez sur Alt+Entrée. Une fois ce…" at bounding box center [714, 415] width 1352 height 566
click at [725, 421] on gmp-advanced-marker "Main content" at bounding box center [728, 408] width 19 height 28
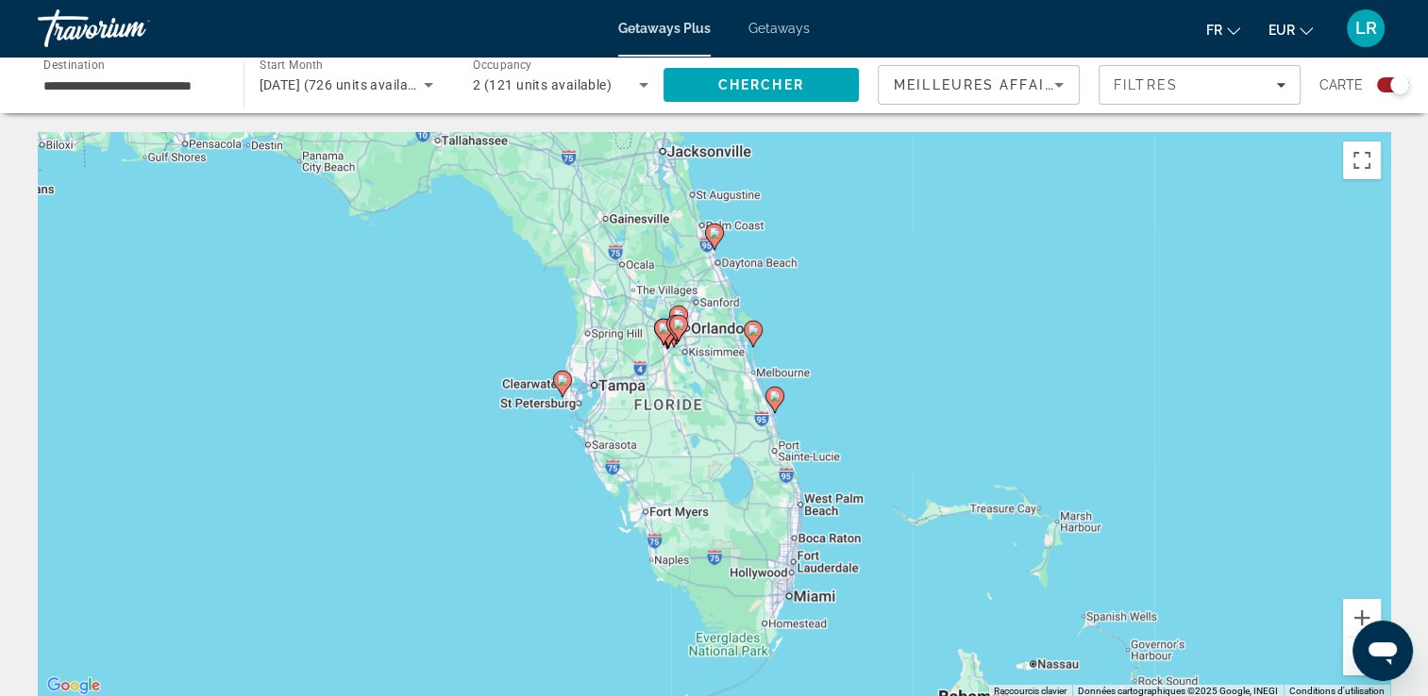
drag, startPoint x: 862, startPoint y: 423, endPoint x: 883, endPoint y: 388, distance: 41.1
click at [883, 388] on div "Pour naviguer, appuyez sur les touches fléchées. Pour activer le glissement ave…" at bounding box center [714, 415] width 1352 height 566
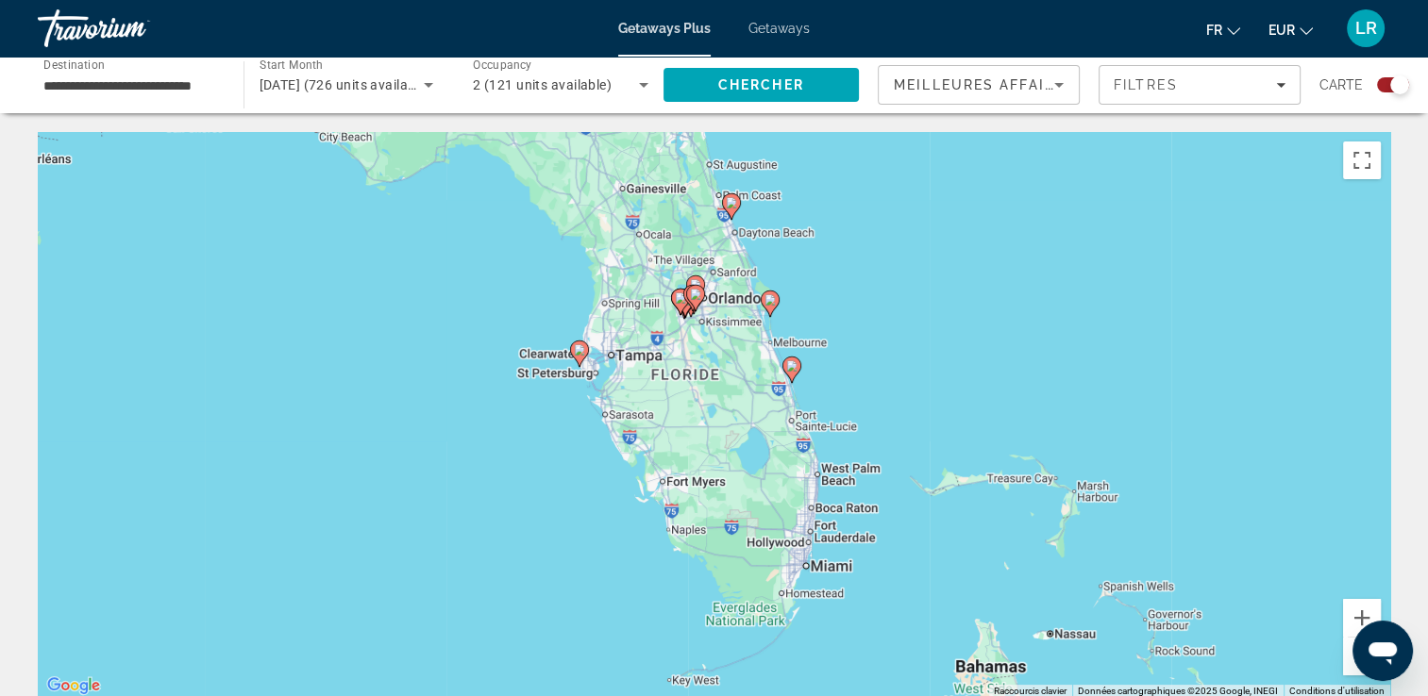
click at [790, 380] on gmp-advanced-marker "Main content" at bounding box center [791, 370] width 19 height 28
type input "**********"
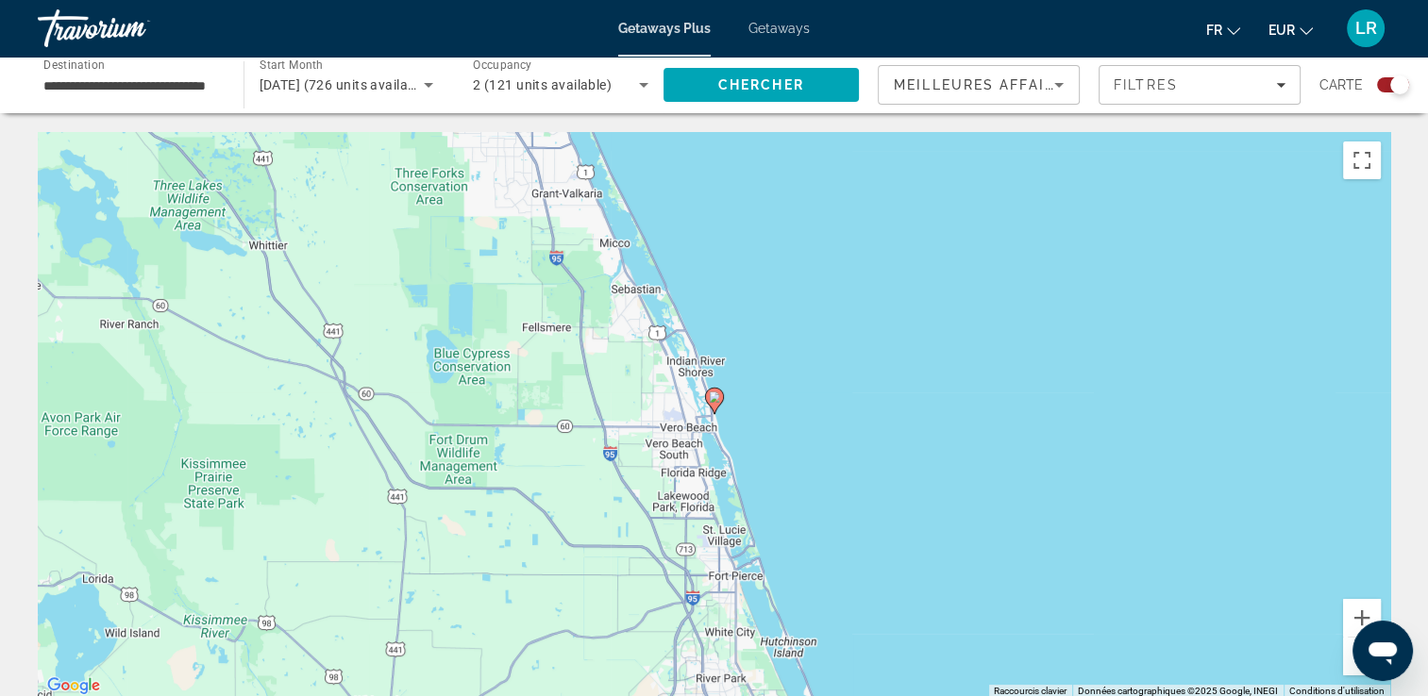
click at [718, 404] on icon "Main content" at bounding box center [713, 401] width 17 height 25
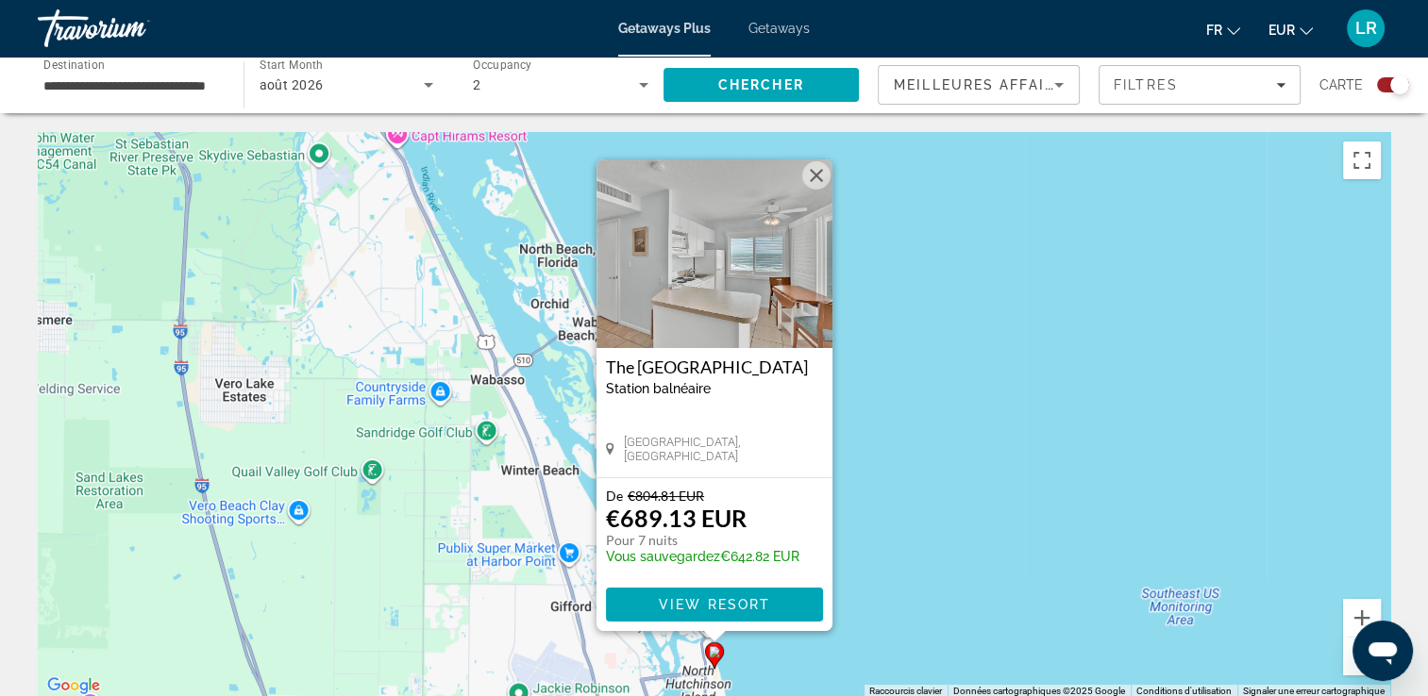
click at [946, 532] on div "Pour activer le glissement avec le clavier, appuyez sur Alt+Entrée. Une fois ce…" at bounding box center [714, 415] width 1352 height 566
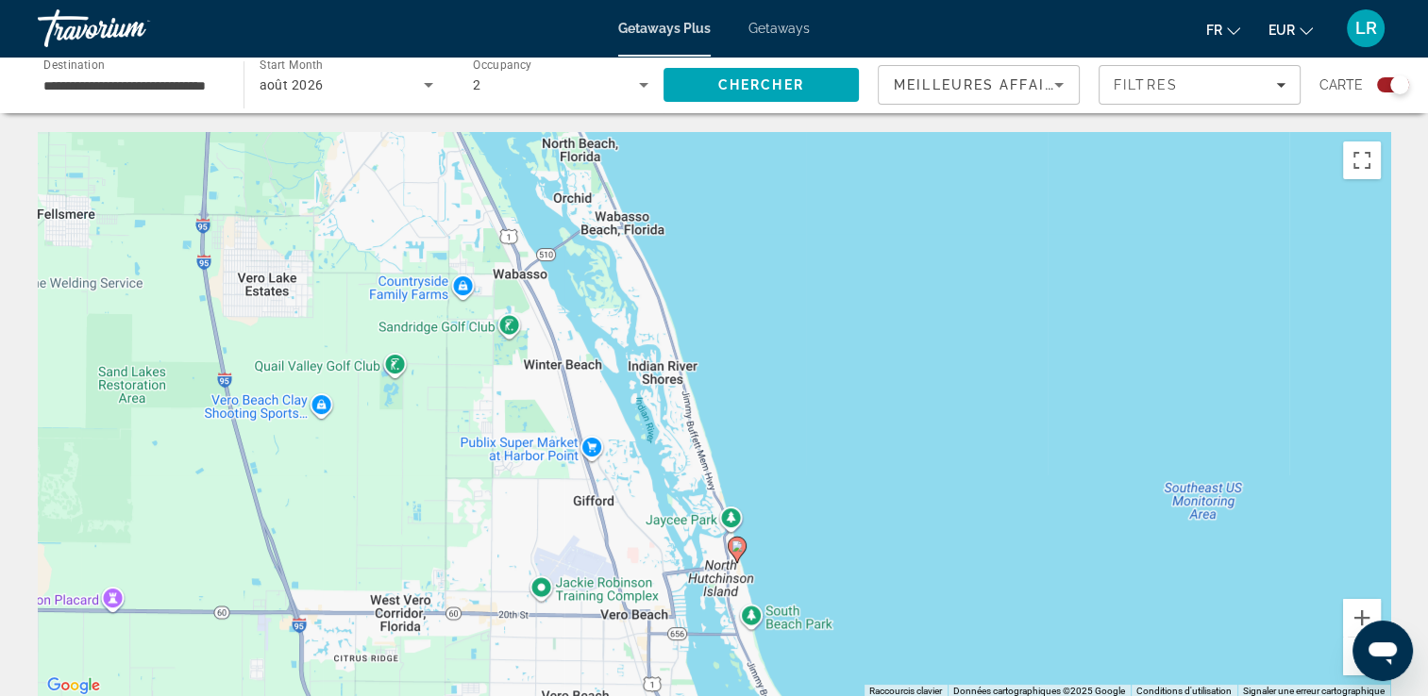
drag, startPoint x: 769, startPoint y: 527, endPoint x: 795, endPoint y: 380, distance: 149.6
click at [795, 380] on div "Pour activer le glissement avec le clavier, appuyez sur Alt+Entrée. Une fois ce…" at bounding box center [714, 415] width 1352 height 566
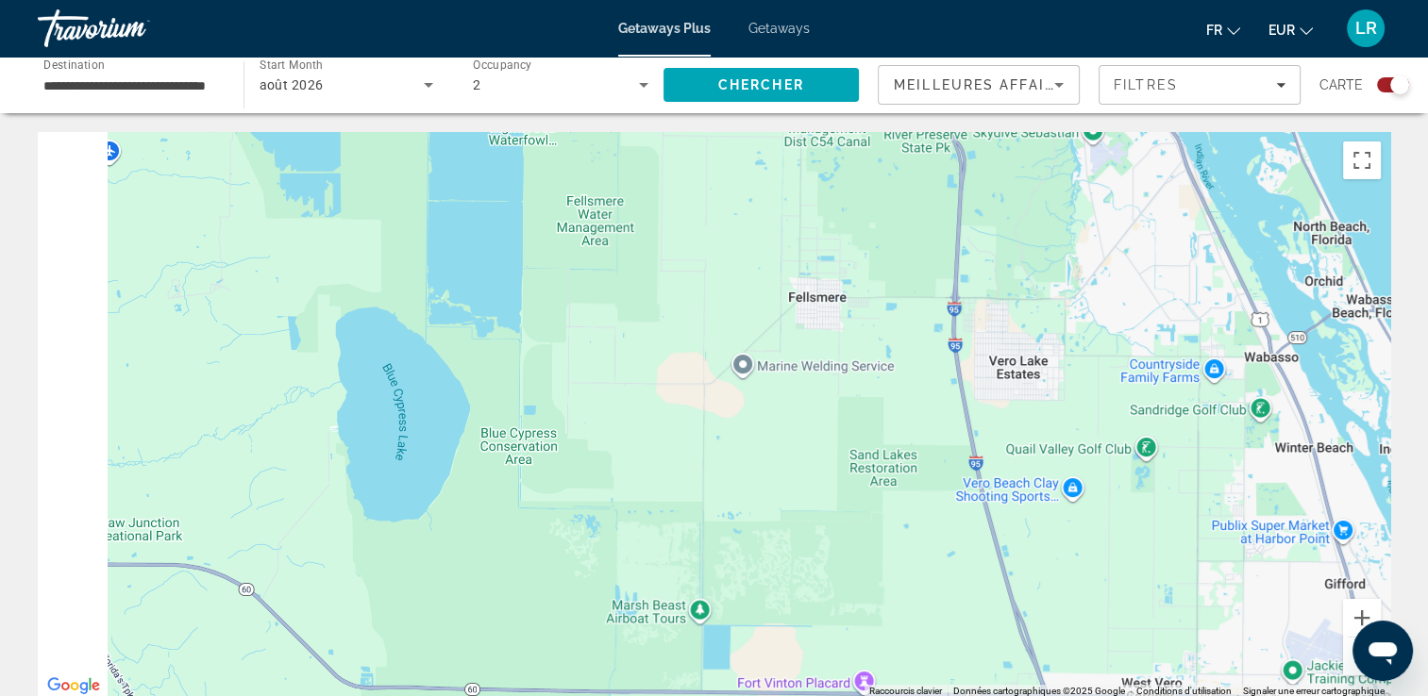
drag, startPoint x: 242, startPoint y: 402, endPoint x: 1032, endPoint y: 485, distance: 795.1
click at [1032, 485] on div "Pour activer le glissement avec le clavier, appuyez sur Alt+Entrée. Une fois ce…" at bounding box center [714, 415] width 1352 height 566
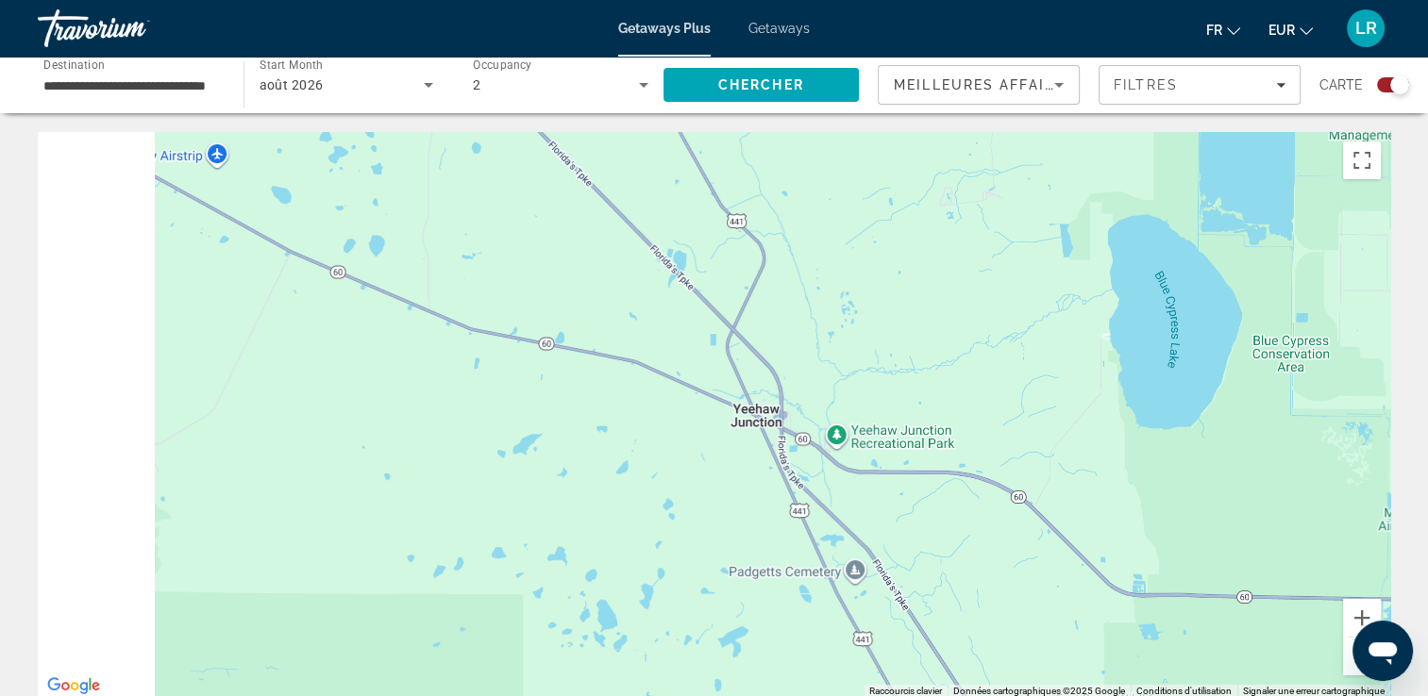
drag, startPoint x: 347, startPoint y: 443, endPoint x: 1139, endPoint y: 368, distance: 795.2
click at [1139, 368] on div "Pour activer le glissement avec le clavier, appuyez sur Alt+Entrée. Une fois ce…" at bounding box center [714, 415] width 1352 height 566
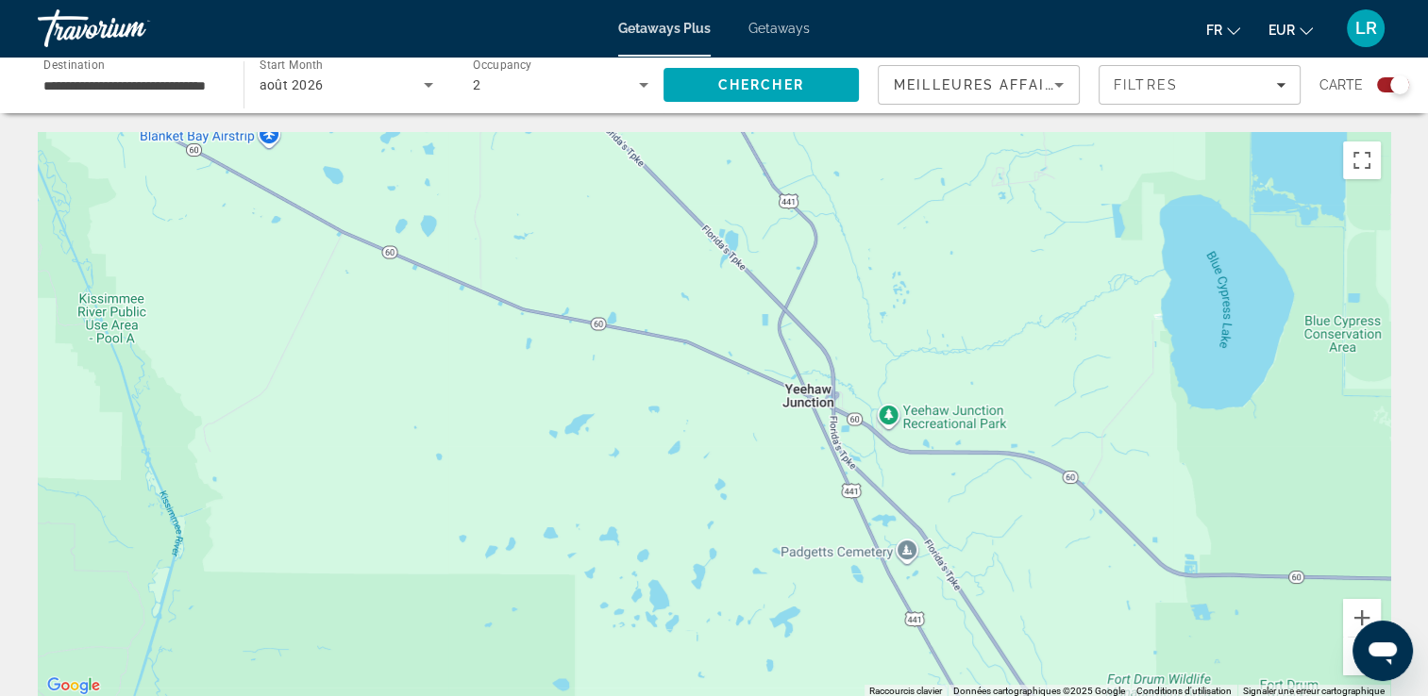
drag, startPoint x: 604, startPoint y: 527, endPoint x: 821, endPoint y: 427, distance: 239.4
click at [759, 473] on div "Main content" at bounding box center [714, 415] width 1352 height 566
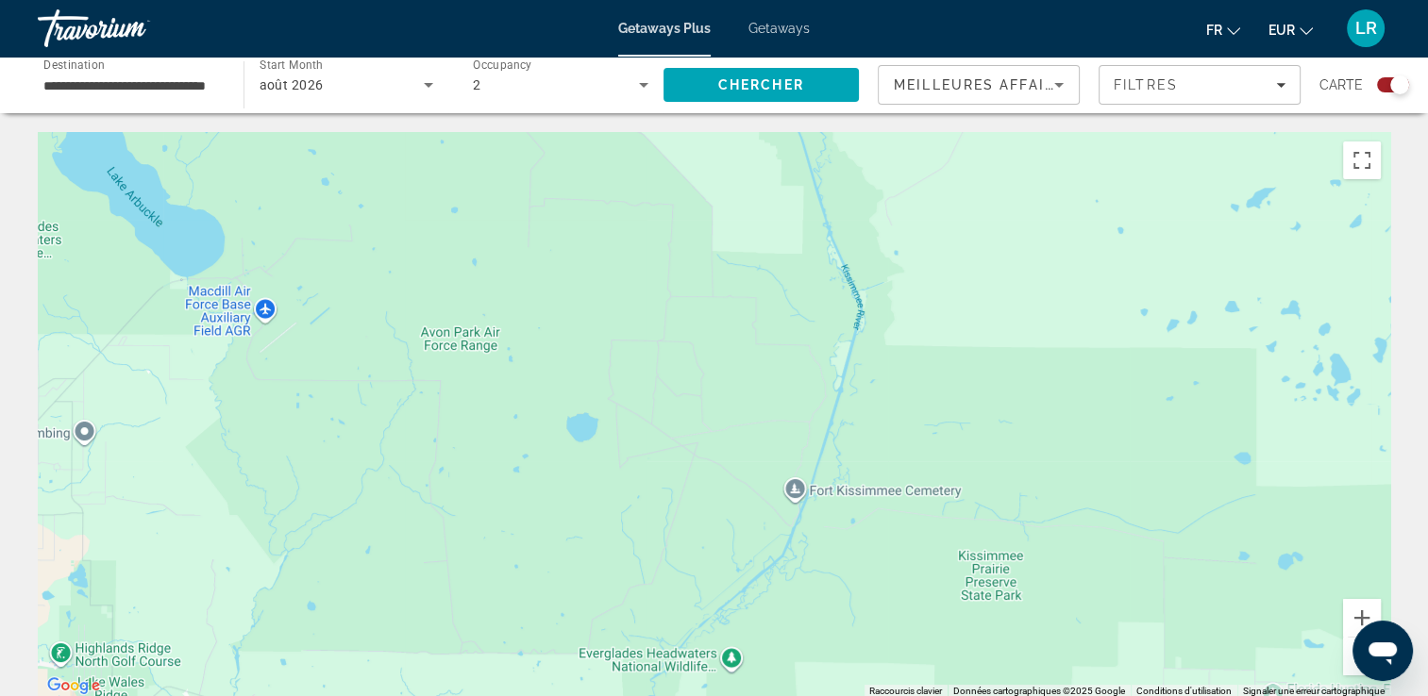
click at [811, 406] on div "Main content" at bounding box center [714, 415] width 1352 height 566
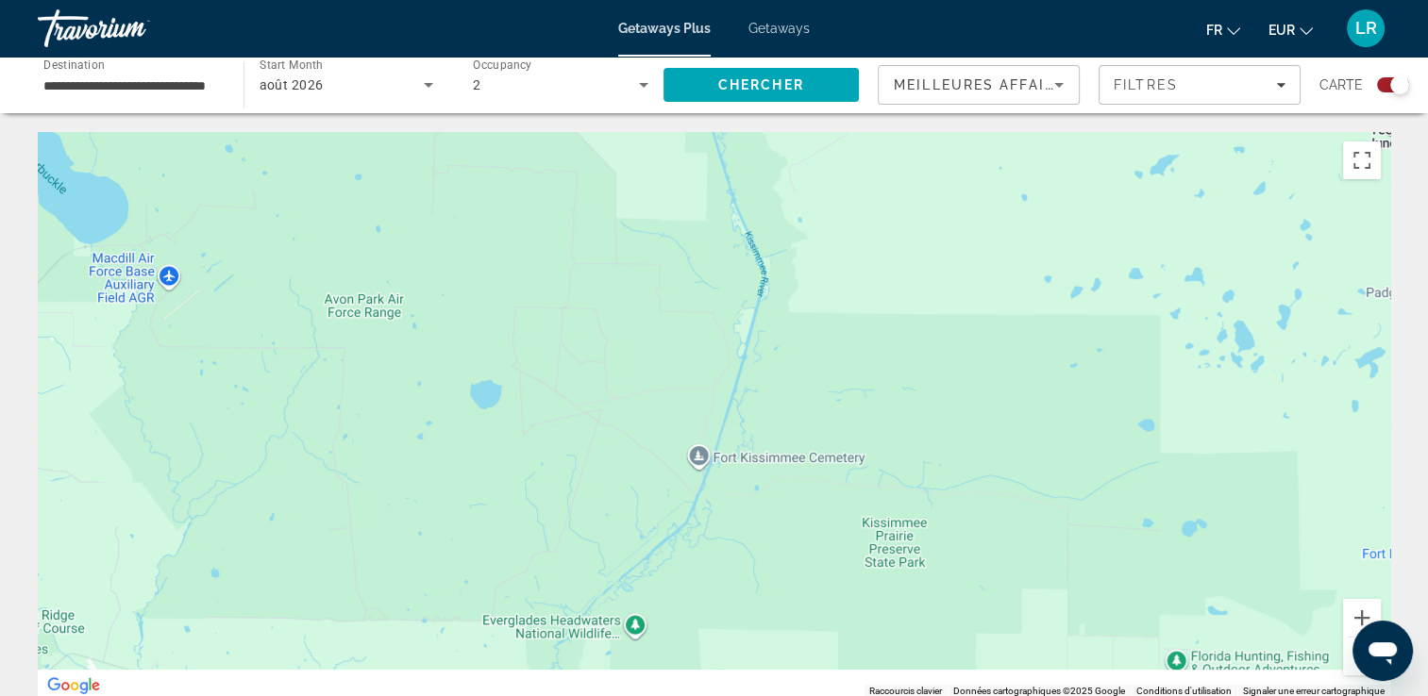
drag, startPoint x: 761, startPoint y: 395, endPoint x: 432, endPoint y: 310, distance: 339.4
click at [434, 311] on div "Main content" at bounding box center [714, 415] width 1352 height 566
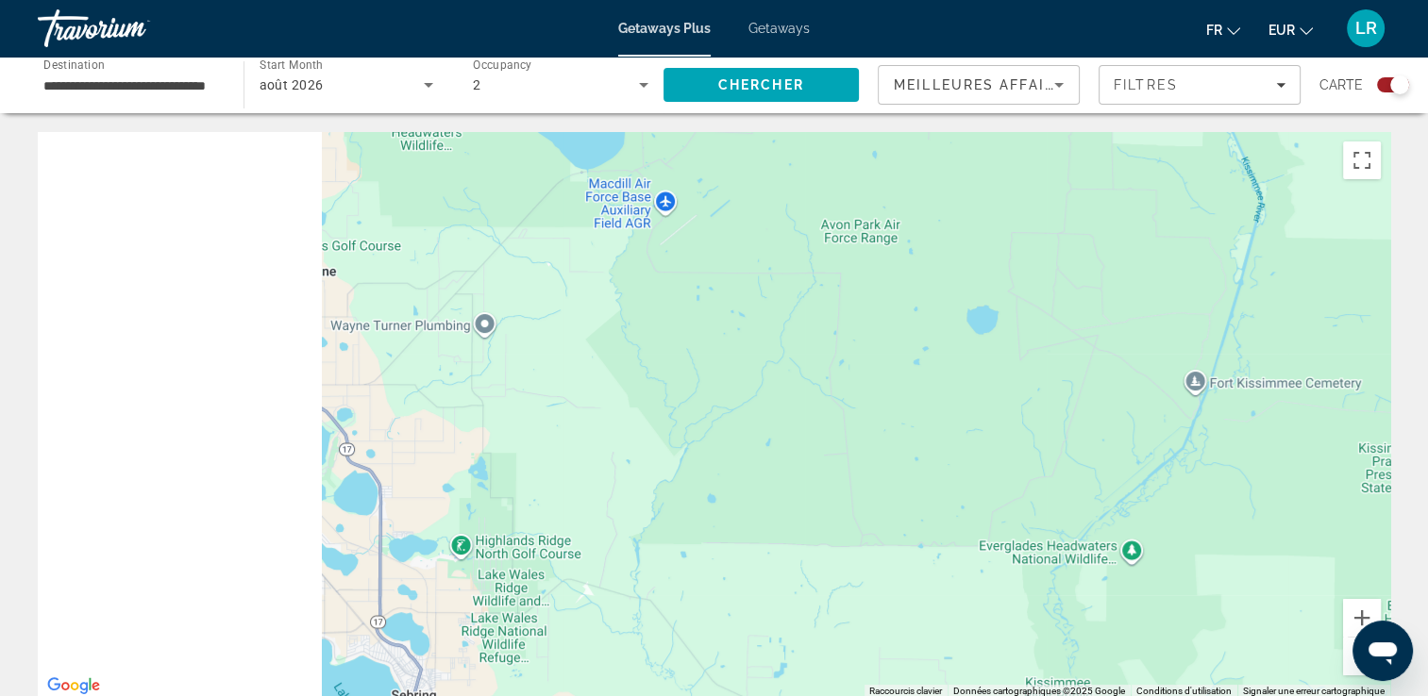
drag, startPoint x: 608, startPoint y: 367, endPoint x: 1357, endPoint y: 360, distance: 749.3
click at [1316, 349] on div "Main content" at bounding box center [714, 415] width 1352 height 566
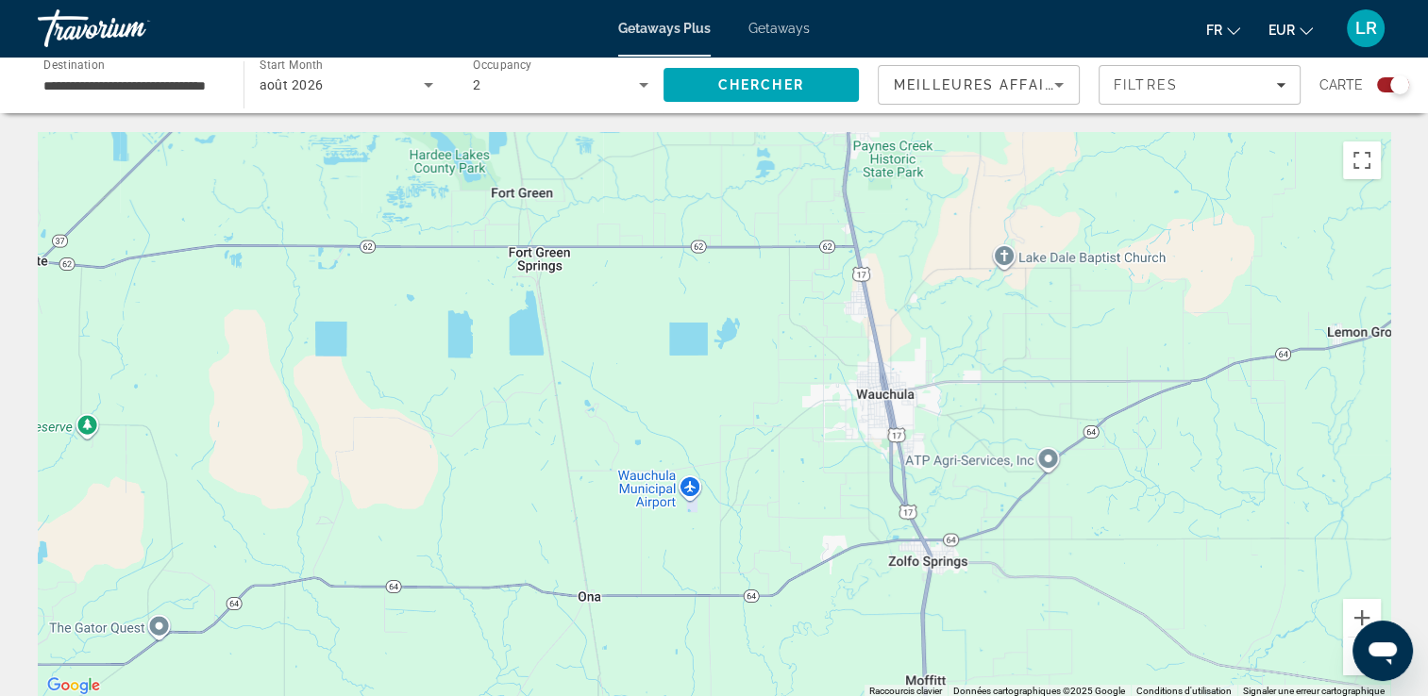
drag, startPoint x: 671, startPoint y: 371, endPoint x: 102, endPoint y: 135, distance: 616.0
click at [102, 135] on div "Main content" at bounding box center [714, 415] width 1352 height 566
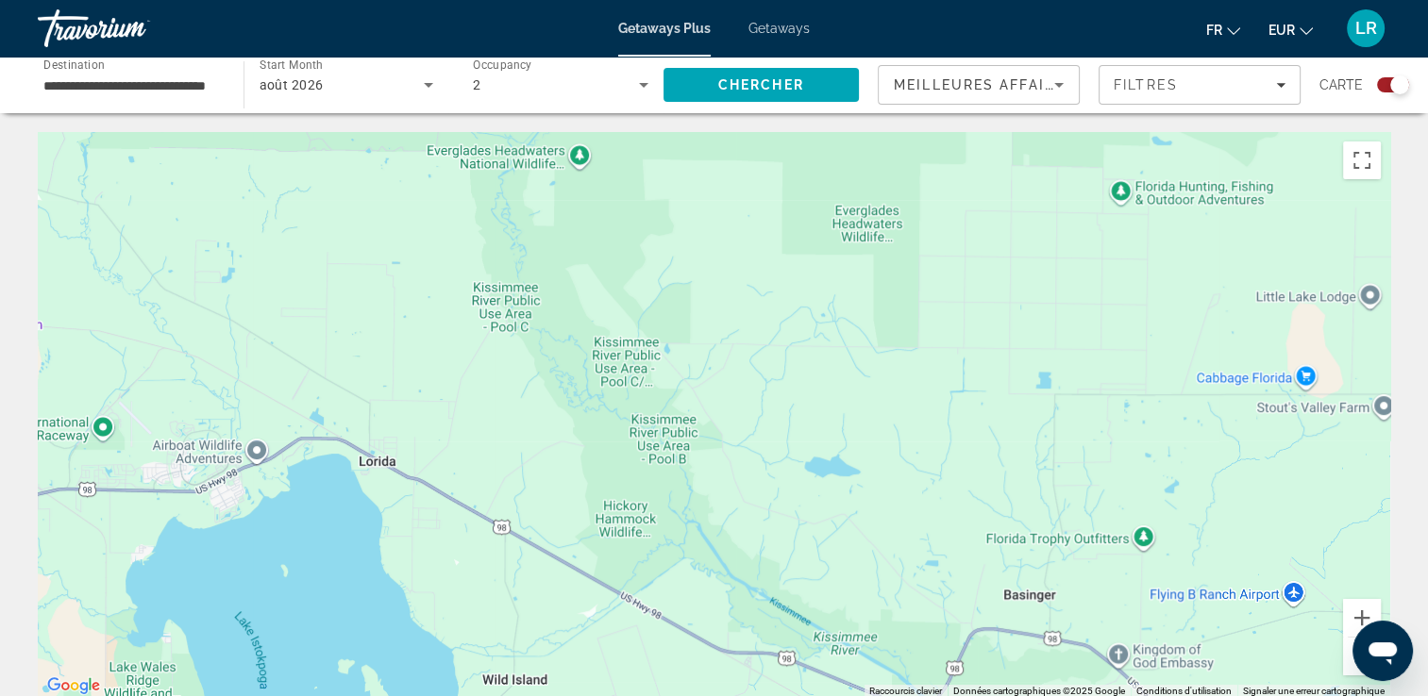
drag, startPoint x: 547, startPoint y: 363, endPoint x: 439, endPoint y: 401, distance: 114.9
click at [439, 401] on div "Main content" at bounding box center [714, 415] width 1352 height 566
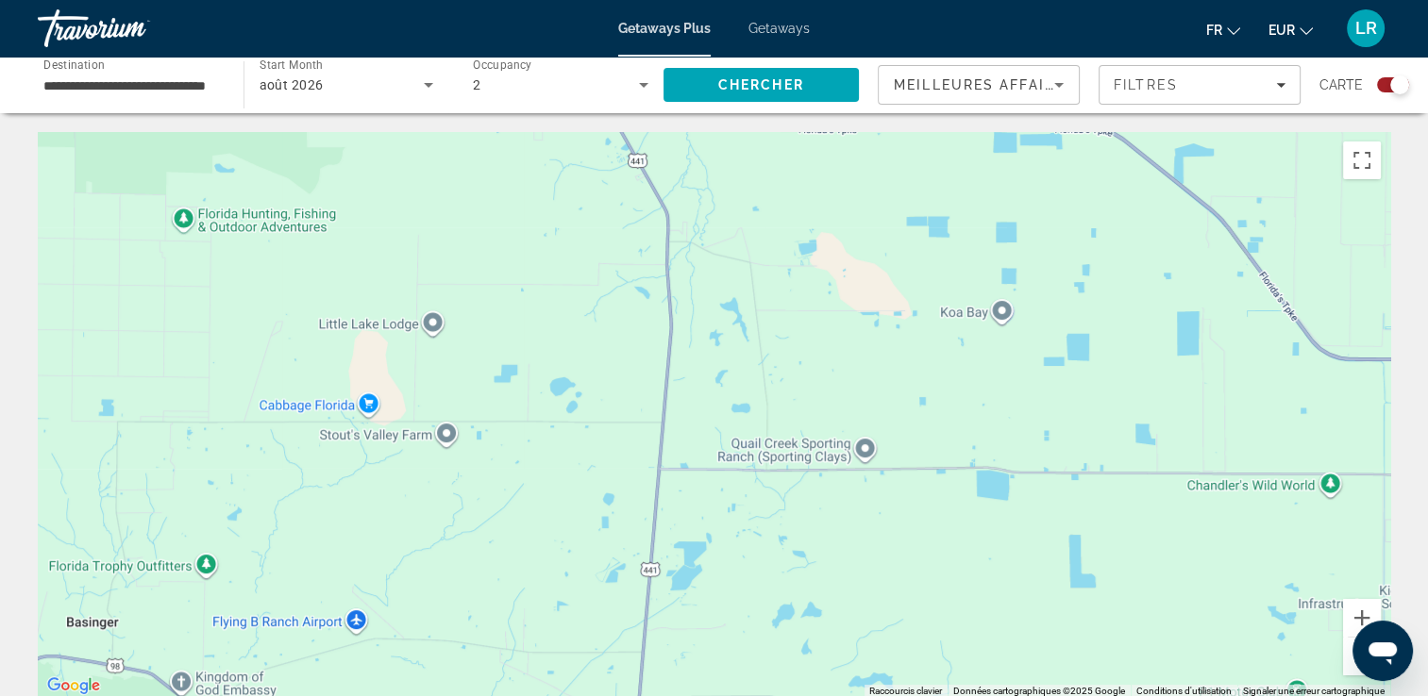
drag, startPoint x: 1114, startPoint y: 406, endPoint x: 213, endPoint y: 394, distance: 901.3
click at [213, 394] on div "Main content" at bounding box center [714, 415] width 1352 height 566
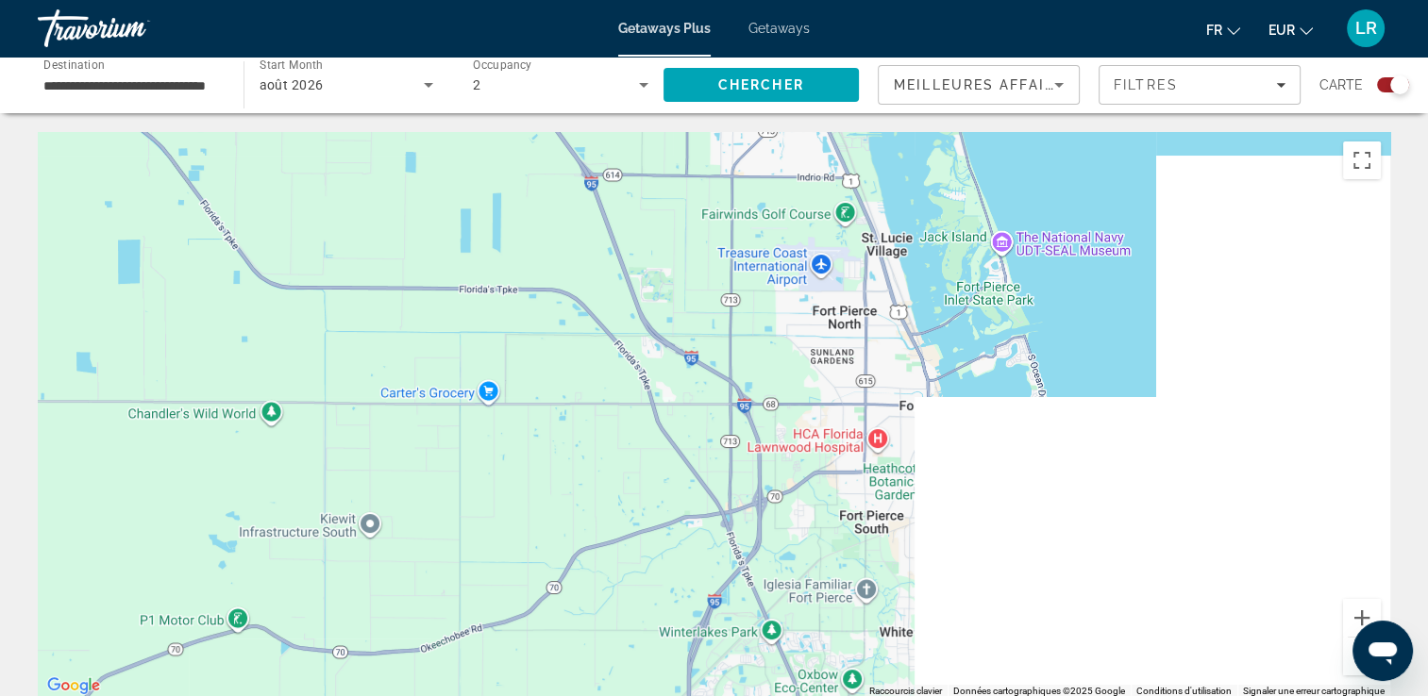
drag, startPoint x: 839, startPoint y: 417, endPoint x: 119, endPoint y: 360, distance: 722.2
click at [119, 360] on div "Main content" at bounding box center [714, 415] width 1352 height 566
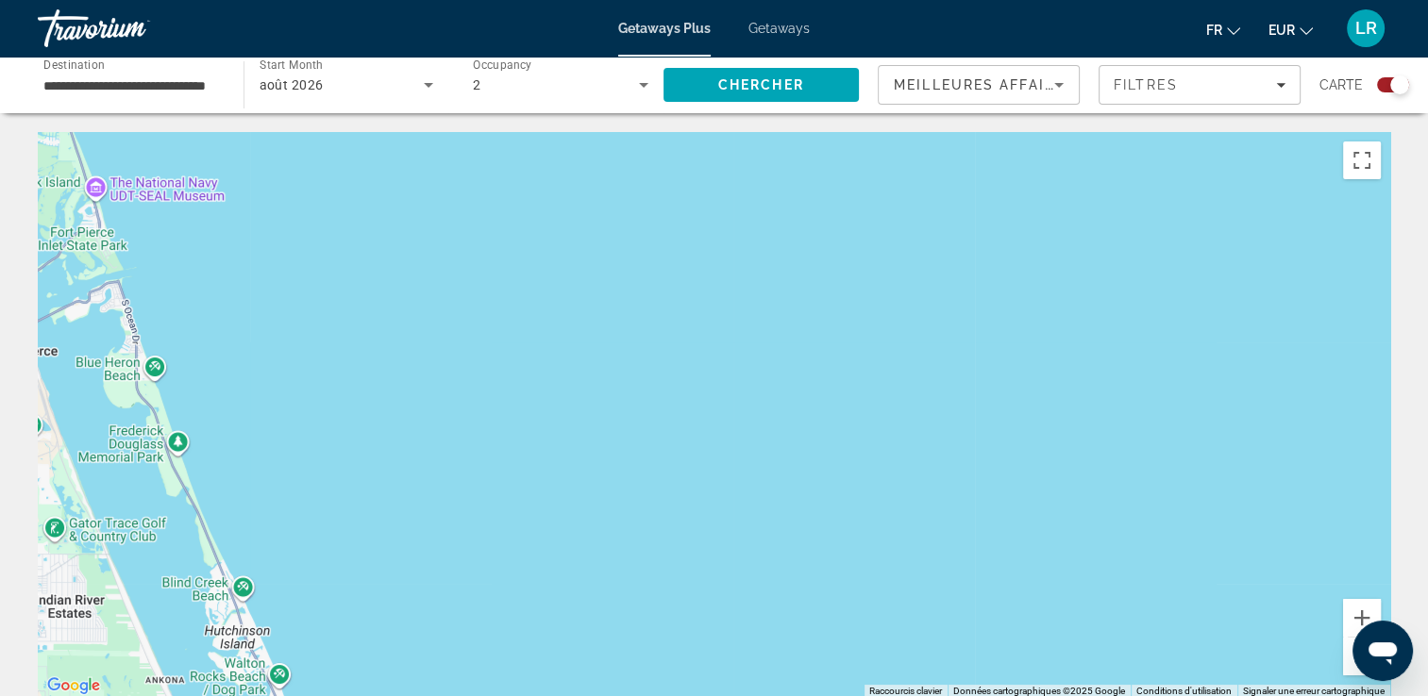
drag, startPoint x: 699, startPoint y: 404, endPoint x: 1206, endPoint y: 400, distance: 506.8
click at [1206, 400] on div "Main content" at bounding box center [714, 415] width 1352 height 566
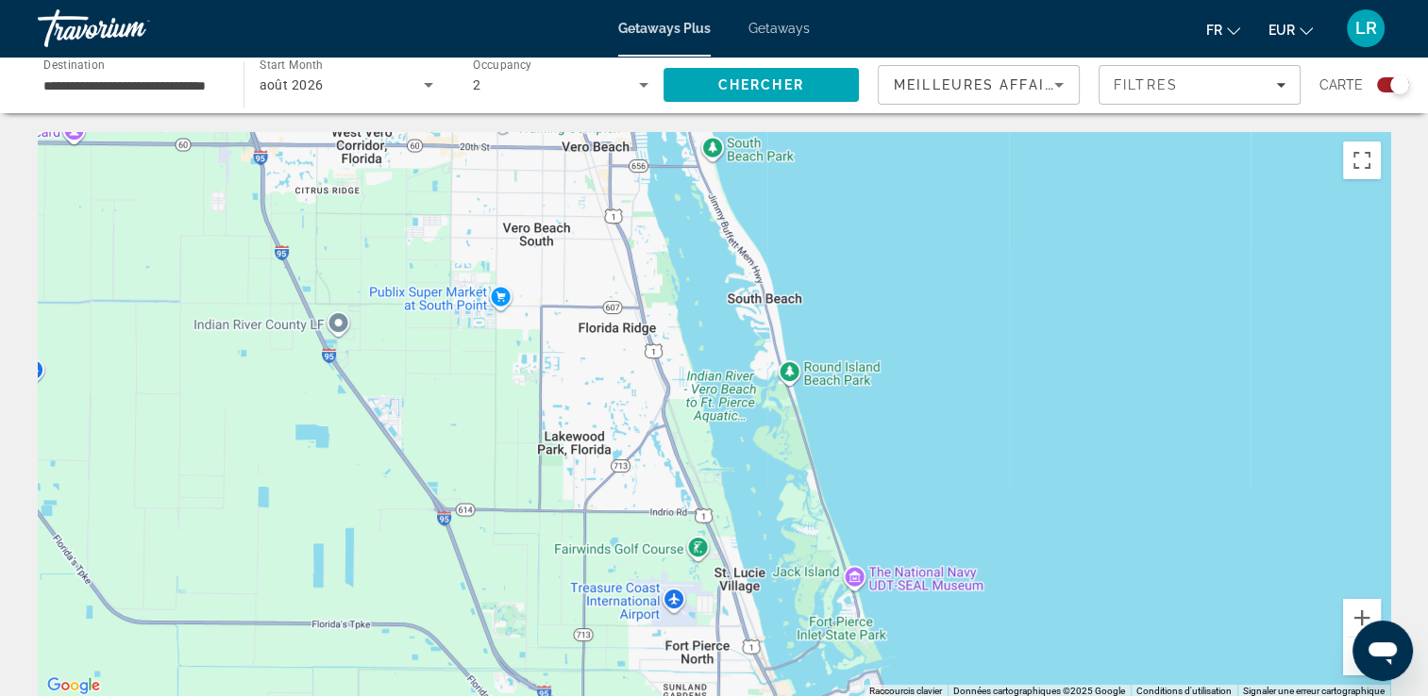
drag, startPoint x: 661, startPoint y: 334, endPoint x: 857, endPoint y: 695, distance: 411.3
click at [857, 695] on html "**********" at bounding box center [714, 348] width 1428 height 696
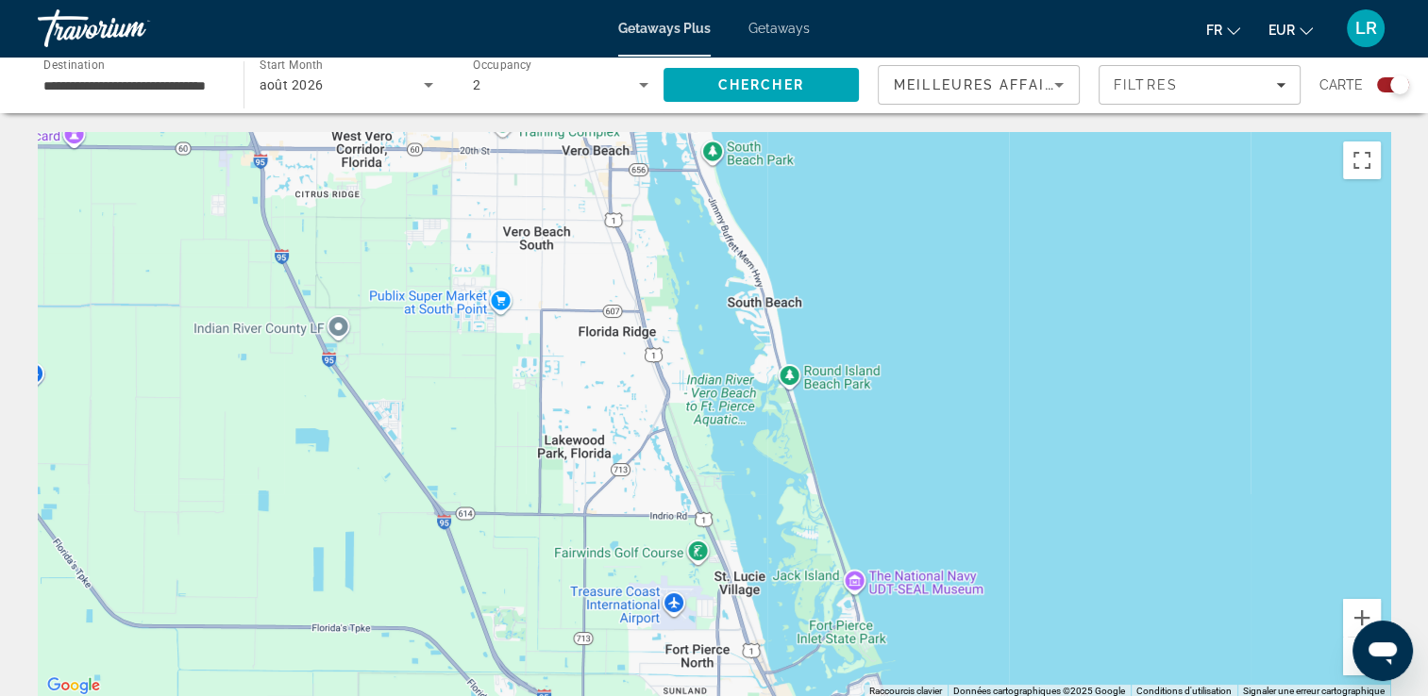
drag, startPoint x: 812, startPoint y: 520, endPoint x: 854, endPoint y: 602, distance: 92.0
click at [854, 602] on div "Main content" at bounding box center [714, 415] width 1352 height 566
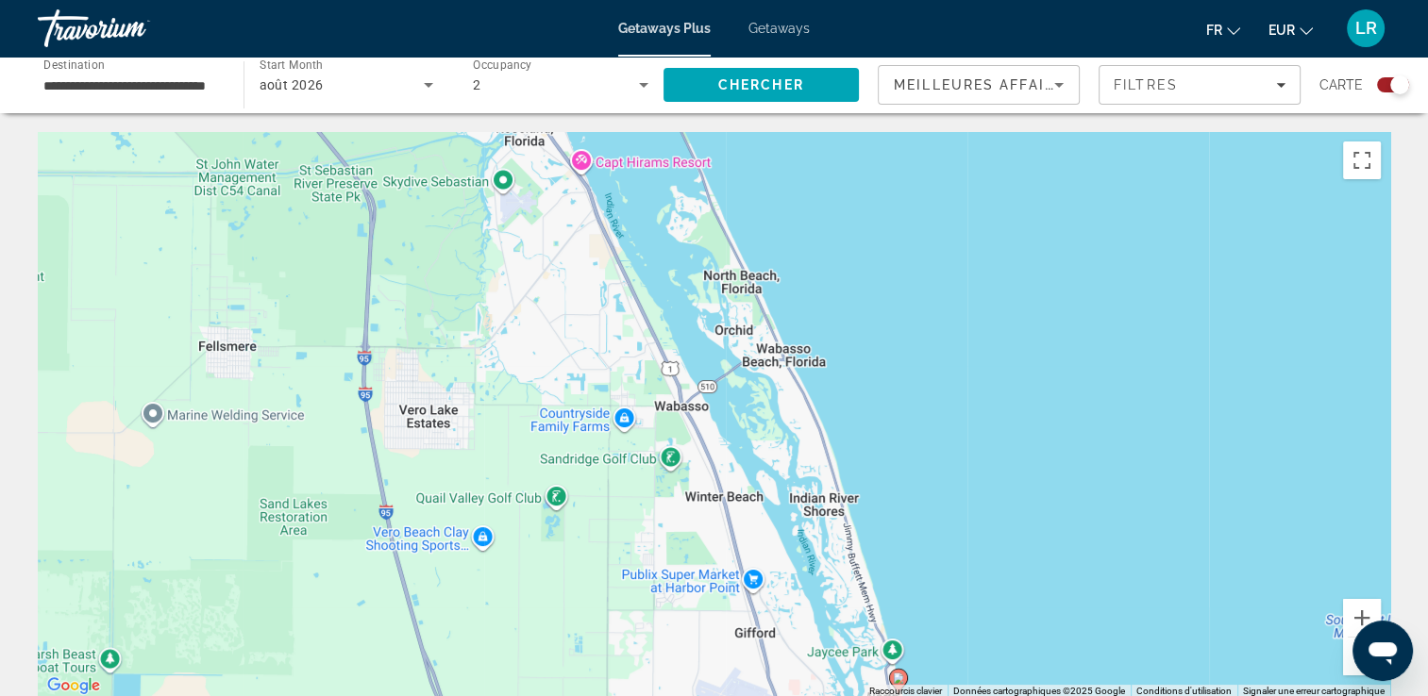
drag, startPoint x: 586, startPoint y: 212, endPoint x: 502, endPoint y: 81, distance: 155.8
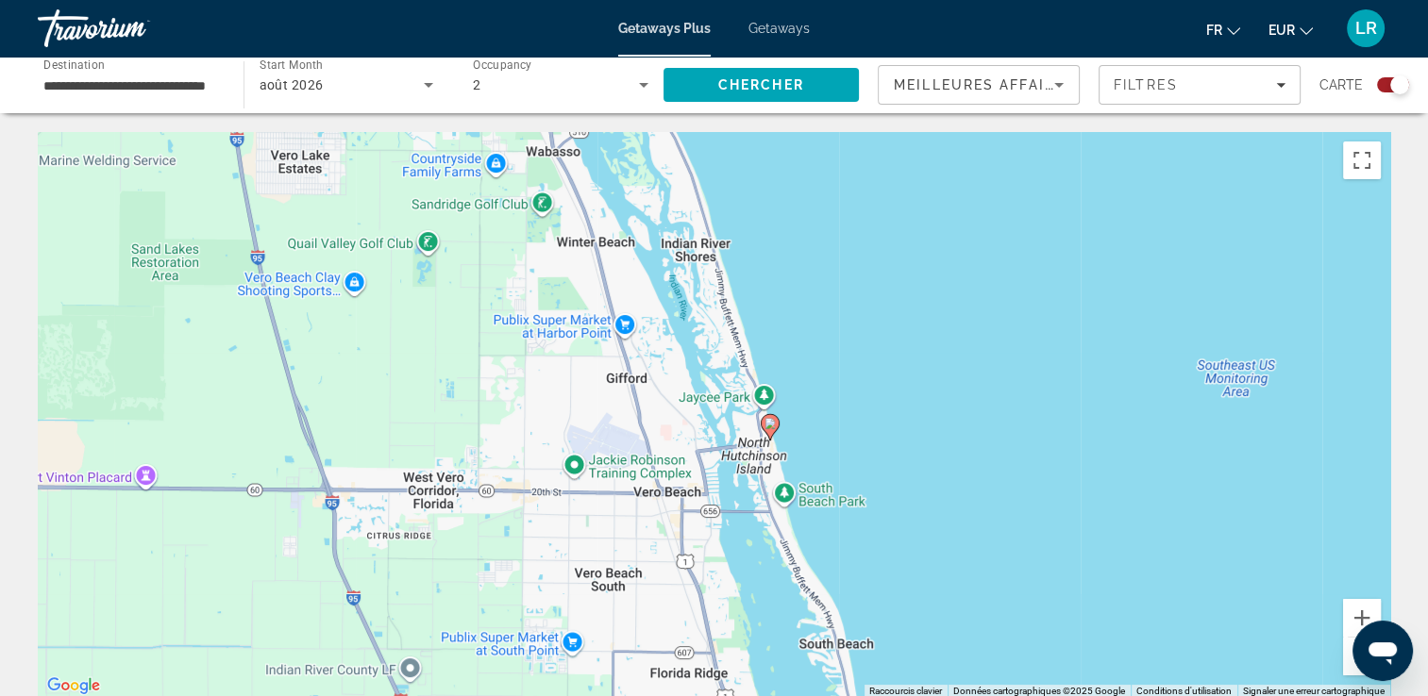
drag, startPoint x: 664, startPoint y: 438, endPoint x: 603, endPoint y: 323, distance: 130.4
click at [602, 322] on div "Pour activer le glissement avec le clavier, appuyez sur Alt+Entrée. Une fois ce…" at bounding box center [714, 415] width 1352 height 566
click at [775, 431] on image "Main content" at bounding box center [770, 426] width 11 height 11
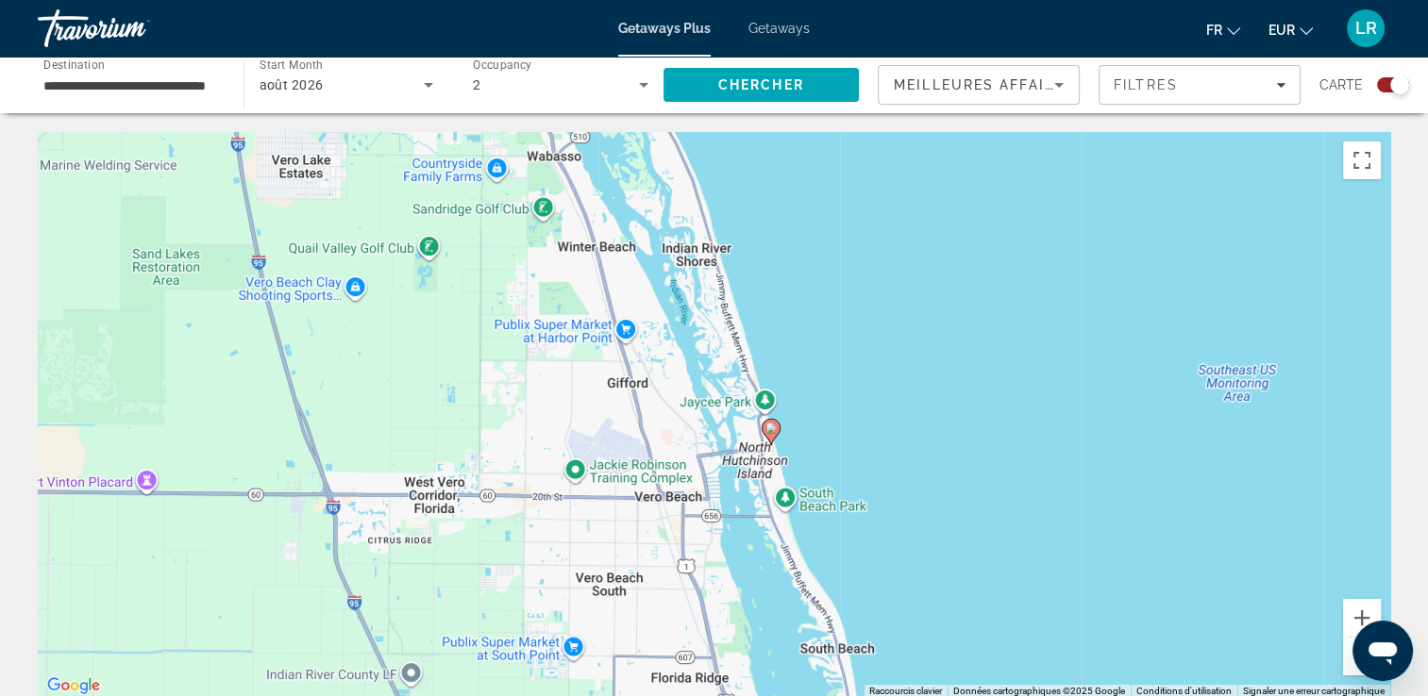
click at [774, 432] on image "Main content" at bounding box center [770, 428] width 11 height 11
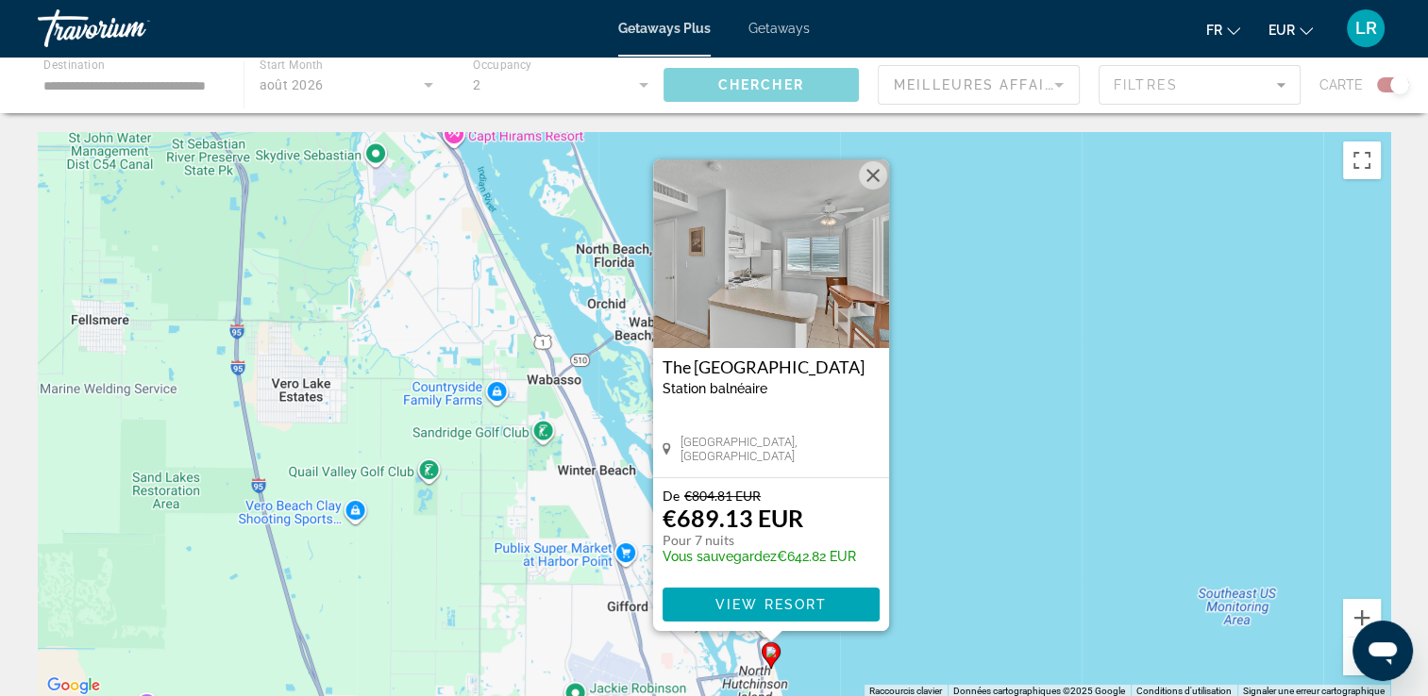
click at [813, 604] on span "View Resort" at bounding box center [769, 604] width 111 height 15
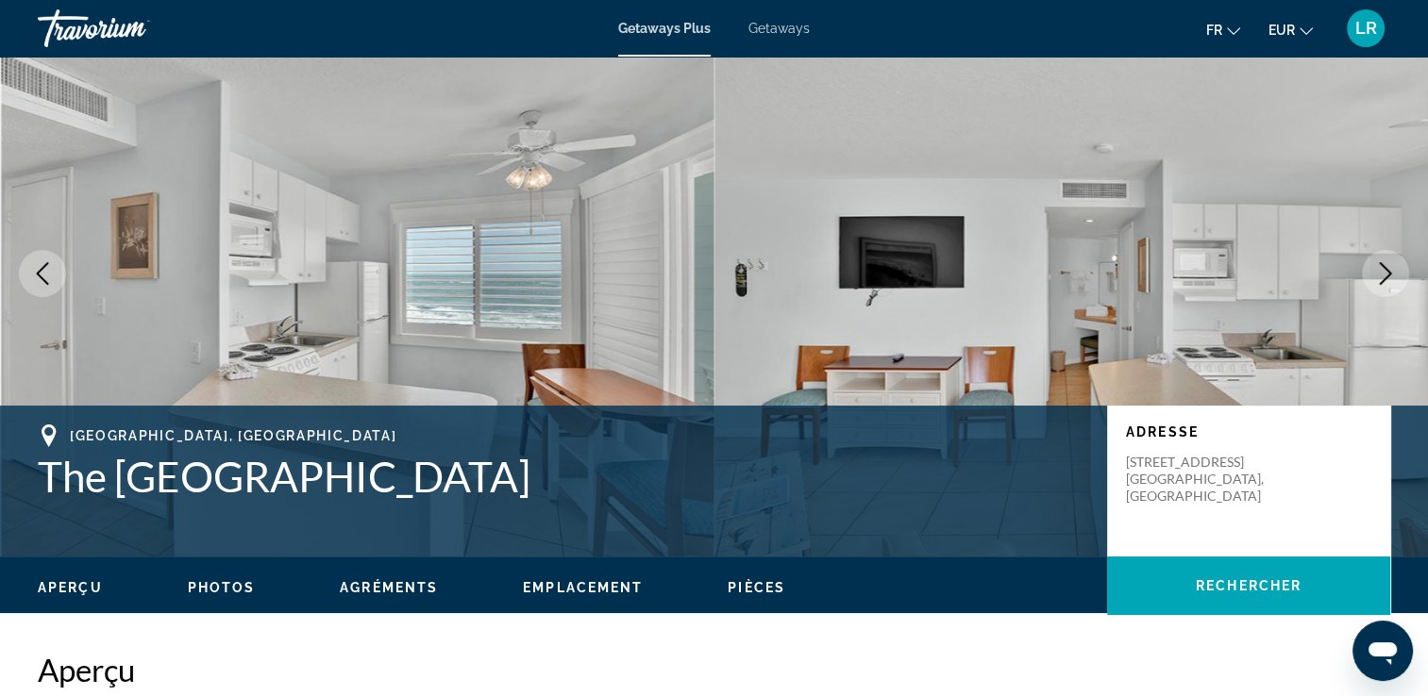
scroll to position [94, 0]
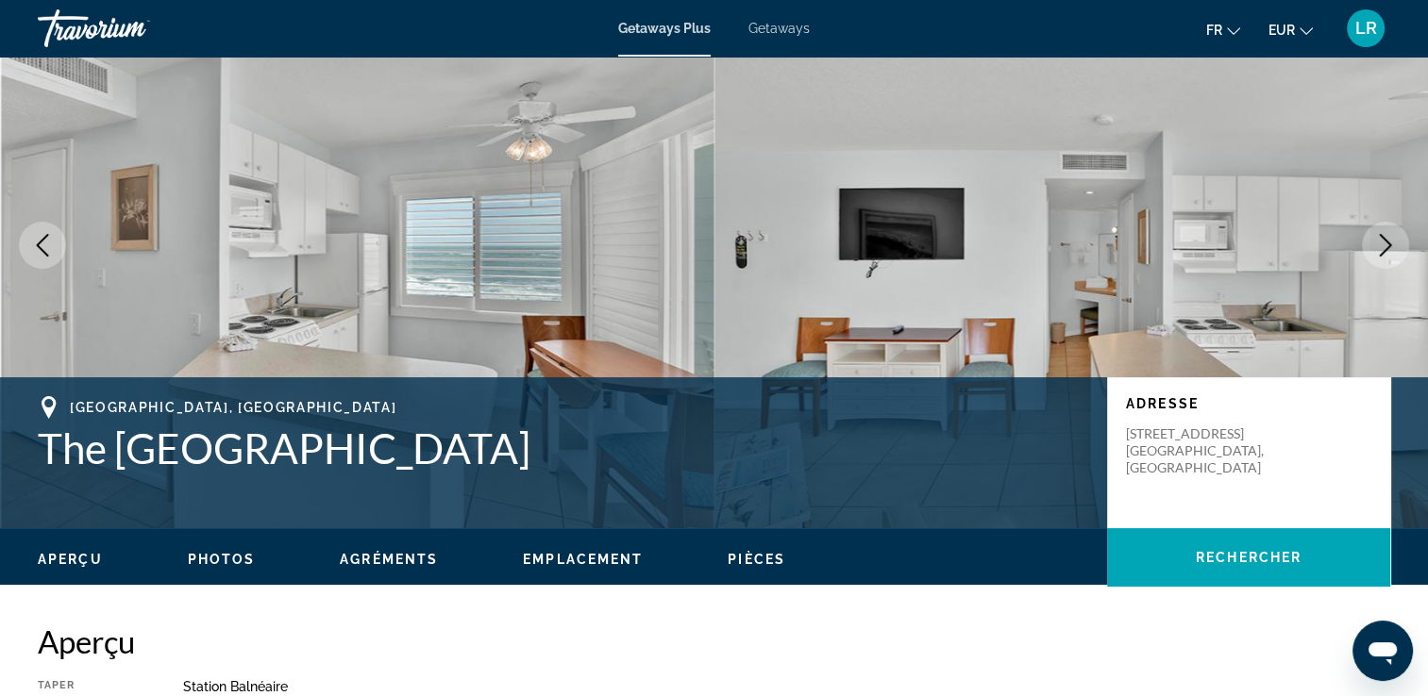
click at [456, 449] on h1 "The [GEOGRAPHIC_DATA]" at bounding box center [563, 448] width 1050 height 49
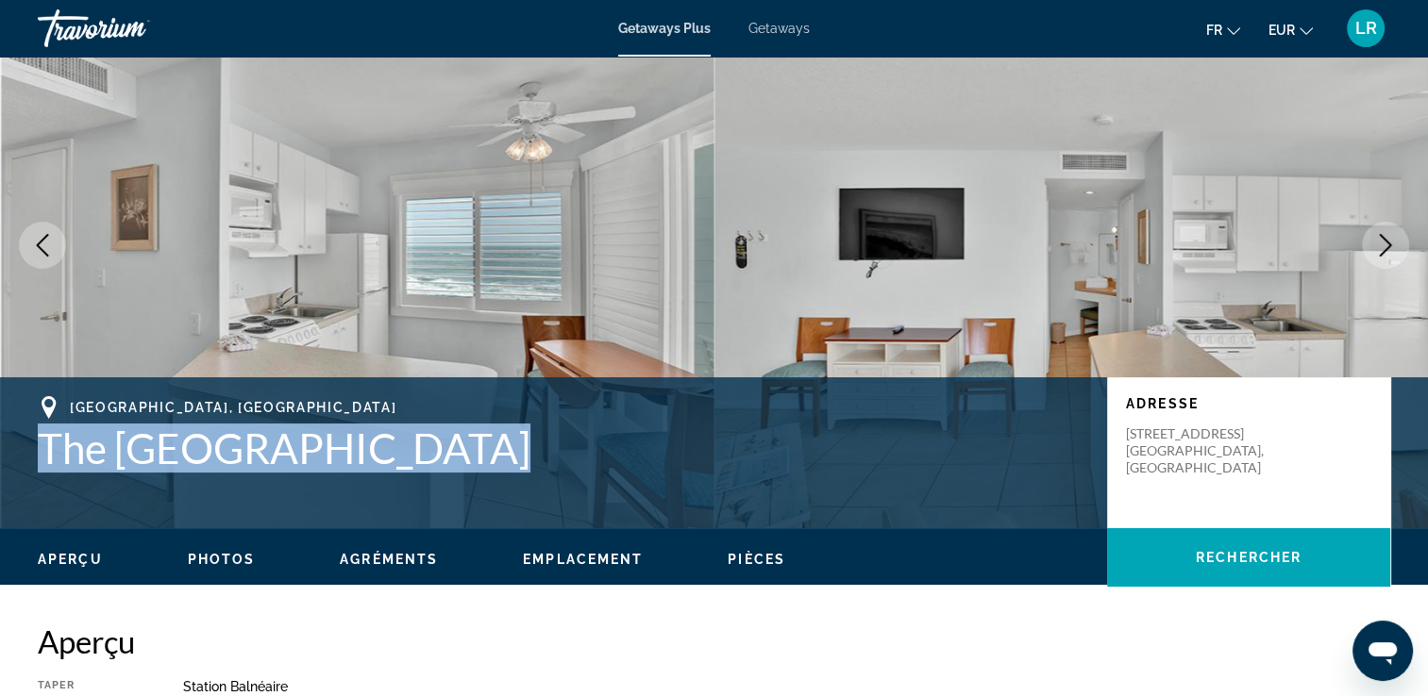
drag, startPoint x: 452, startPoint y: 448, endPoint x: 34, endPoint y: 460, distance: 418.2
click at [34, 460] on div "[GEOGRAPHIC_DATA] [GEOGRAPHIC_DATA] Adresse [STREET_ADDRESS]" at bounding box center [714, 452] width 1428 height 113
copy h1 "The [GEOGRAPHIC_DATA]"
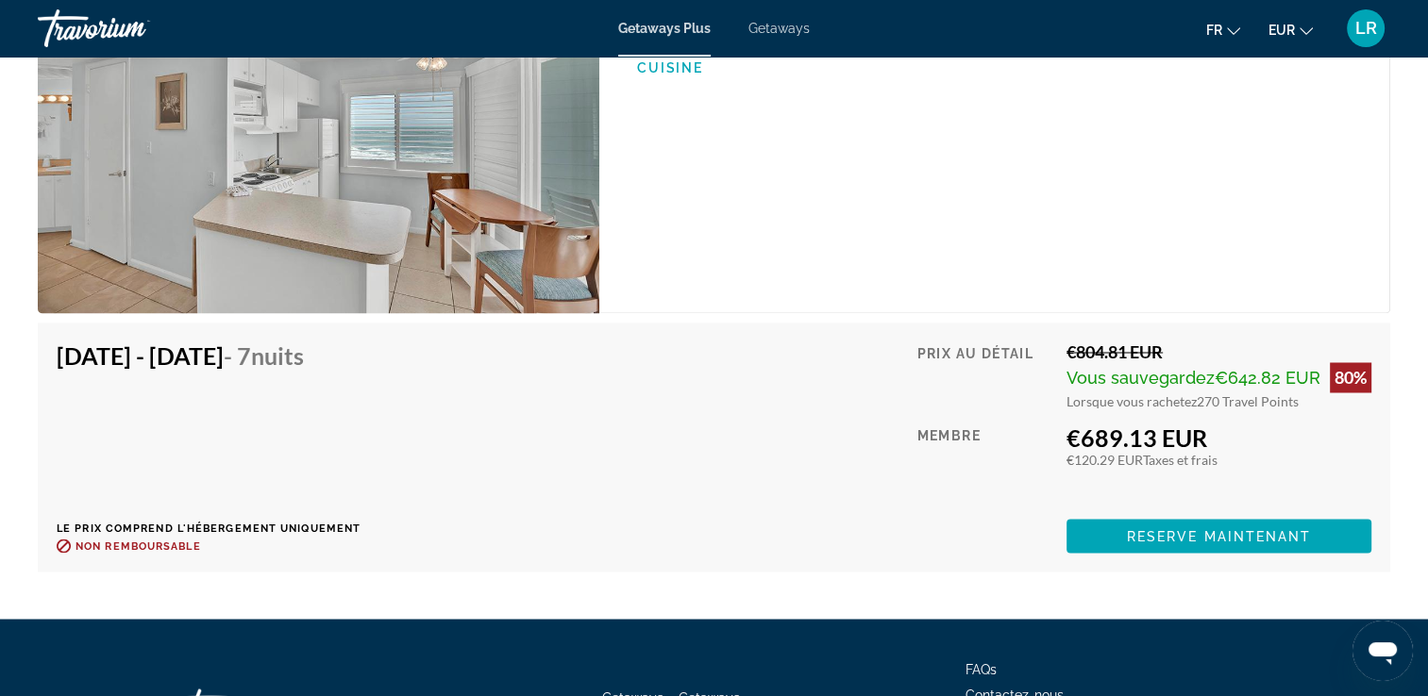
scroll to position [3333, 0]
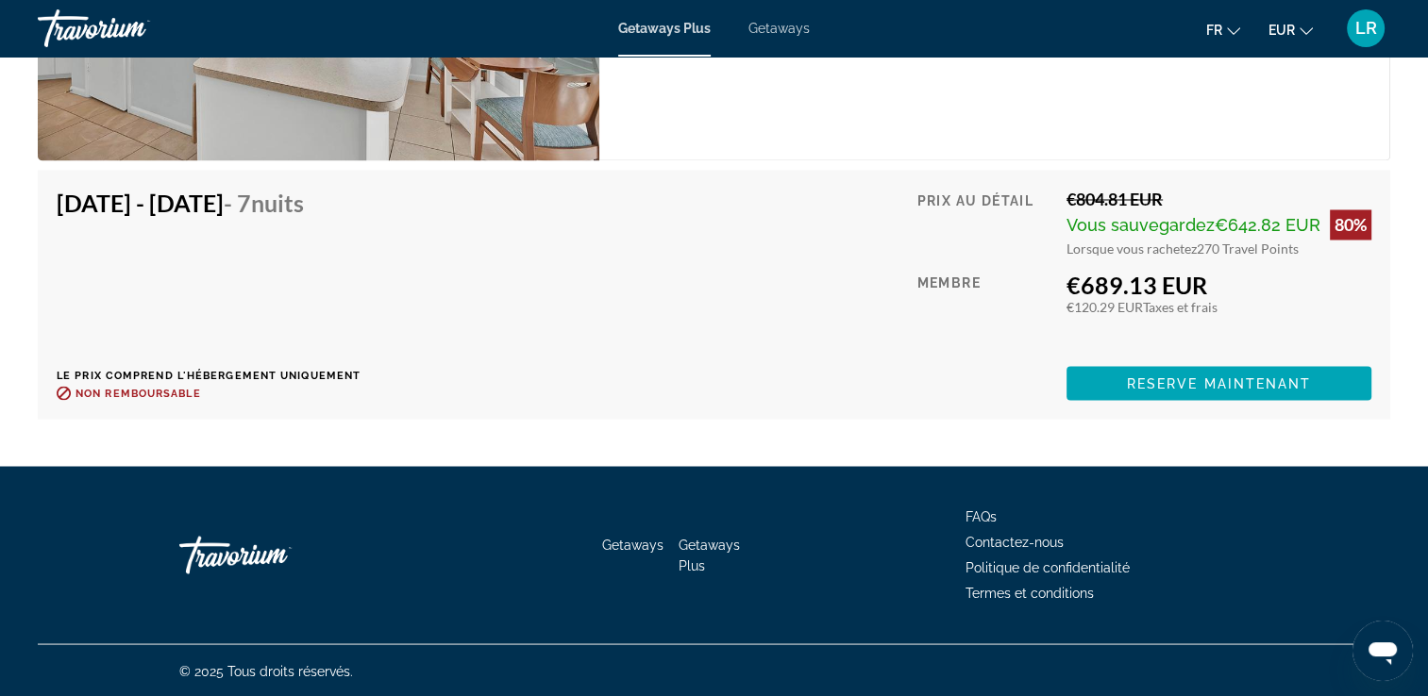
click at [1219, 390] on span "Reserve maintenant" at bounding box center [1219, 383] width 185 height 15
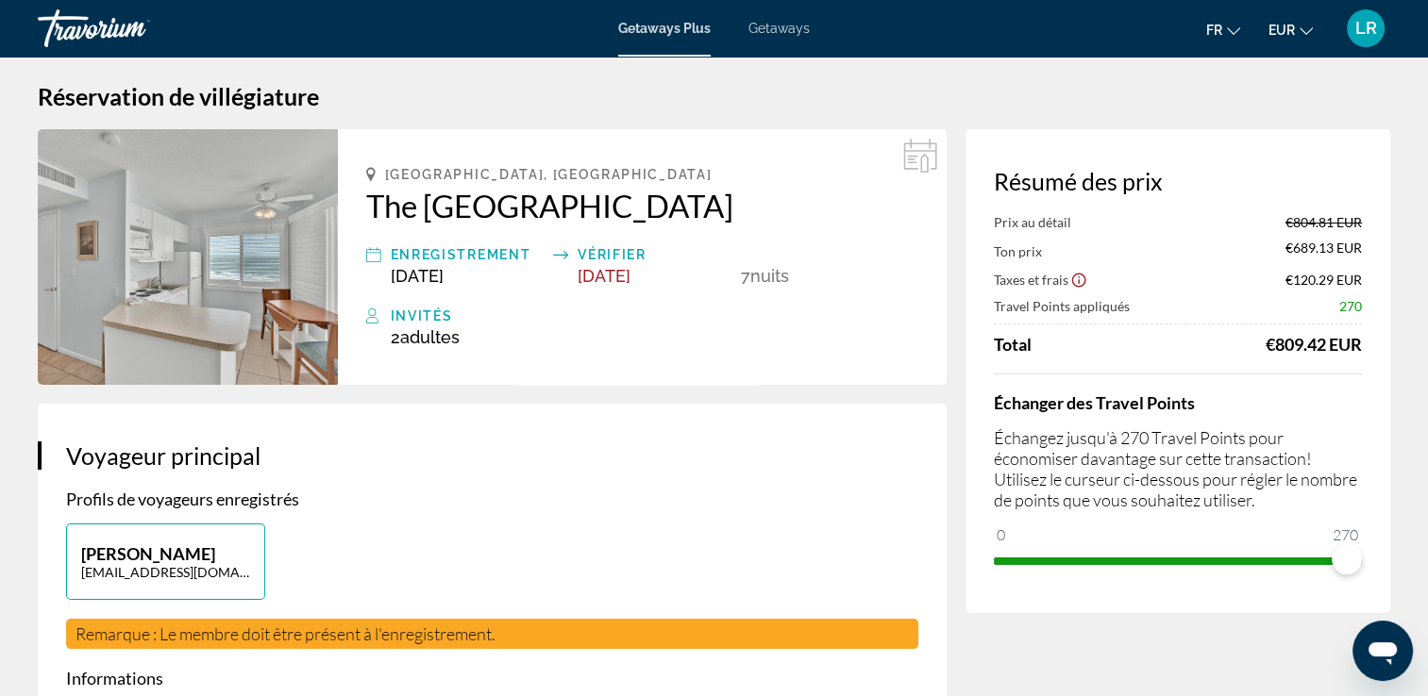
scroll to position [94, 0]
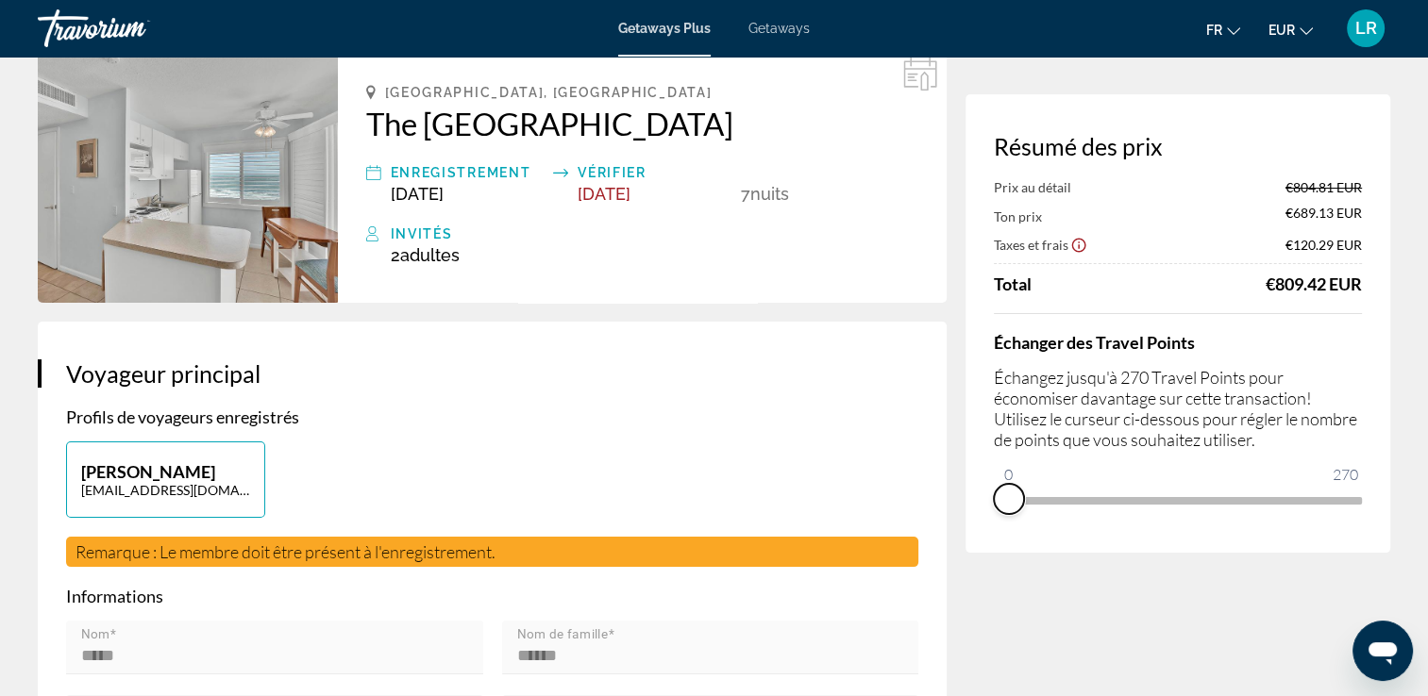
drag, startPoint x: 1332, startPoint y: 519, endPoint x: 887, endPoint y: 511, distance: 445.5
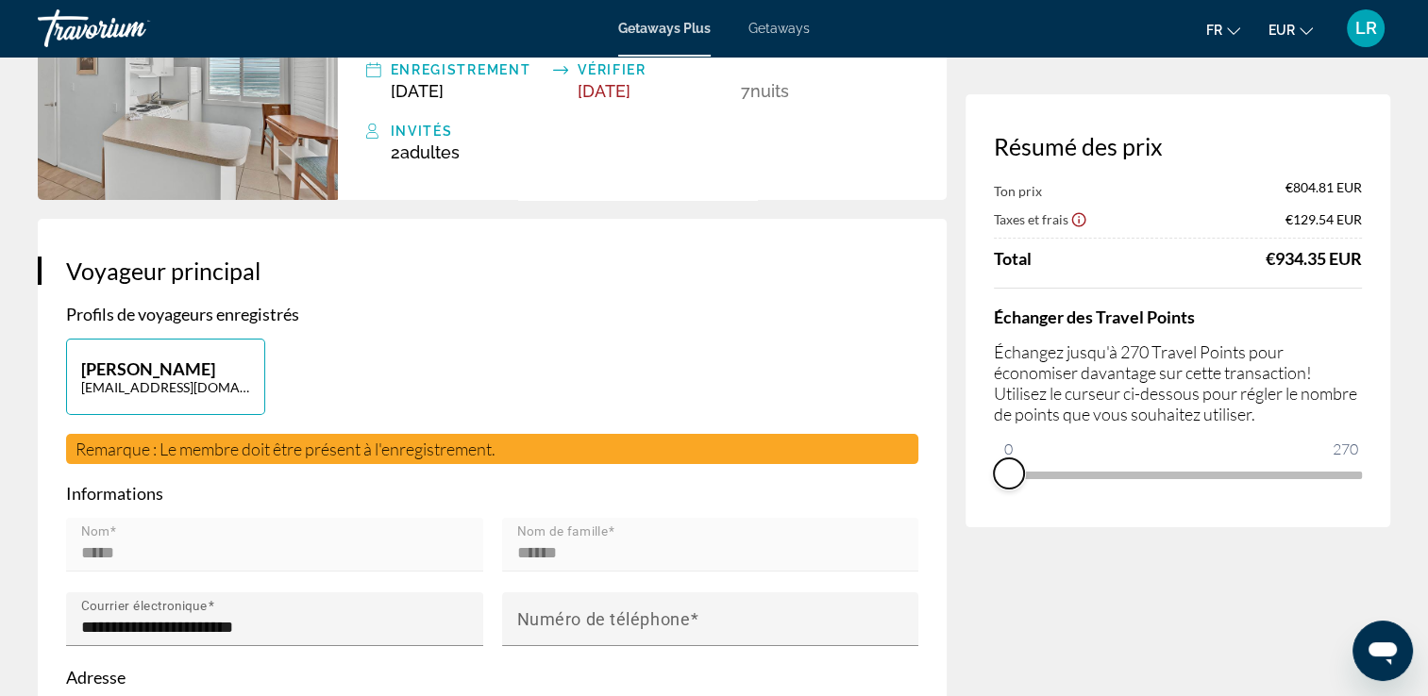
scroll to position [0, 0]
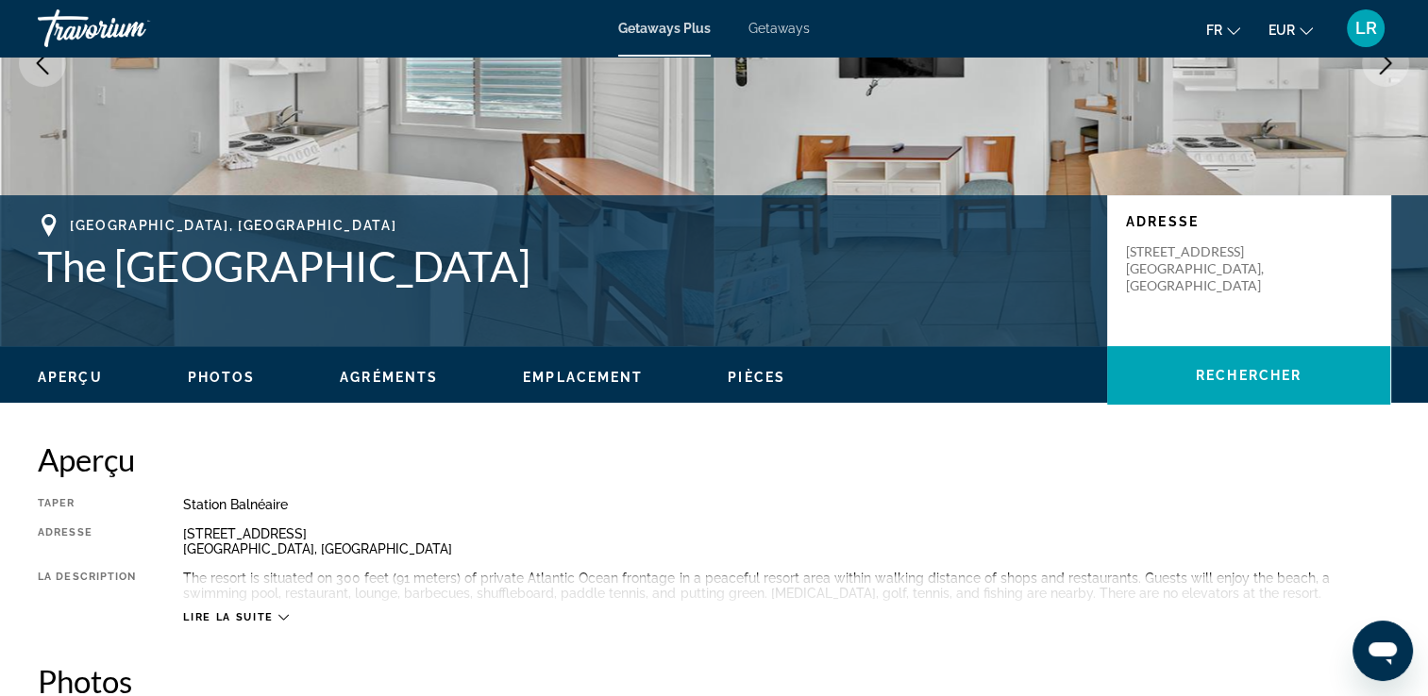
scroll to position [189, 0]
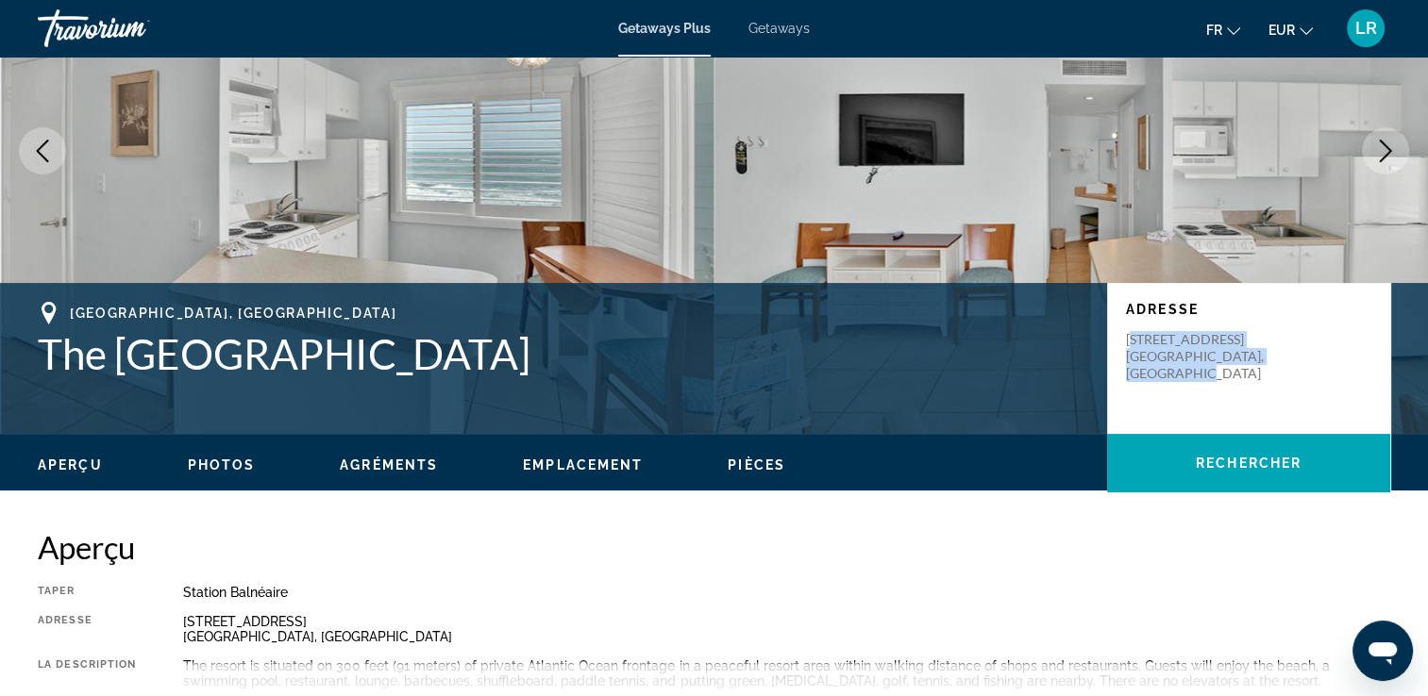
drag, startPoint x: 1242, startPoint y: 380, endPoint x: 1130, endPoint y: 345, distance: 117.6
click at [1130, 345] on p "[STREET_ADDRESS]" at bounding box center [1201, 356] width 151 height 51
copy p "[STREET_ADDRESS]"
click at [1206, 347] on p "[STREET_ADDRESS]" at bounding box center [1201, 356] width 151 height 51
drag, startPoint x: 1239, startPoint y: 379, endPoint x: 1115, endPoint y: 340, distance: 129.8
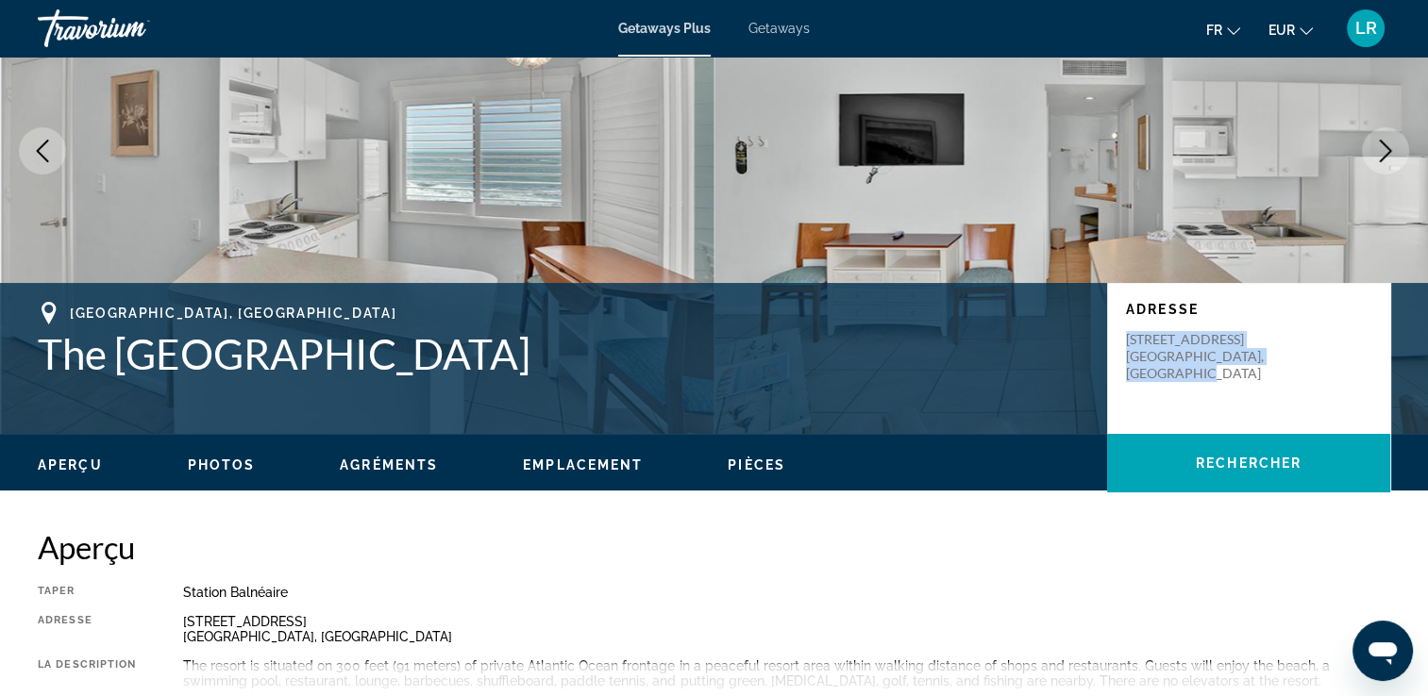
click at [1115, 340] on div "Adresse [STREET_ADDRESS]" at bounding box center [1248, 358] width 283 height 151
copy p "[STREET_ADDRESS]"
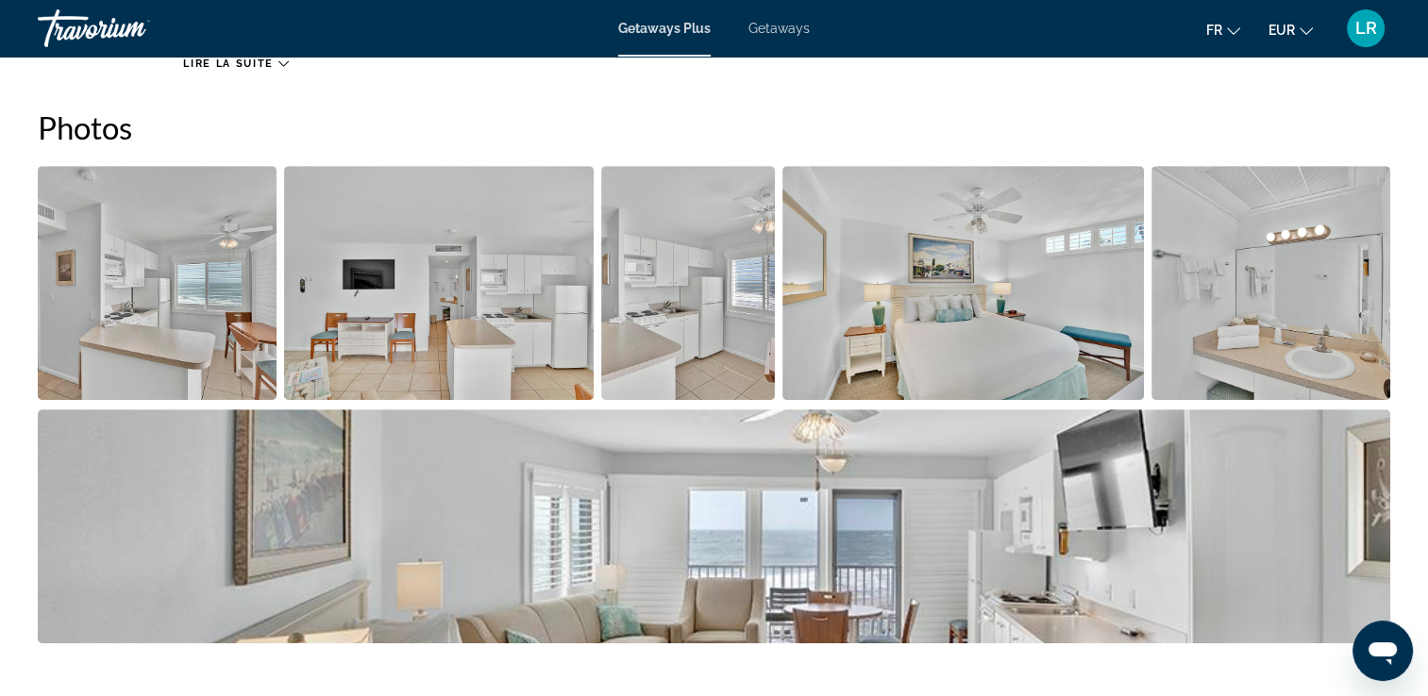
scroll to position [849, 0]
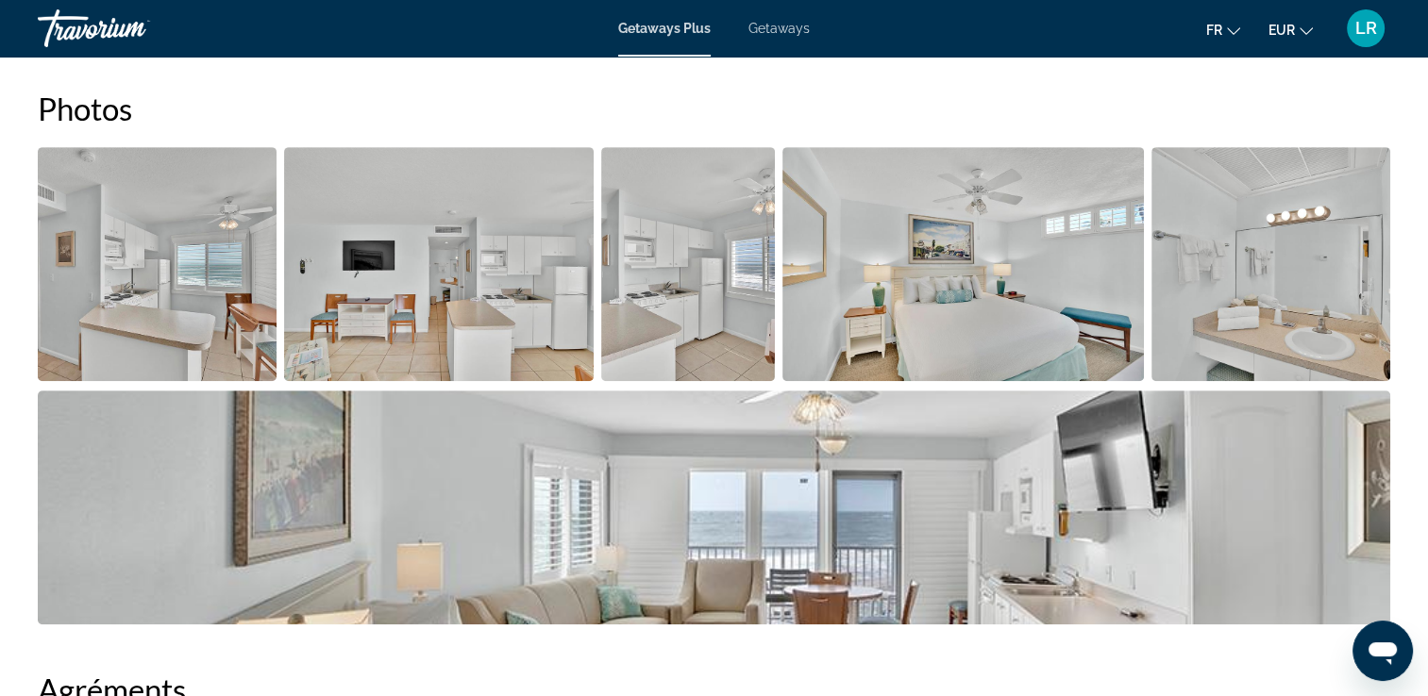
click at [883, 463] on img "Open full-screen image slider" at bounding box center [714, 508] width 1352 height 234
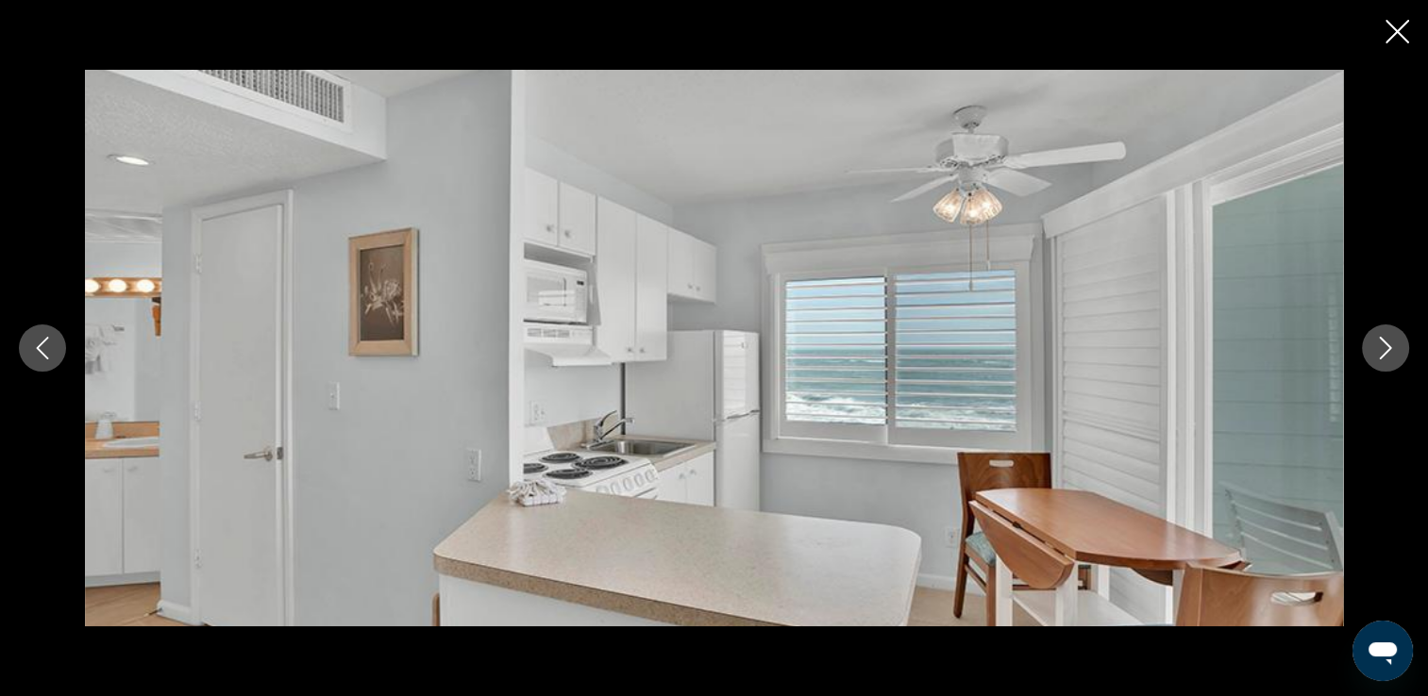
click at [50, 343] on icon "Previous image" at bounding box center [42, 348] width 23 height 23
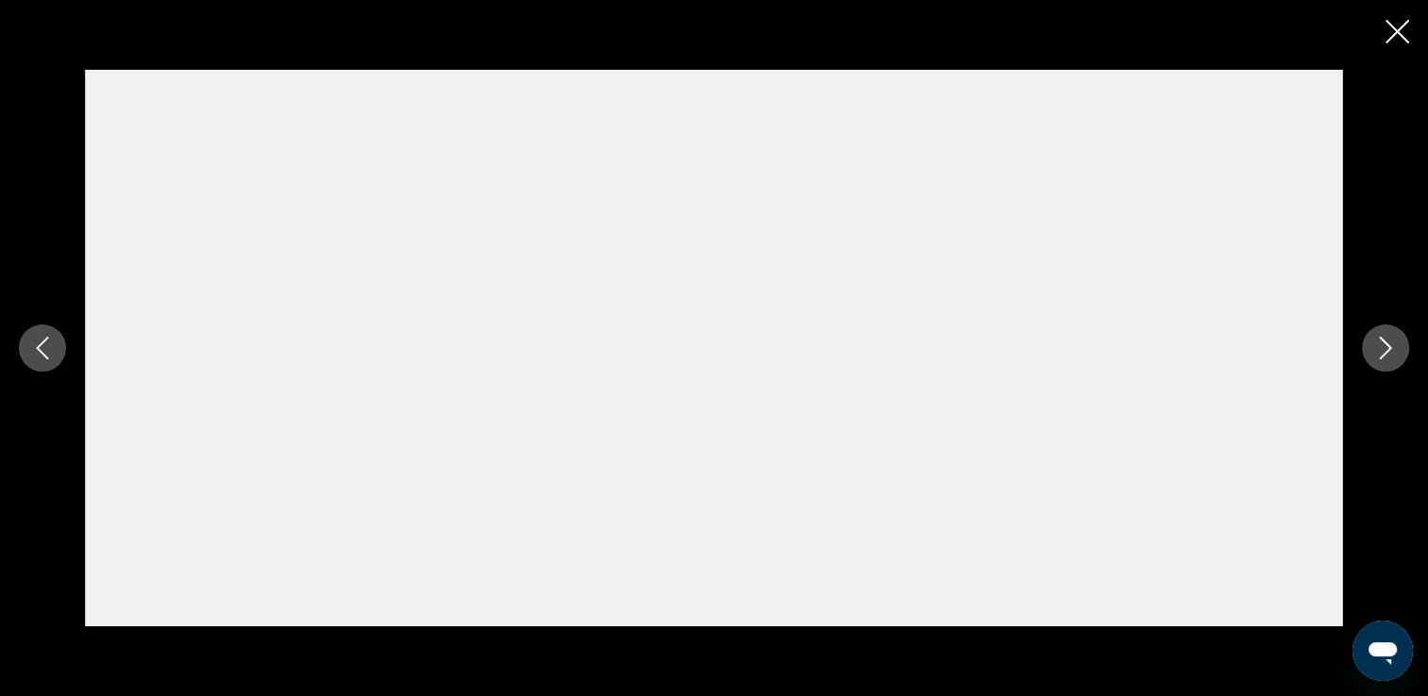
click at [1384, 353] on icon "Next image" at bounding box center [1385, 348] width 23 height 23
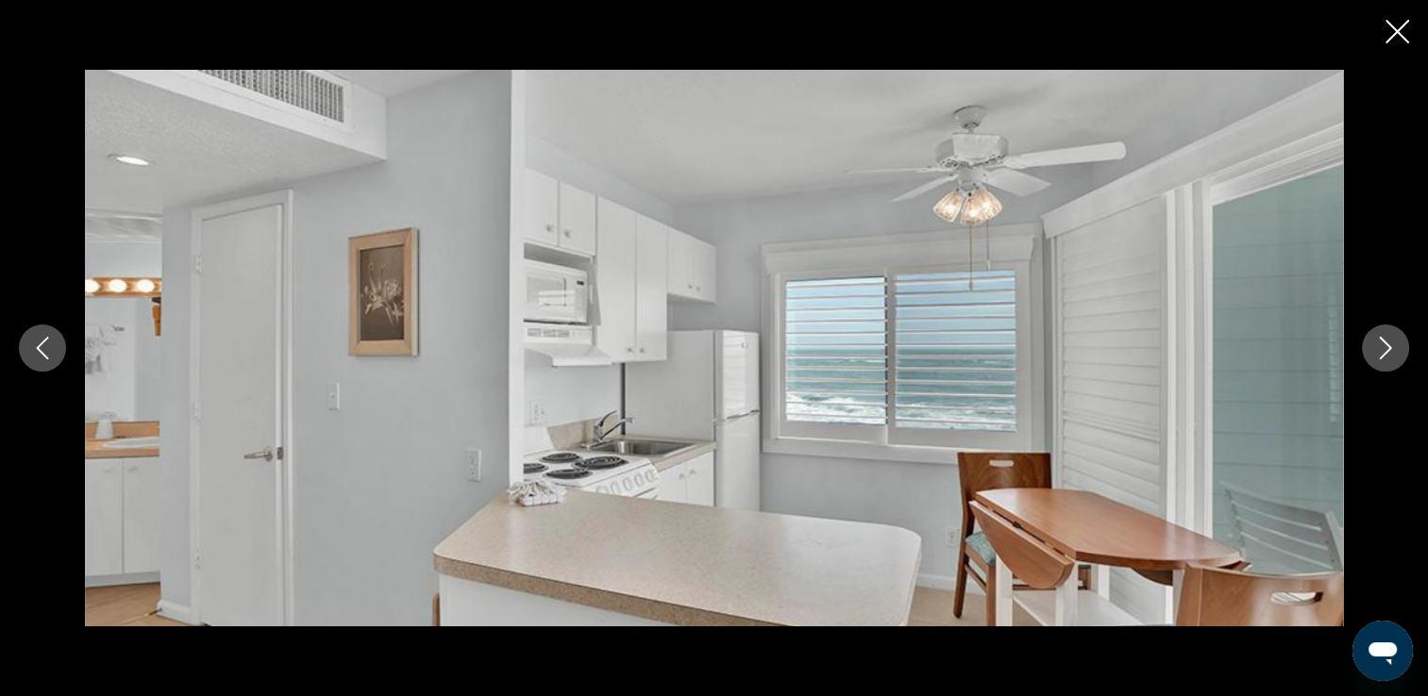
click at [1384, 354] on icon "Next image" at bounding box center [1386, 348] width 12 height 23
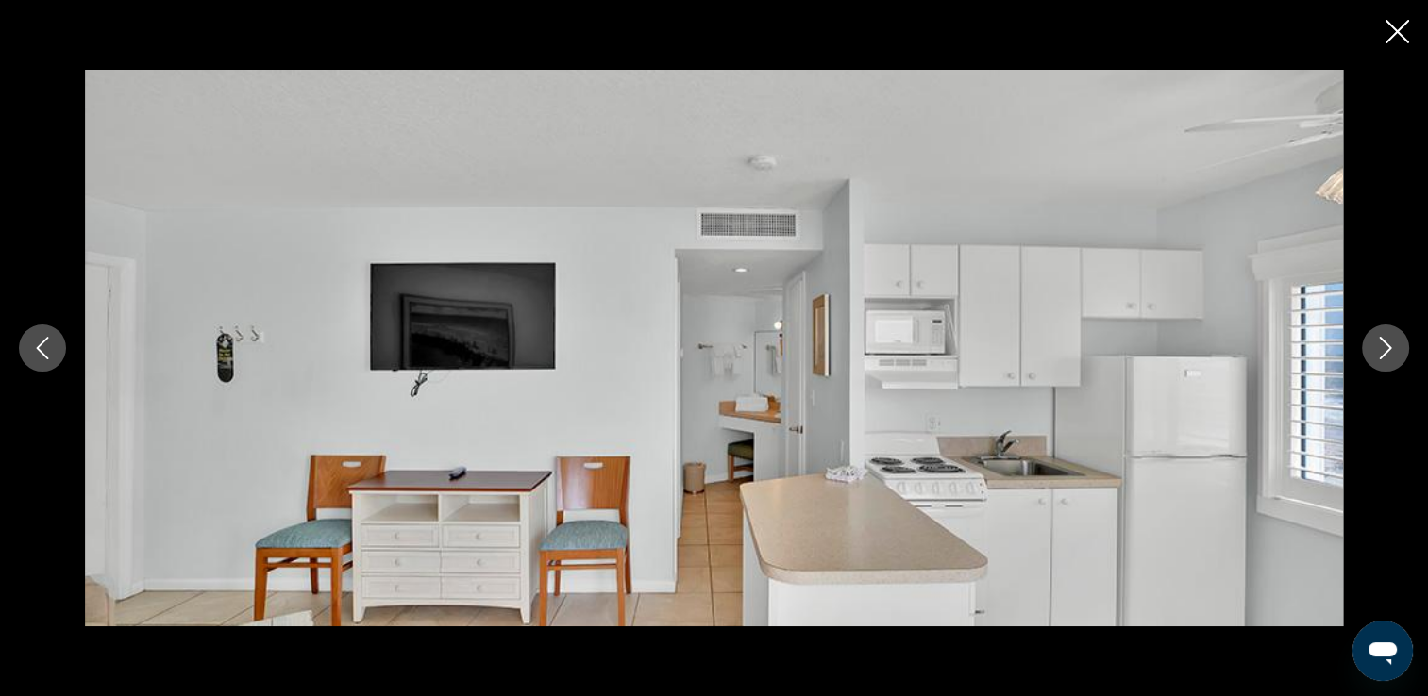
click at [1385, 359] on icon "Next image" at bounding box center [1385, 348] width 23 height 23
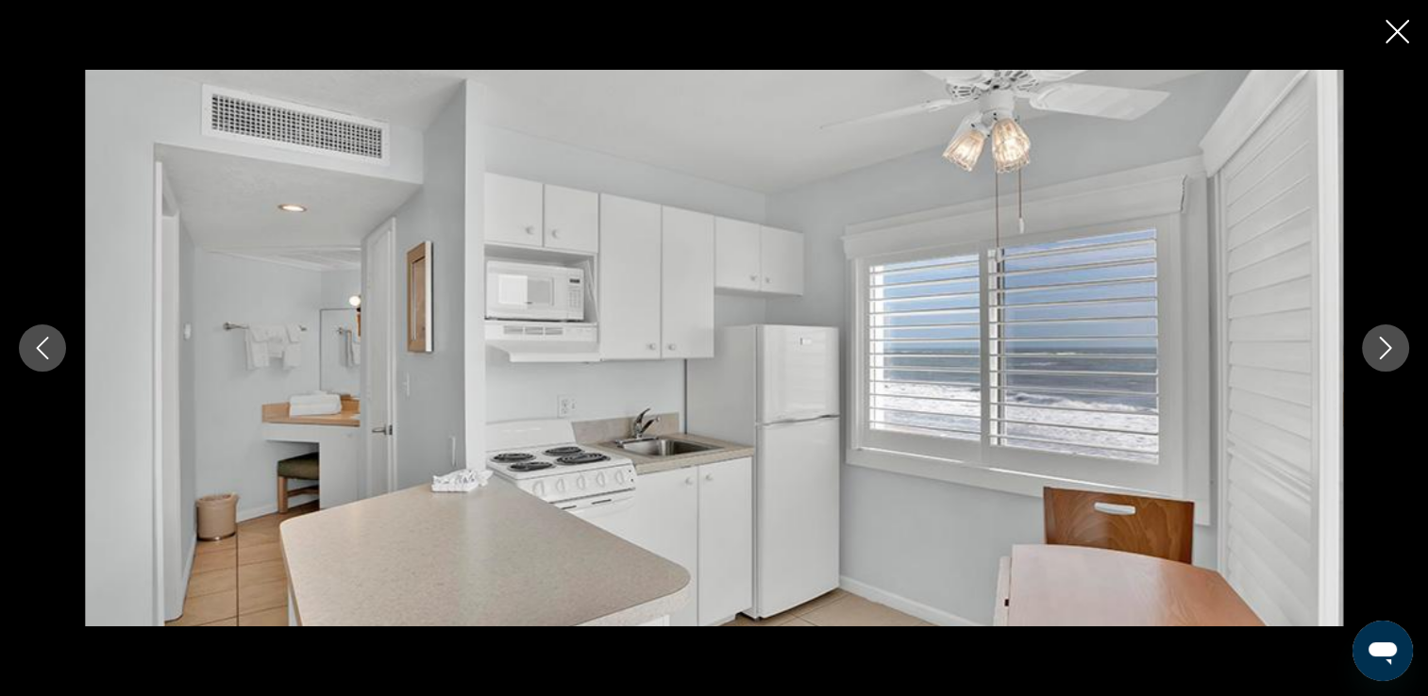
click at [1385, 359] on icon "Next image" at bounding box center [1385, 348] width 23 height 23
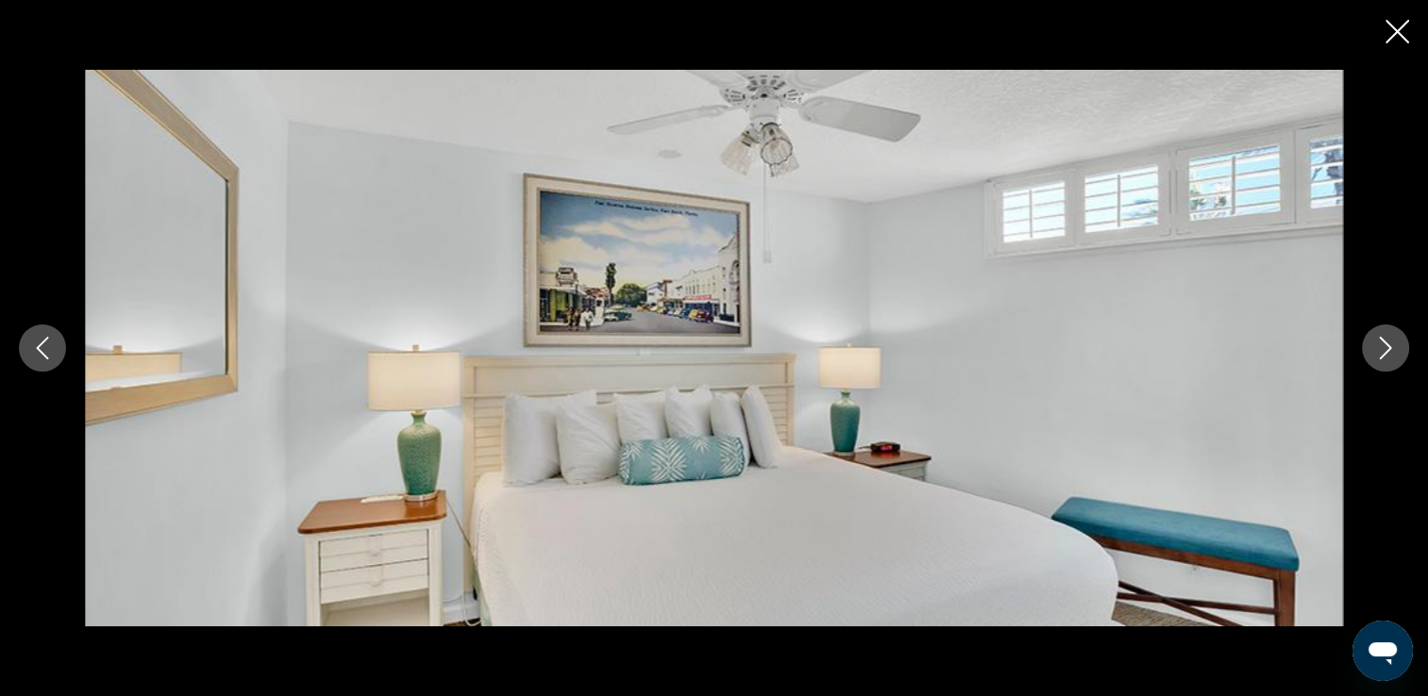
click at [28, 353] on button "Previous image" at bounding box center [42, 348] width 47 height 47
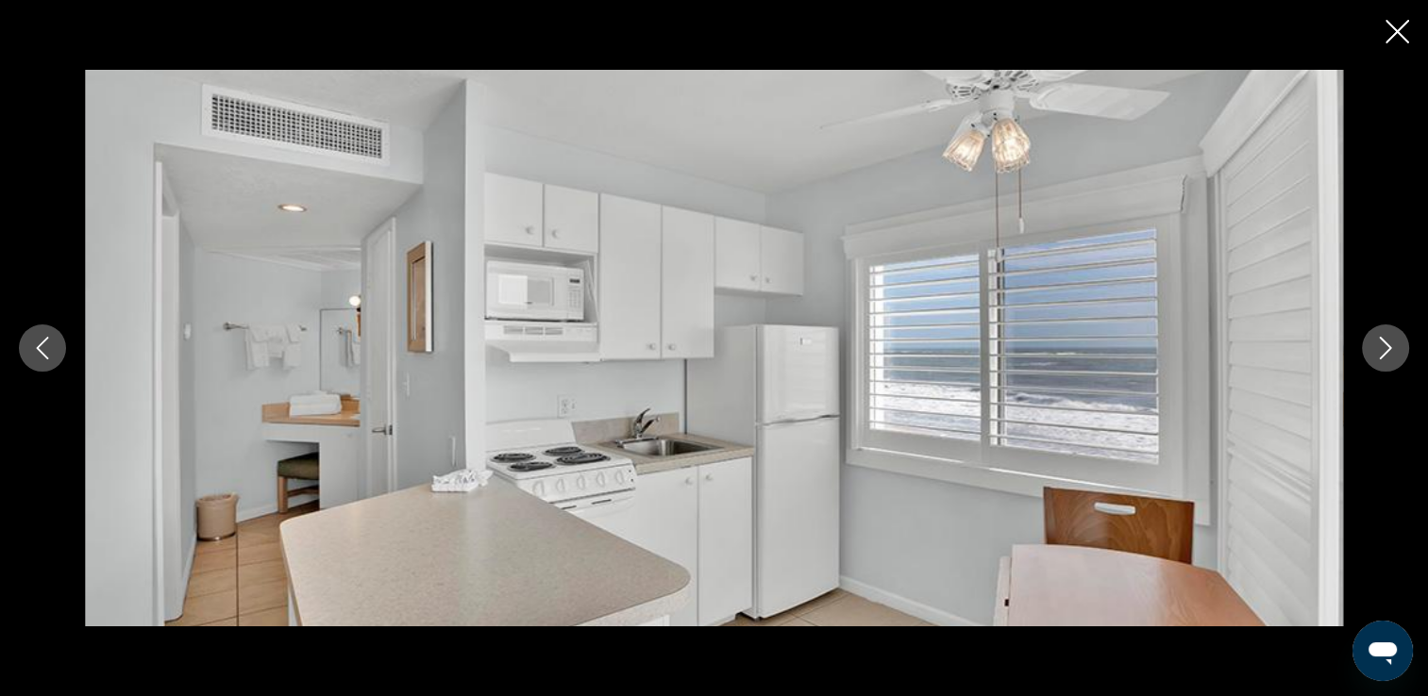
drag, startPoint x: 899, startPoint y: 308, endPoint x: 1407, endPoint y: 536, distance: 556.7
click at [1407, 536] on div "prev next" at bounding box center [714, 348] width 1428 height 557
click at [1404, 28] on icon "Close slideshow" at bounding box center [1397, 32] width 24 height 24
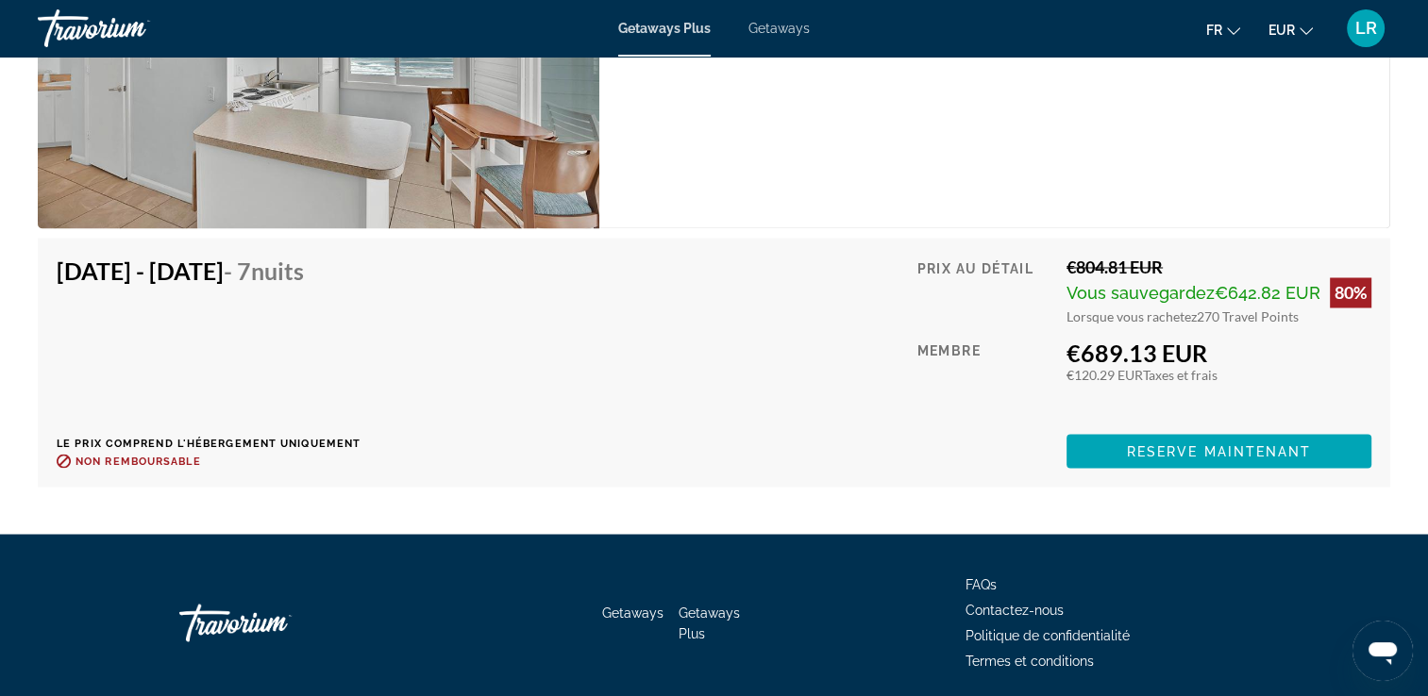
scroll to position [3303, 0]
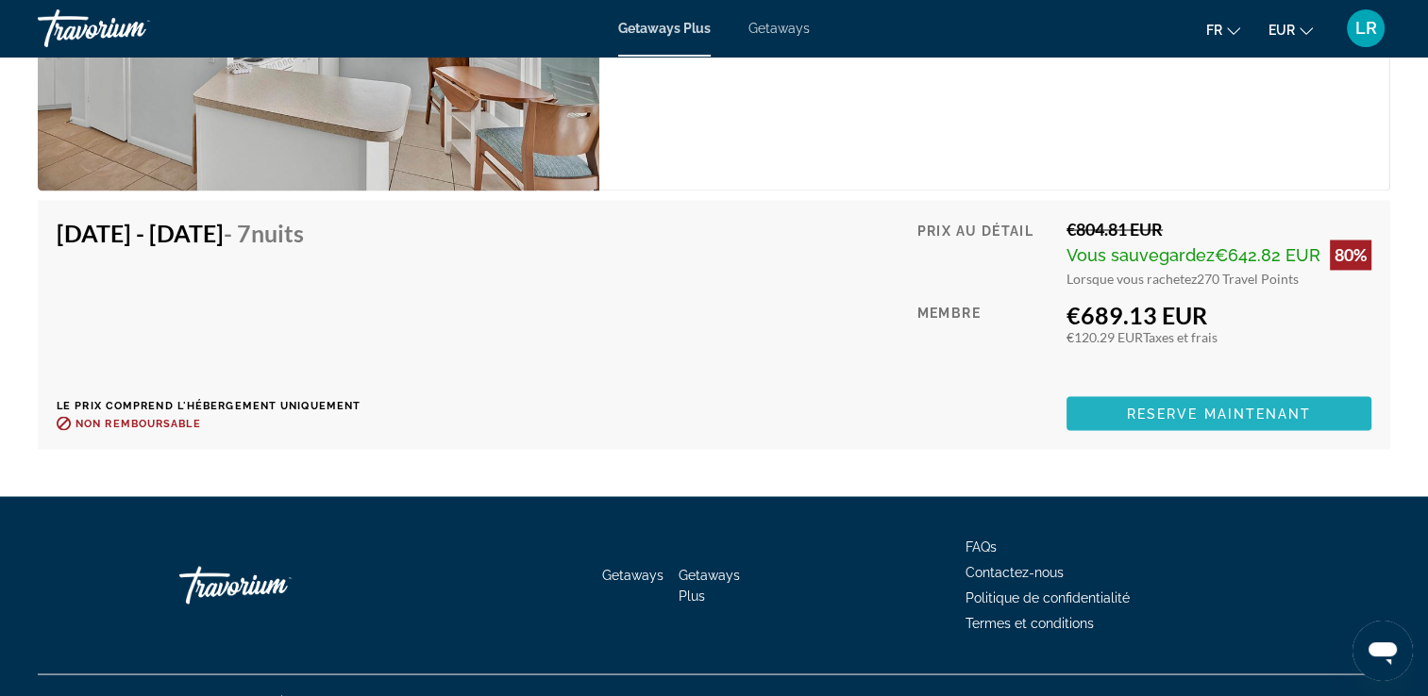
click at [1144, 412] on span "Reserve maintenant" at bounding box center [1219, 413] width 185 height 15
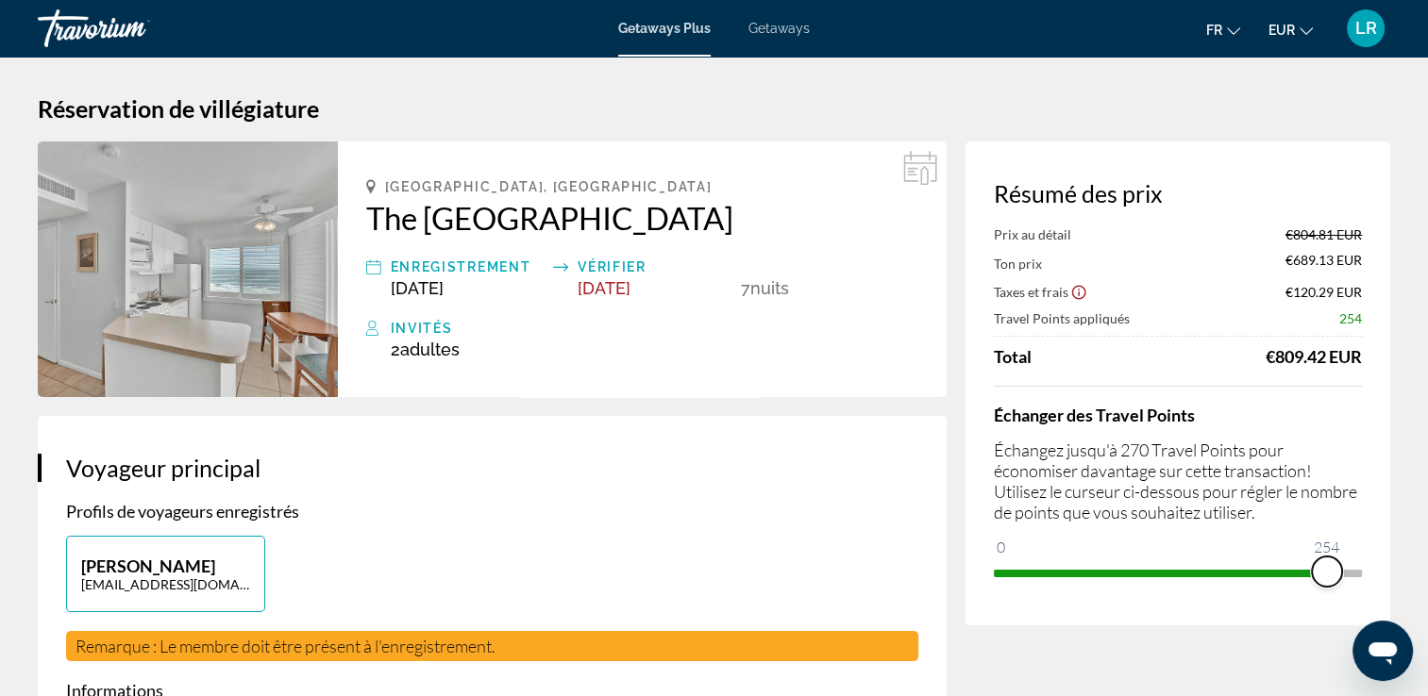
drag, startPoint x: 1340, startPoint y: 569, endPoint x: 918, endPoint y: 557, distance: 422.0
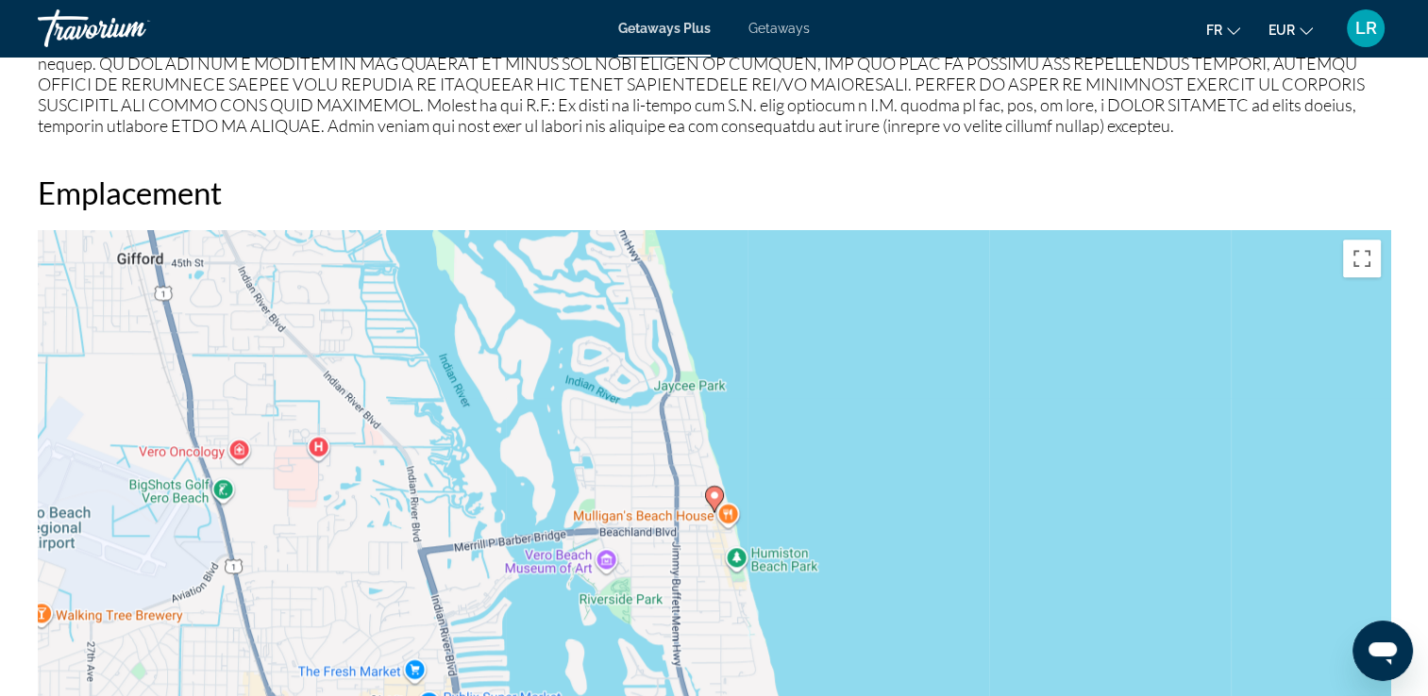
scroll to position [2453, 0]
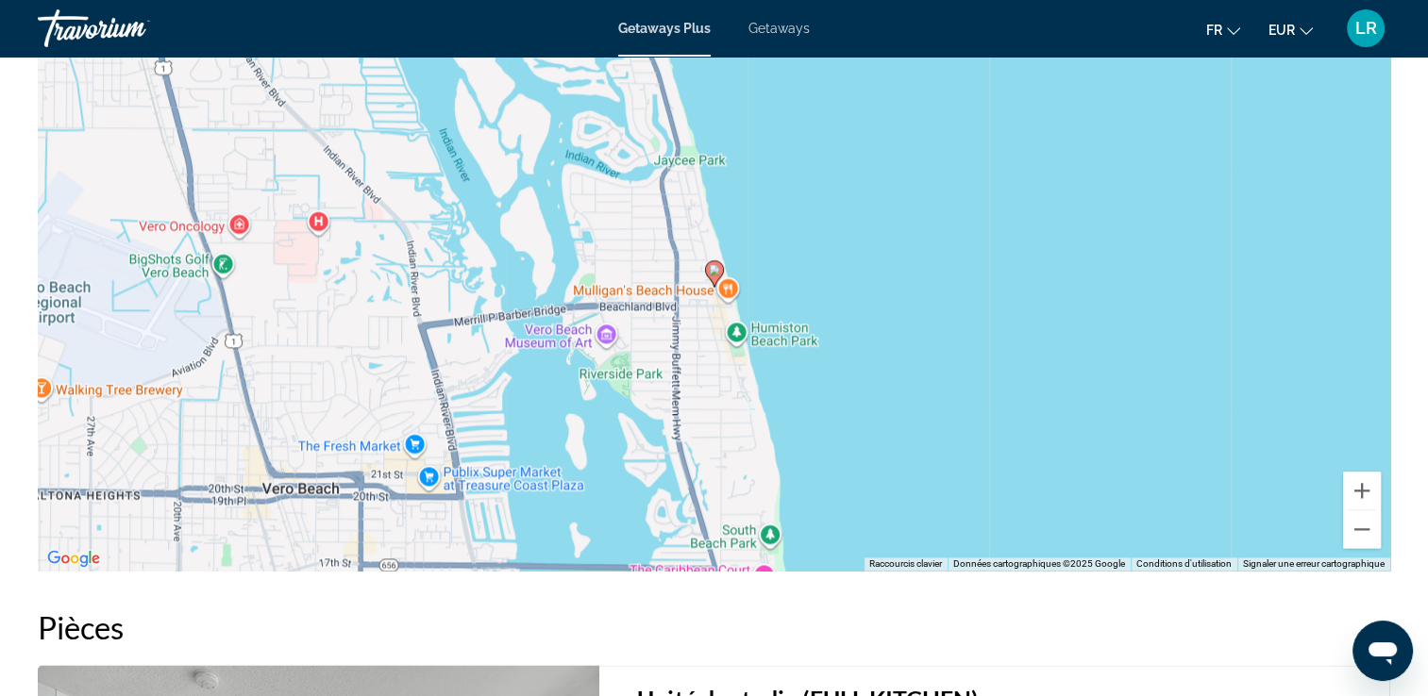
click at [784, 420] on div "Pour activer le glissement avec le clavier, appuyez sur Alt+Entrée. Une fois ce…" at bounding box center [714, 288] width 1352 height 566
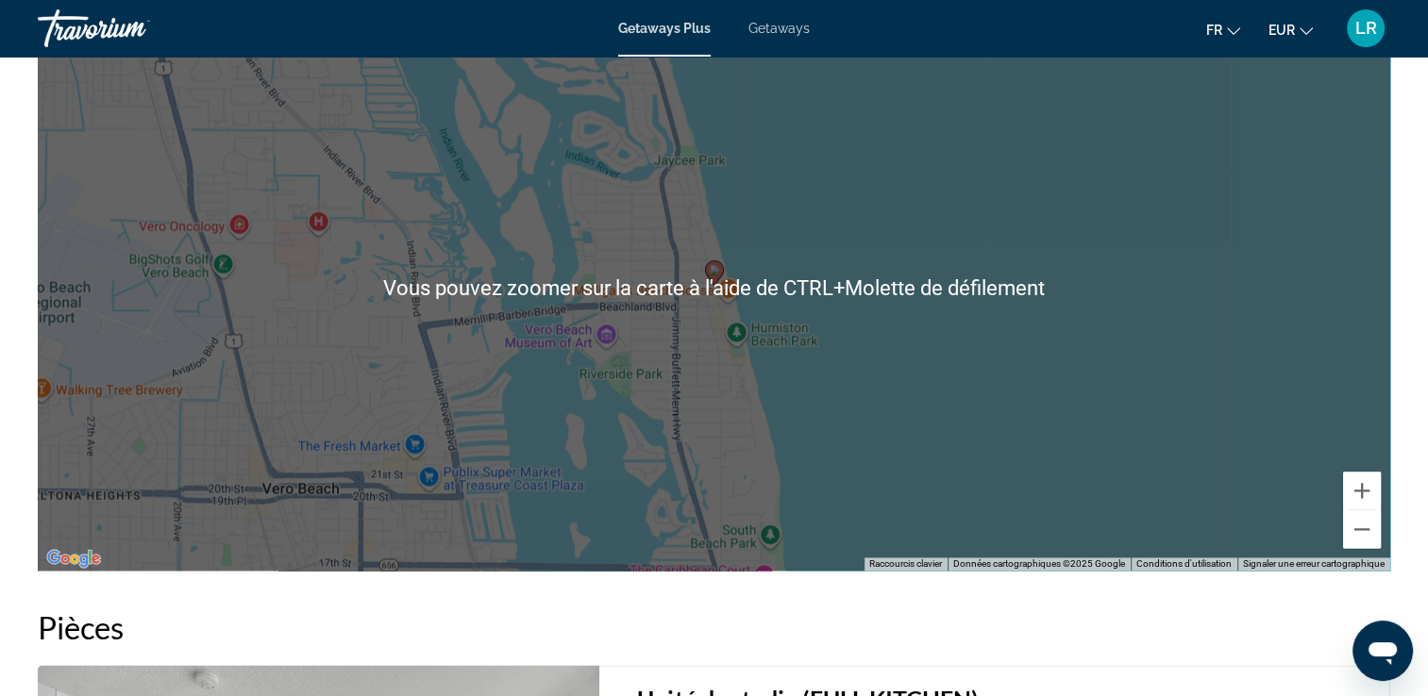
click at [785, 420] on div "Pour activer le glissement avec le clavier, appuyez sur Alt+Entrée. Une fois ce…" at bounding box center [714, 288] width 1352 height 566
click at [785, 421] on div "Pour activer le glissement avec le clavier, appuyez sur Alt+Entrée. Une fois ce…" at bounding box center [714, 288] width 1352 height 566
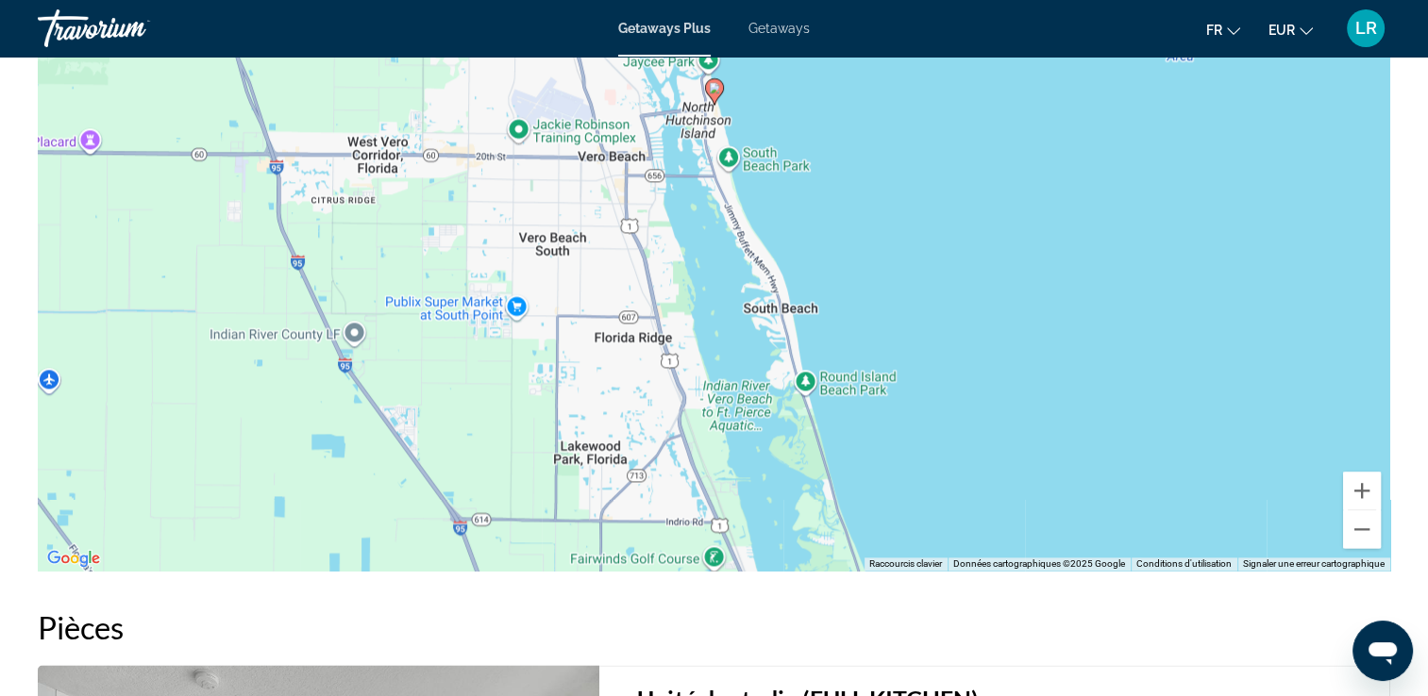
drag, startPoint x: 806, startPoint y: 413, endPoint x: 793, endPoint y: 194, distance: 219.3
click at [790, 192] on div "Pour activer le glissement avec le clavier, appuyez sur Alt+Entrée. Une fois ce…" at bounding box center [714, 288] width 1352 height 566
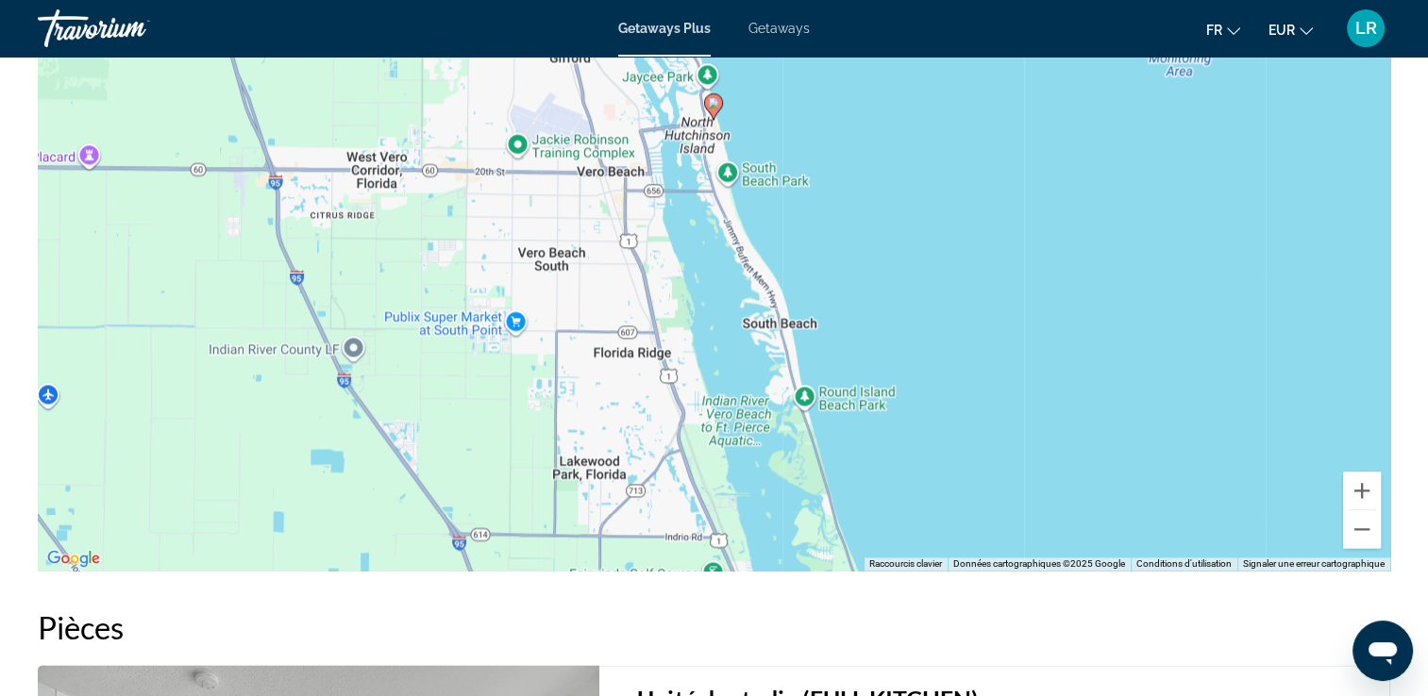
drag, startPoint x: 944, startPoint y: 496, endPoint x: 961, endPoint y: 624, distance: 128.5
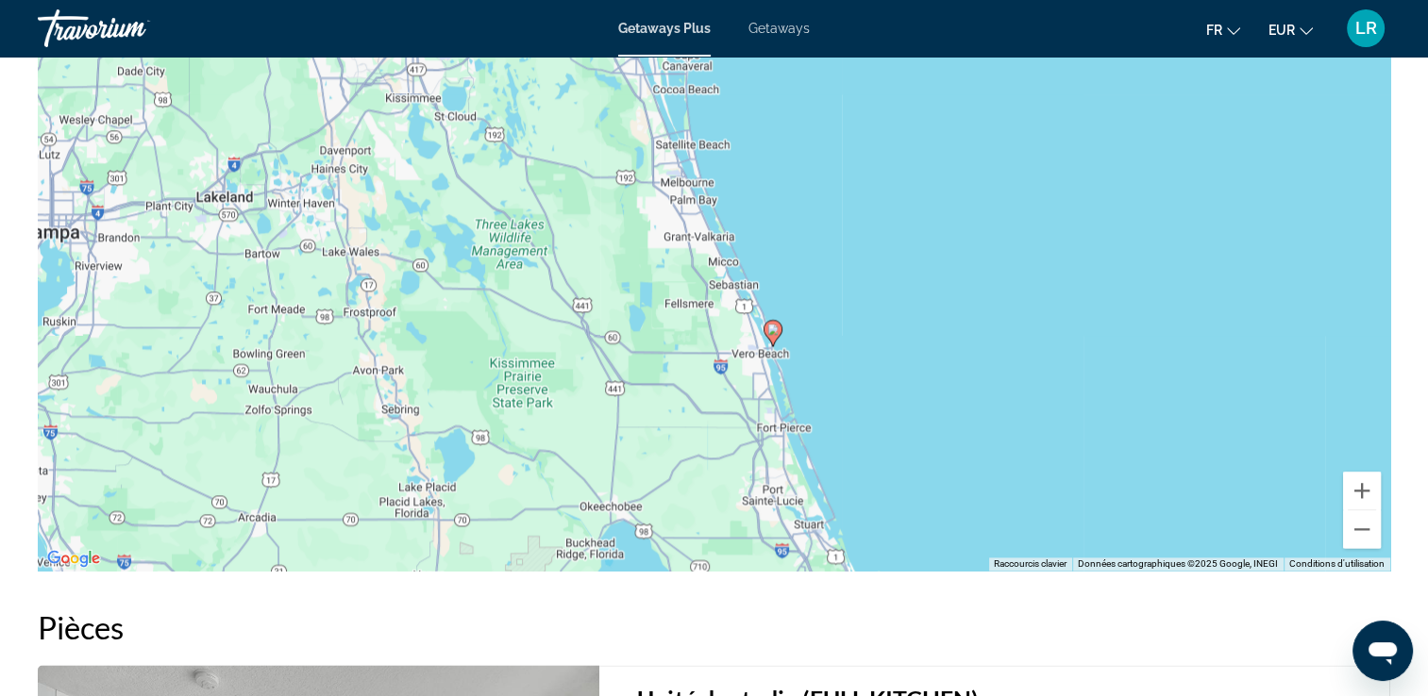
drag, startPoint x: 1047, startPoint y: 447, endPoint x: 863, endPoint y: 373, distance: 198.5
click at [861, 371] on div "Pour activer le glissement avec le clavier, appuyez sur Alt+Entrée. Une fois ce…" at bounding box center [714, 288] width 1352 height 566
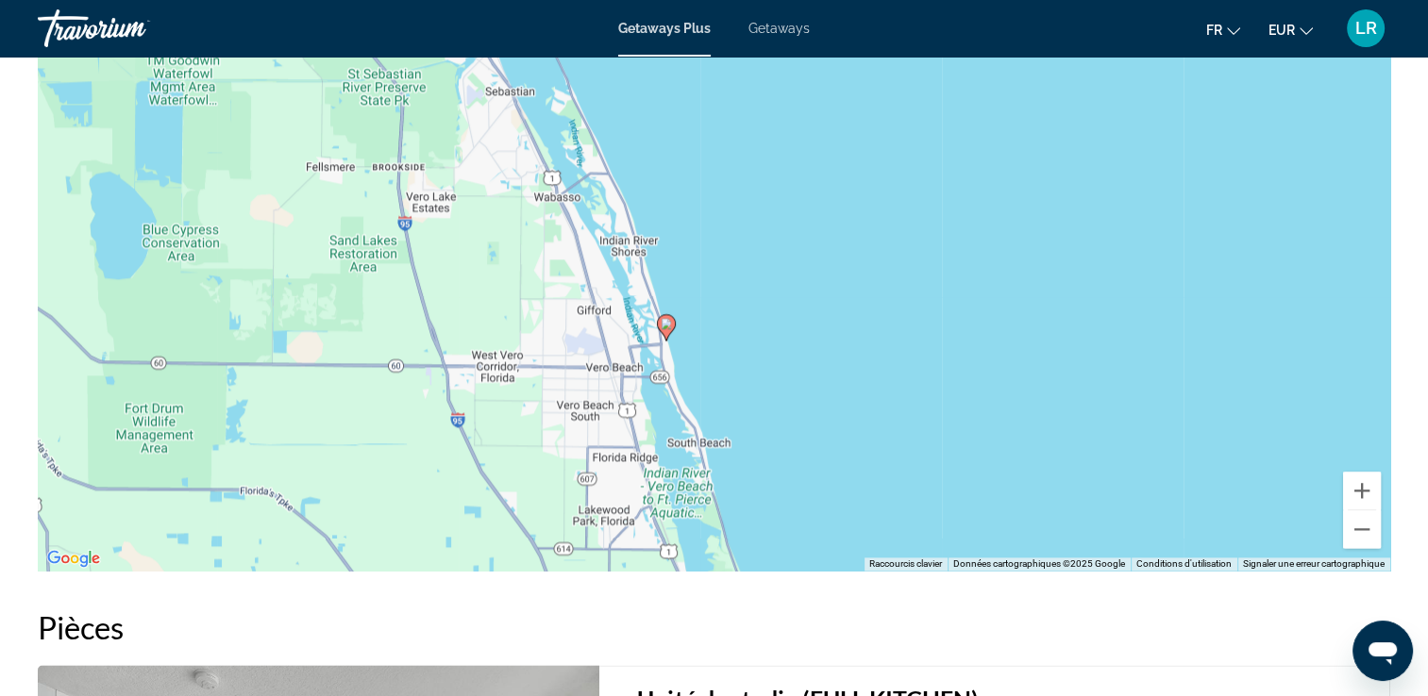
drag, startPoint x: 685, startPoint y: 365, endPoint x: 930, endPoint y: 450, distance: 259.6
click at [931, 451] on div "Pour activer le glissement avec le clavier, appuyez sur Alt+Entrée. Une fois ce…" at bounding box center [714, 288] width 1352 height 566
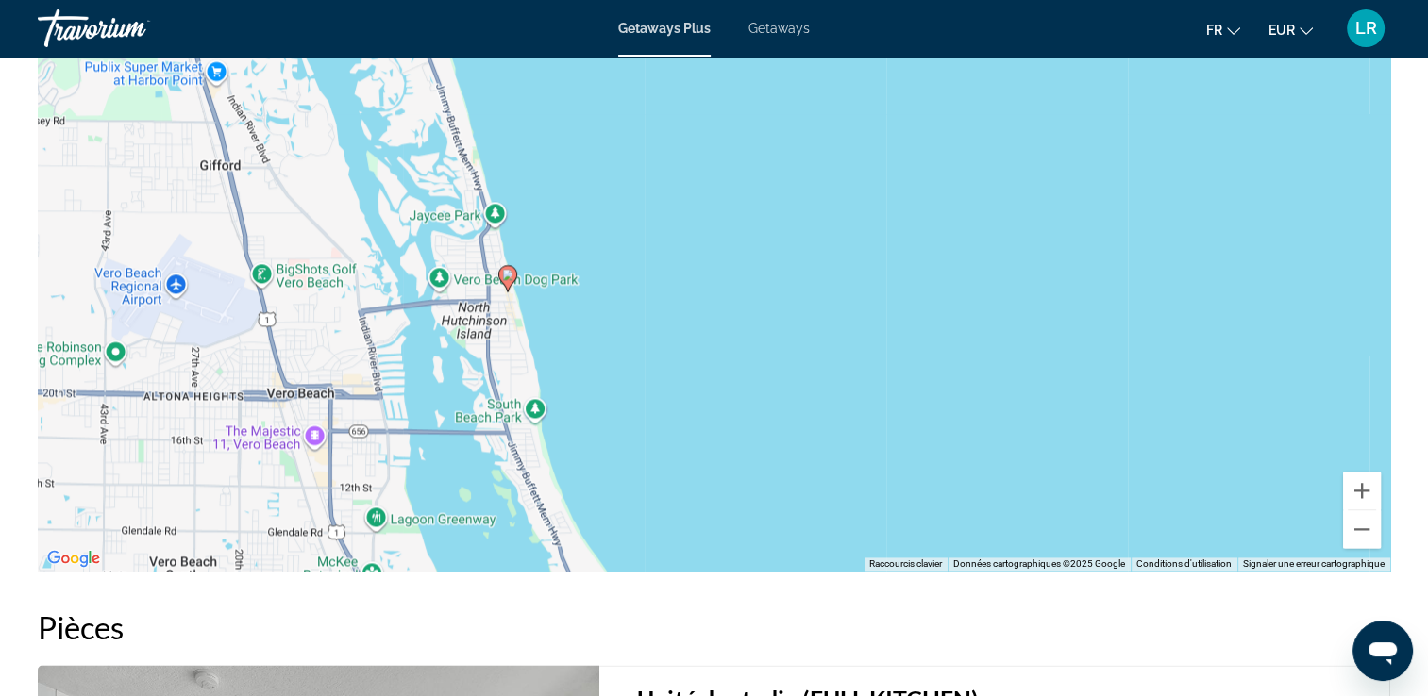
drag, startPoint x: 634, startPoint y: 329, endPoint x: 1016, endPoint y: 530, distance: 431.8
click at [1016, 530] on div "Pour activer le glissement avec le clavier, appuyez sur Alt+Entrée. Une fois ce…" at bounding box center [714, 288] width 1352 height 566
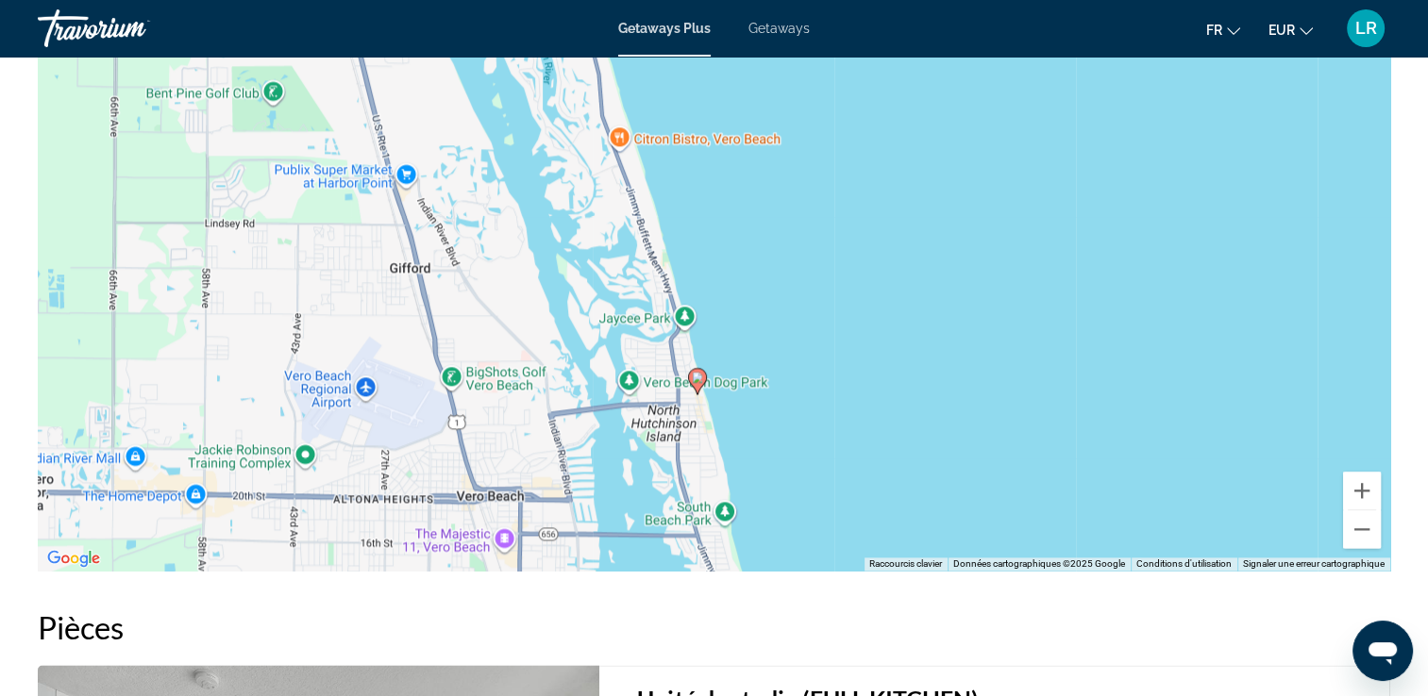
drag, startPoint x: 708, startPoint y: 399, endPoint x: 895, endPoint y: 500, distance: 212.4
click at [895, 500] on div "Pour activer le glissement avec le clavier, appuyez sur Alt+Entrée. Une fois ce…" at bounding box center [714, 288] width 1352 height 566
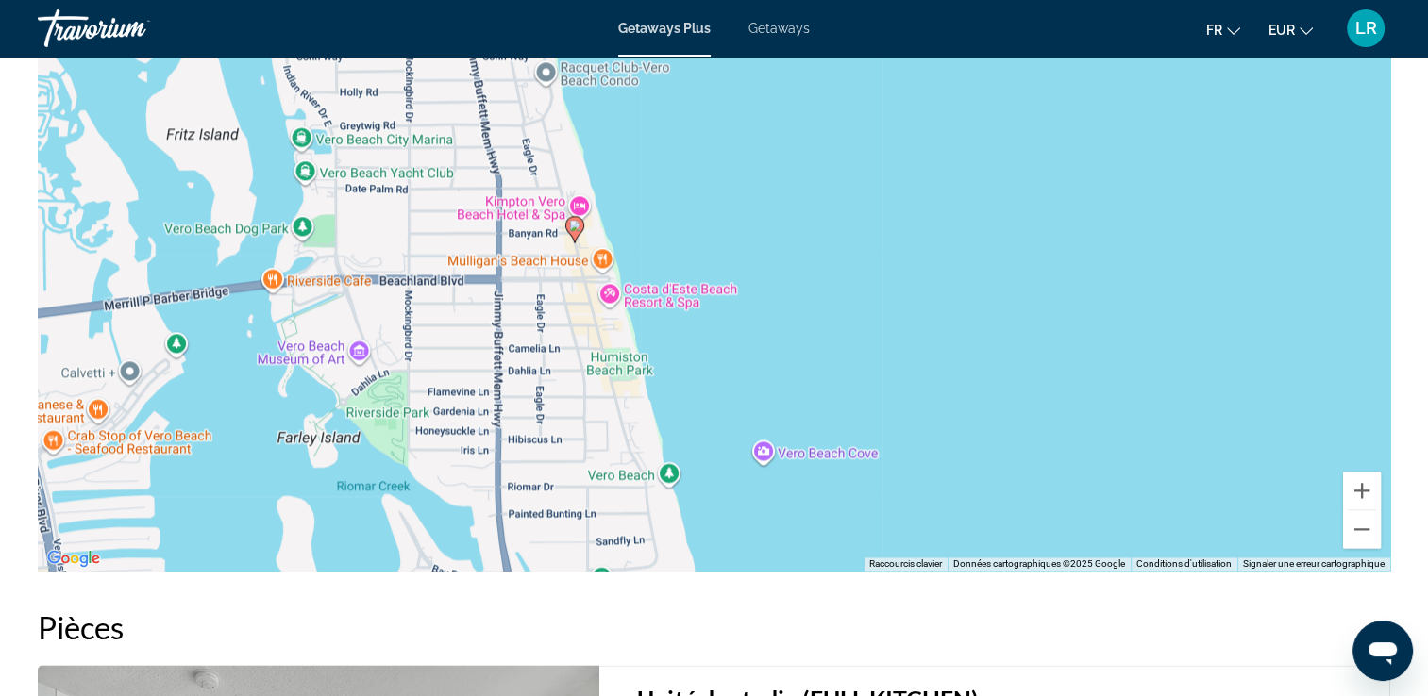
drag, startPoint x: 659, startPoint y: 382, endPoint x: 1004, endPoint y: 421, distance: 347.5
click at [1004, 421] on div "Pour activer le glissement avec le clavier, appuyez sur Alt+Entrée. Une fois ce…" at bounding box center [714, 288] width 1352 height 566
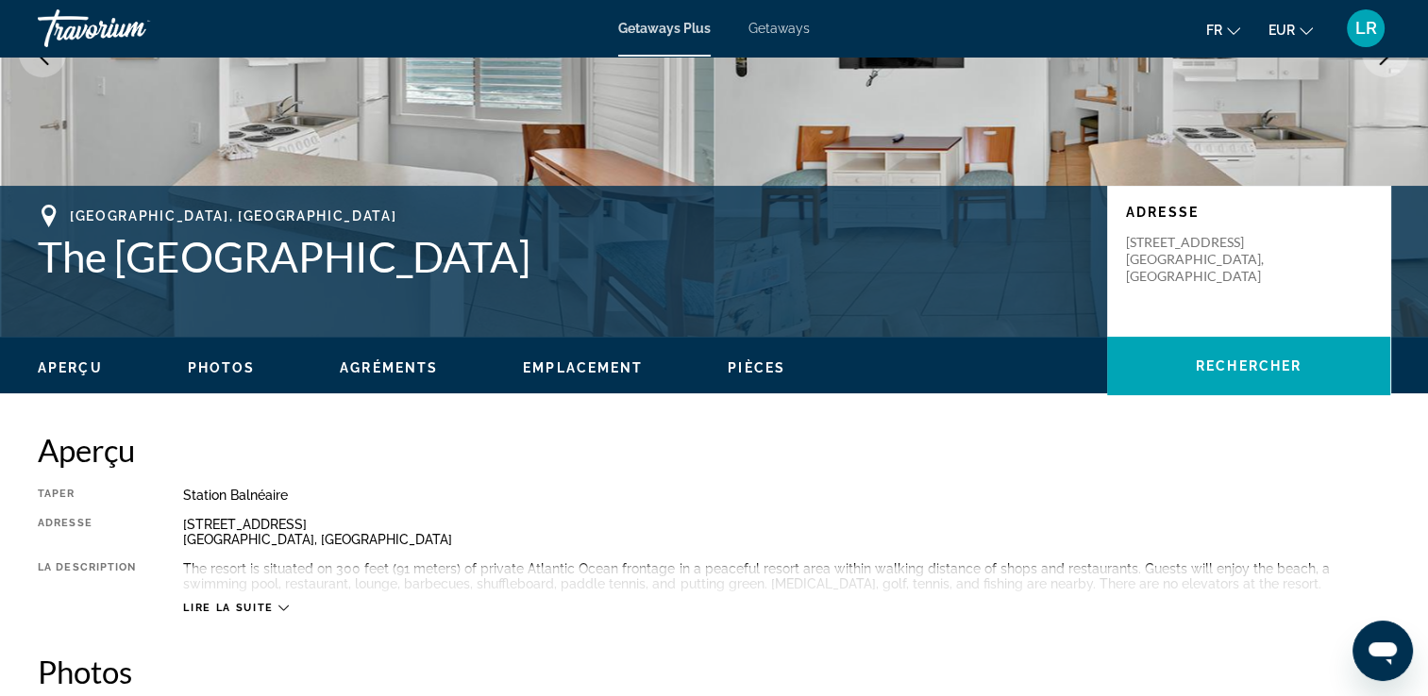
scroll to position [283, 0]
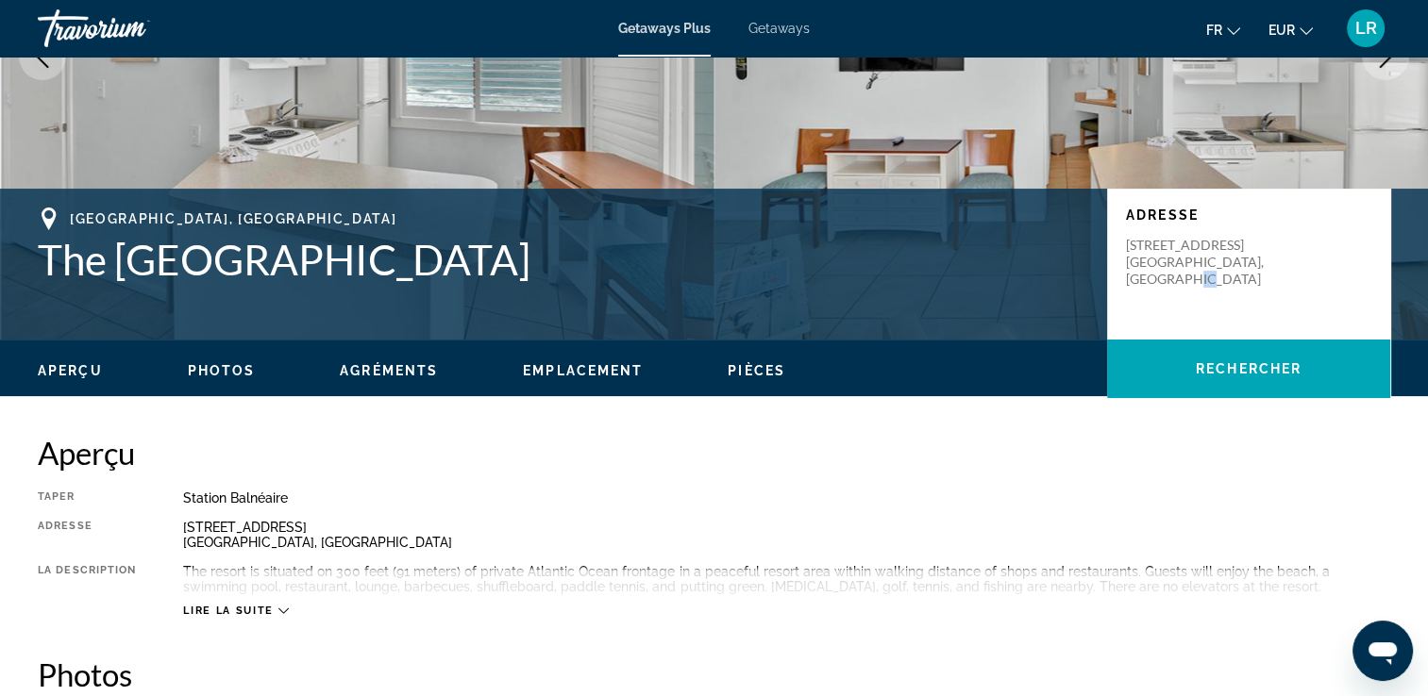
drag, startPoint x: 1227, startPoint y: 283, endPoint x: 1208, endPoint y: 280, distance: 19.1
click at [1208, 280] on p "[STREET_ADDRESS]" at bounding box center [1201, 262] width 151 height 51
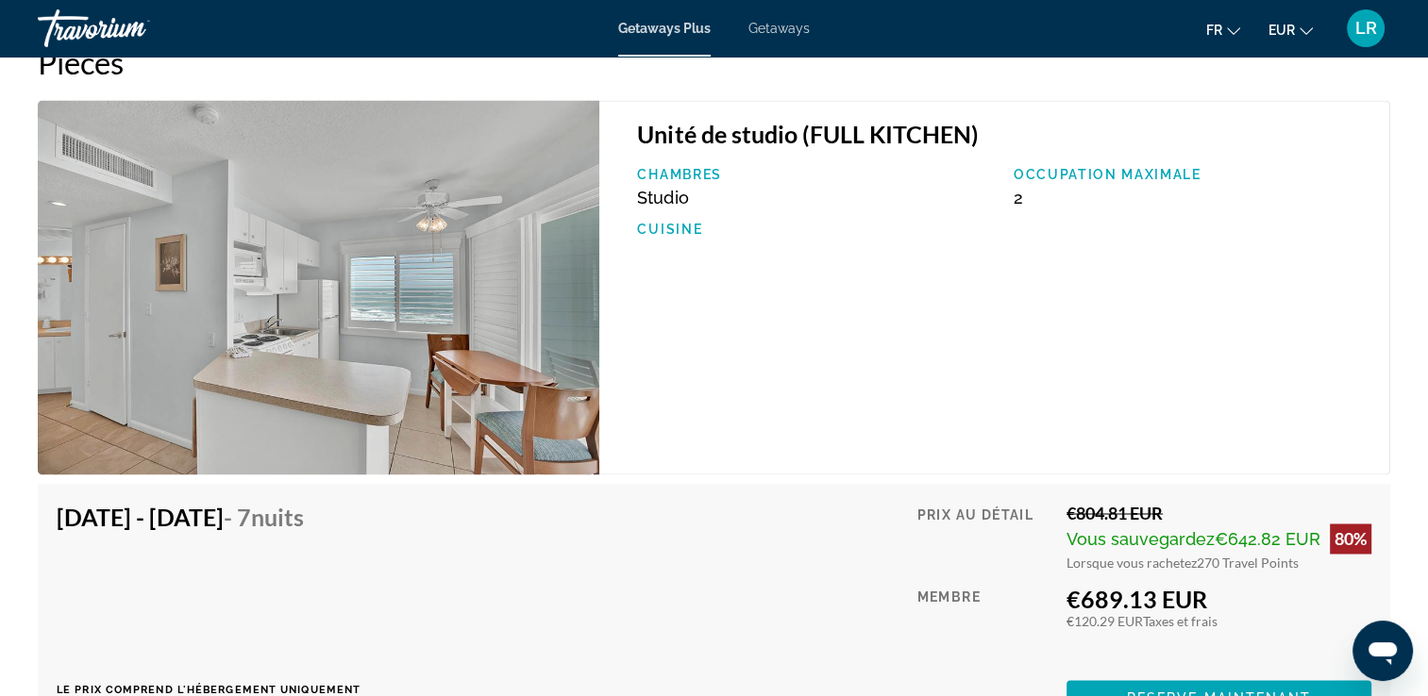
scroll to position [3050, 0]
